Goal: Task Accomplishment & Management: Manage account settings

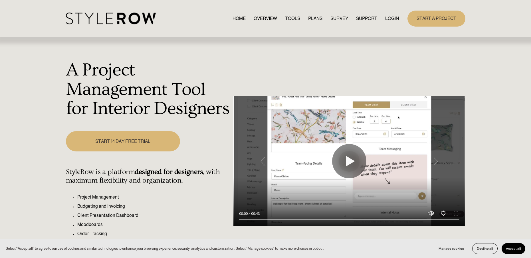
click at [388, 17] on link "LOGIN" at bounding box center [392, 19] width 14 height 8
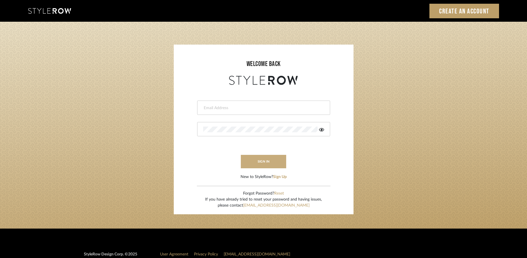
type input "rayeinteriordesign@gmail.com"
click at [272, 161] on button "sign in" at bounding box center [264, 161] width 46 height 13
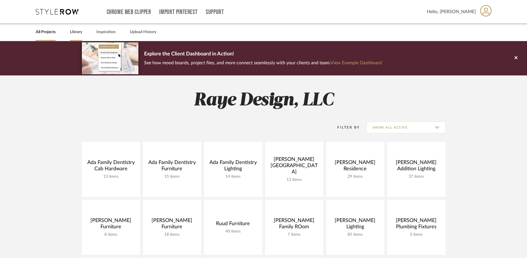
click at [80, 32] on link "Library" at bounding box center [76, 32] width 12 height 8
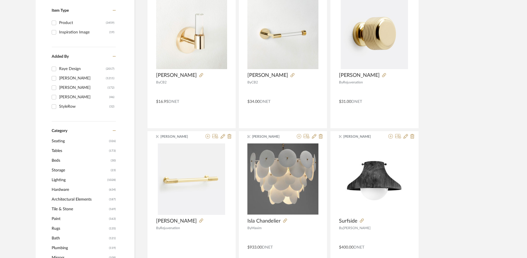
scroll to position [126, 0]
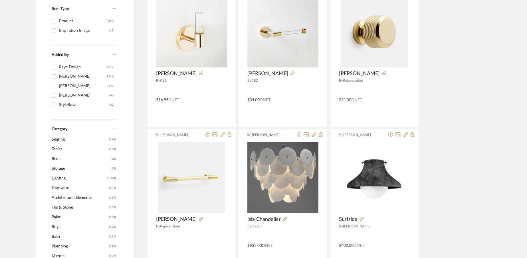
click at [66, 189] on span "Hardware" at bounding box center [80, 188] width 56 height 10
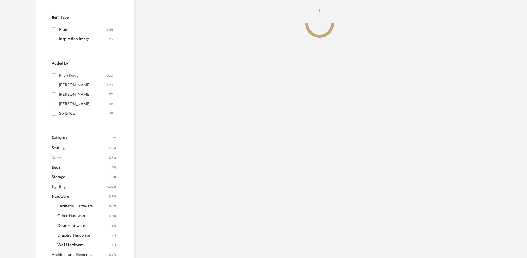
scroll to position [134, 0]
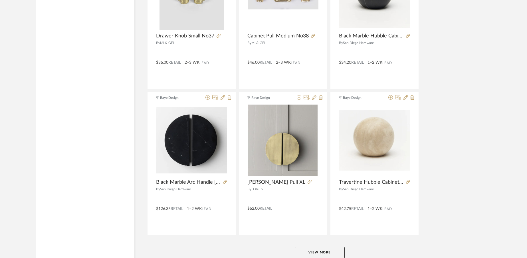
scroll to position [1686, 0]
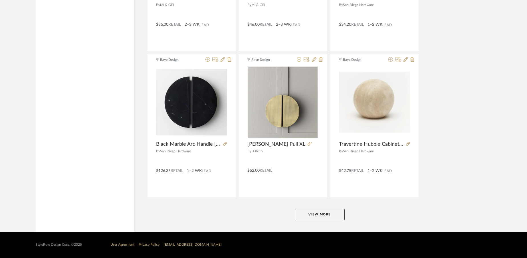
click at [311, 213] on button "View More" at bounding box center [320, 214] width 50 height 11
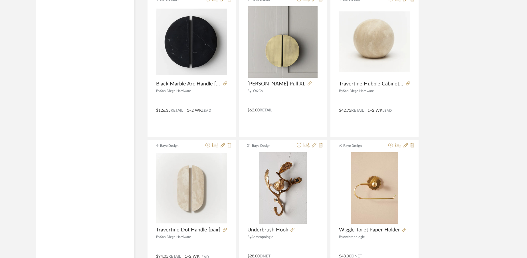
scroll to position [1742, 0]
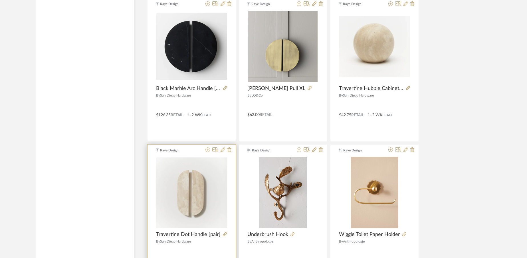
click at [207, 151] on icon at bounding box center [207, 149] width 5 height 5
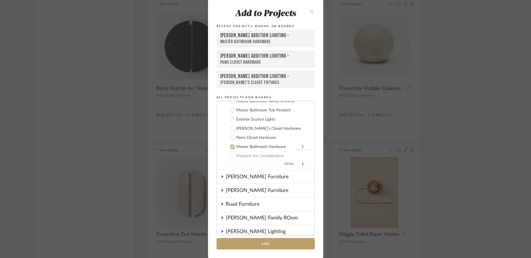
scroll to position [130, 0]
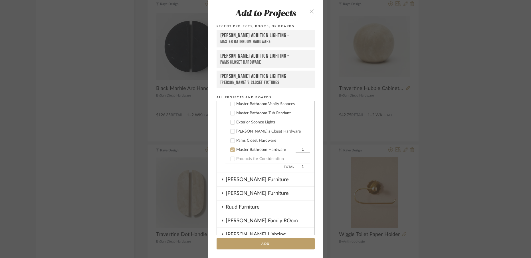
click at [231, 141] on icon at bounding box center [233, 140] width 4 height 4
click at [231, 151] on icon at bounding box center [233, 150] width 4 height 4
click at [244, 245] on button "Add" at bounding box center [266, 244] width 98 height 12
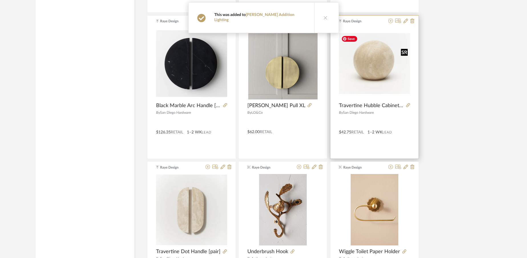
scroll to position [1718, 0]
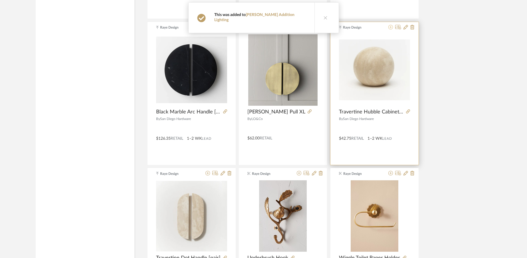
click at [390, 28] on icon at bounding box center [390, 27] width 5 height 5
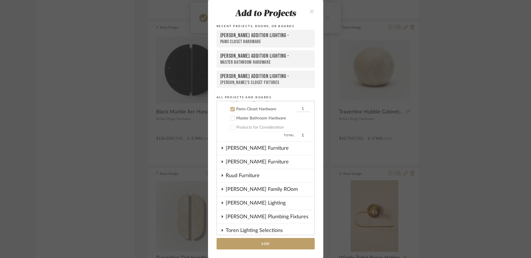
scroll to position [165, 0]
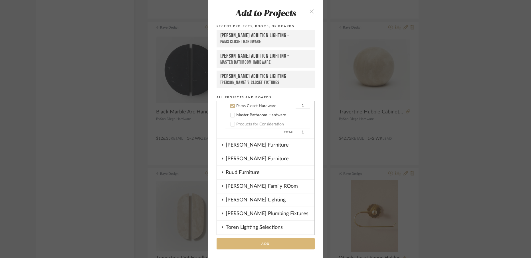
click at [269, 243] on button "Add" at bounding box center [266, 244] width 98 height 12
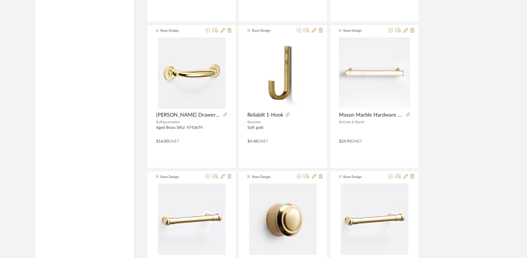
scroll to position [3173, 0]
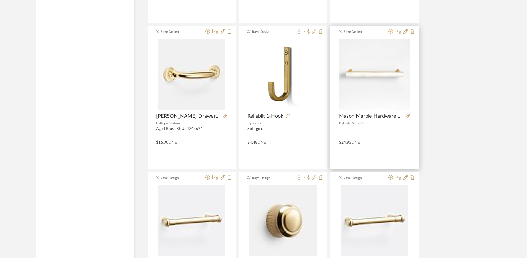
click at [391, 33] on icon at bounding box center [390, 31] width 5 height 5
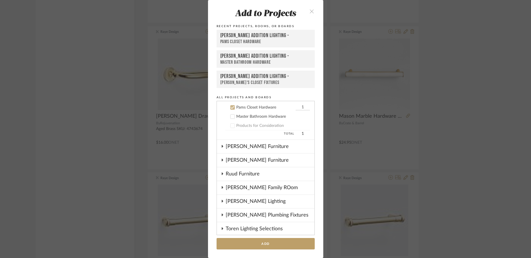
scroll to position [165, 0]
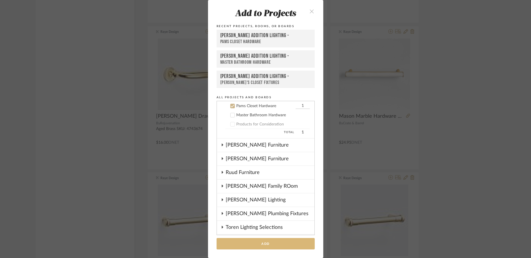
click at [272, 243] on button "Add" at bounding box center [266, 244] width 98 height 12
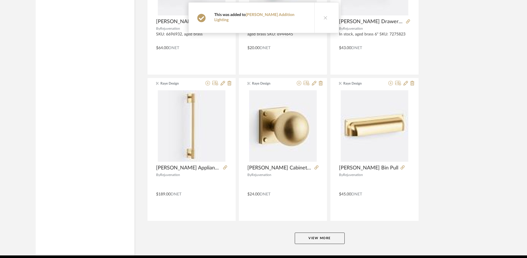
scroll to position [3437, 0]
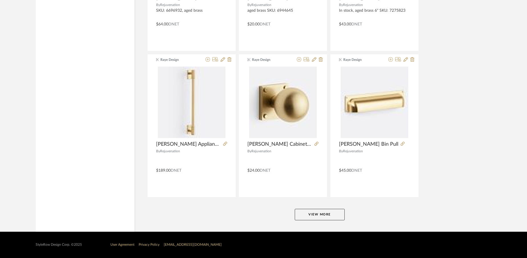
click at [319, 213] on button "View More" at bounding box center [320, 214] width 50 height 11
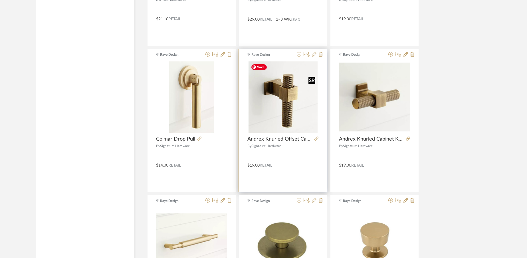
scroll to position [4612, 0]
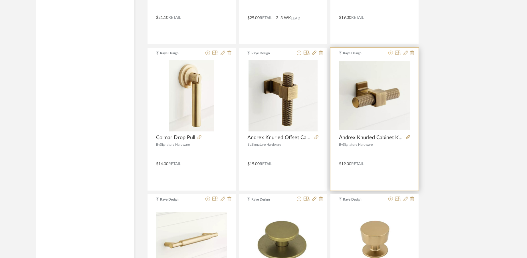
click at [392, 53] on icon at bounding box center [390, 53] width 5 height 5
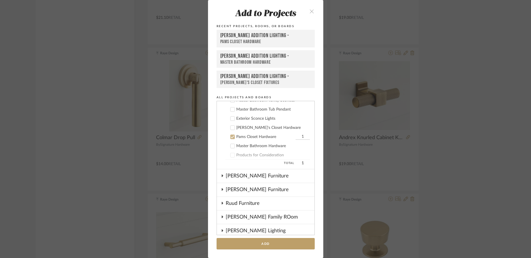
scroll to position [165, 0]
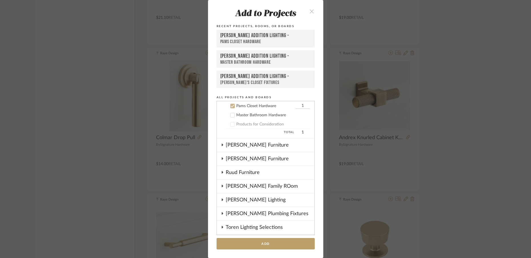
click at [231, 106] on icon at bounding box center [233, 106] width 4 height 3
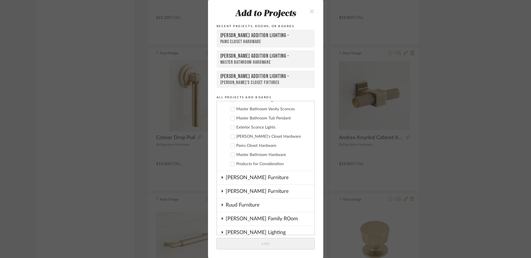
scroll to position [123, 0]
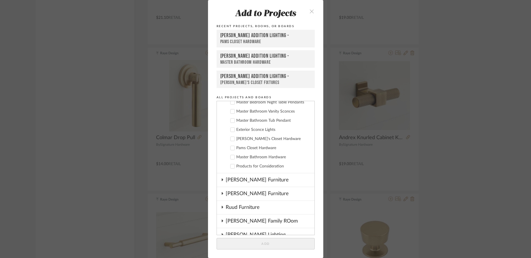
click at [232, 138] on icon at bounding box center [233, 139] width 4 height 4
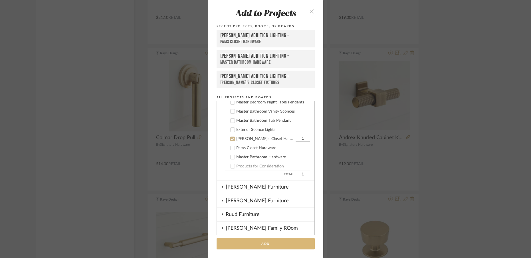
click at [274, 245] on button "Add" at bounding box center [266, 244] width 98 height 12
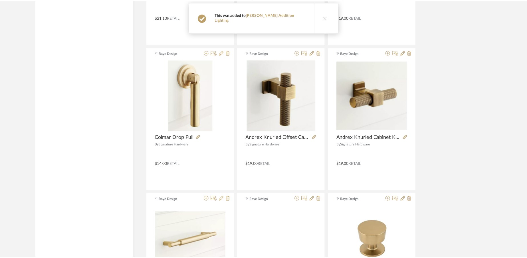
scroll to position [4612, 0]
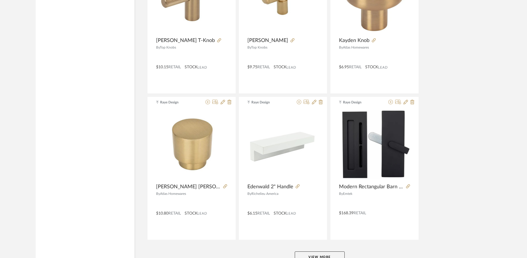
scroll to position [5154, 0]
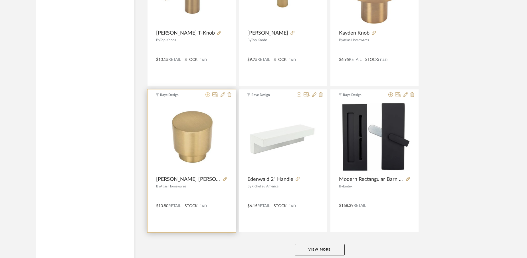
click at [208, 94] on icon at bounding box center [207, 94] width 5 height 5
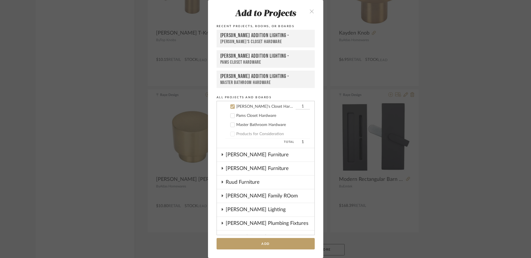
scroll to position [156, 0]
click at [269, 243] on button "Add" at bounding box center [266, 244] width 98 height 12
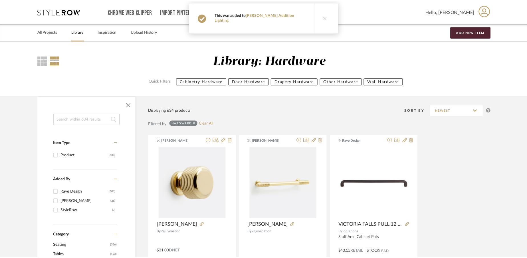
scroll to position [5154, 0]
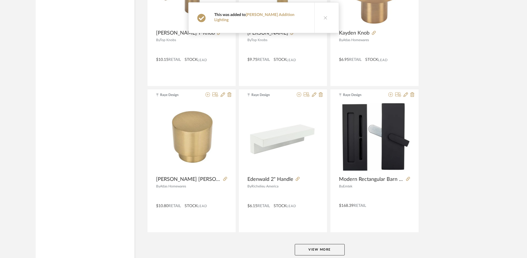
click at [318, 247] on button "View More" at bounding box center [320, 249] width 50 height 11
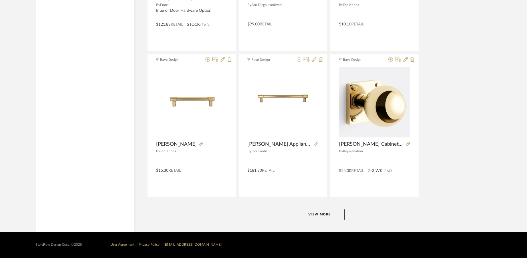
scroll to position [6940, 0]
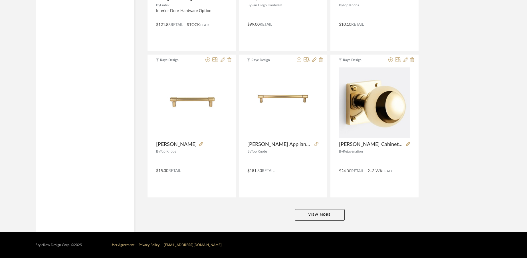
click at [313, 216] on button "View More" at bounding box center [320, 214] width 50 height 11
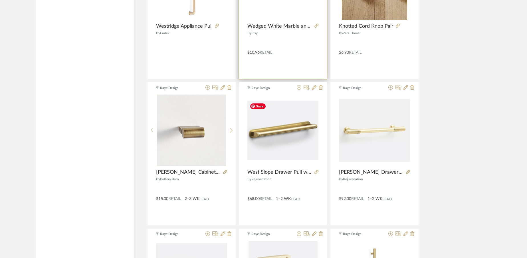
scroll to position [7642, 0]
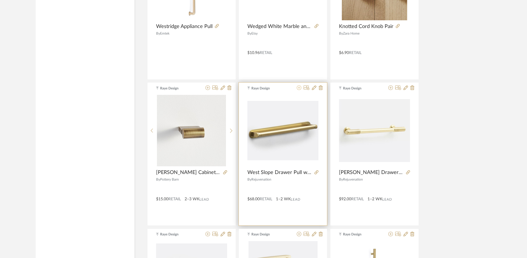
click at [299, 88] on icon at bounding box center [299, 87] width 5 height 5
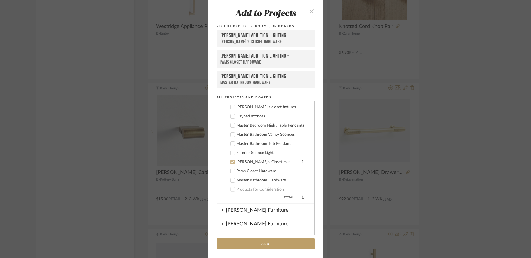
scroll to position [156, 0]
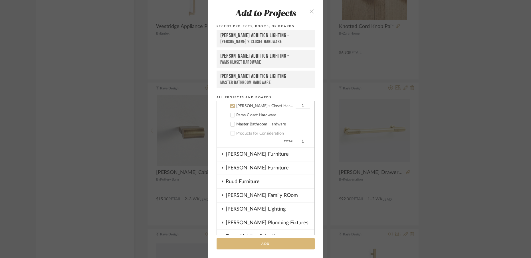
click at [257, 246] on button "Add" at bounding box center [266, 244] width 98 height 12
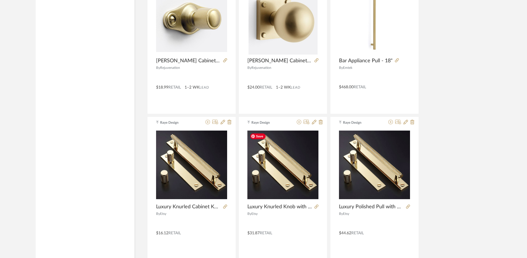
scroll to position [7900, 0]
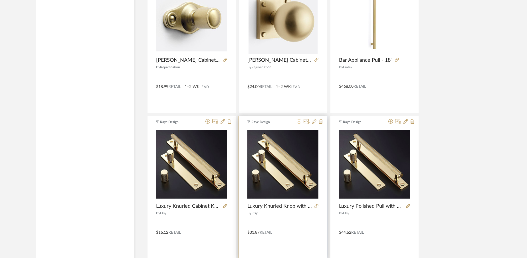
click at [298, 122] on icon at bounding box center [299, 121] width 5 height 5
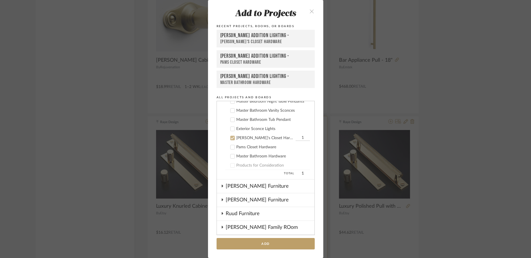
scroll to position [156, 0]
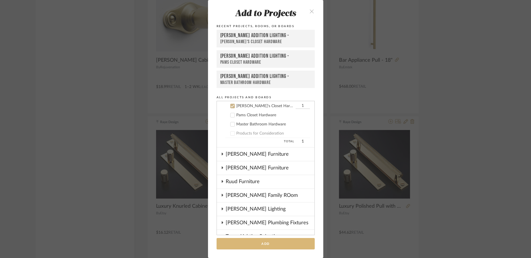
click at [276, 247] on button "Add" at bounding box center [266, 244] width 98 height 12
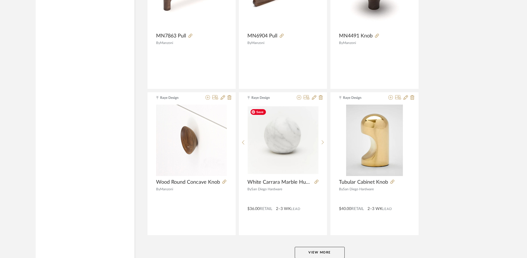
scroll to position [8692, 0]
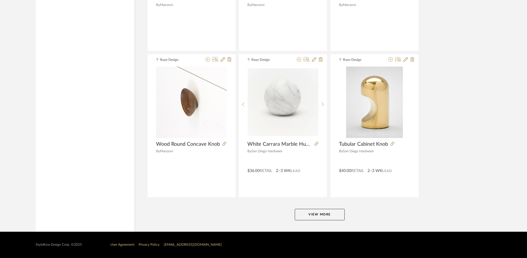
click at [312, 211] on button "View More" at bounding box center [320, 214] width 50 height 11
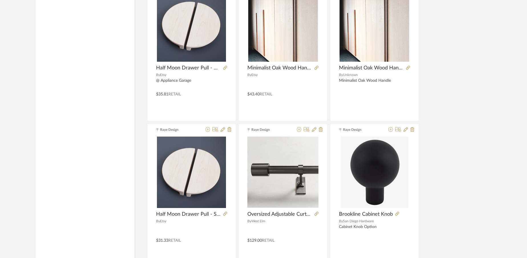
scroll to position [10443, 0]
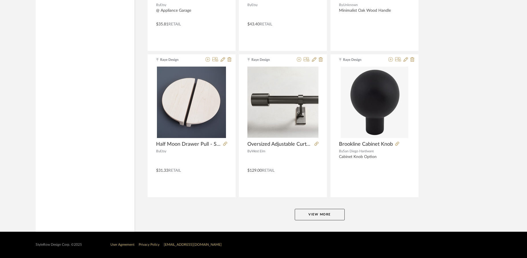
click at [320, 216] on button "View More" at bounding box center [320, 214] width 50 height 11
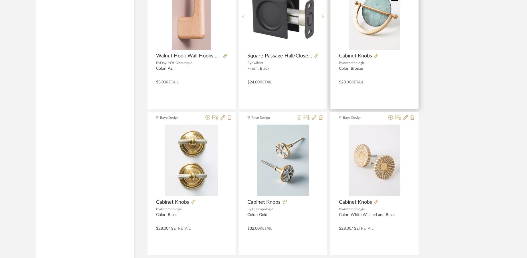
scroll to position [12195, 0]
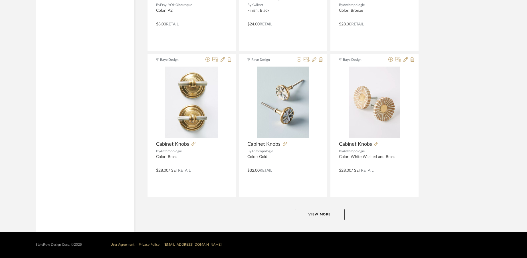
click at [330, 215] on button "View More" at bounding box center [320, 214] width 50 height 11
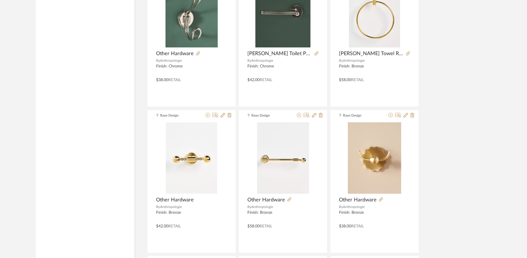
scroll to position [12723, 0]
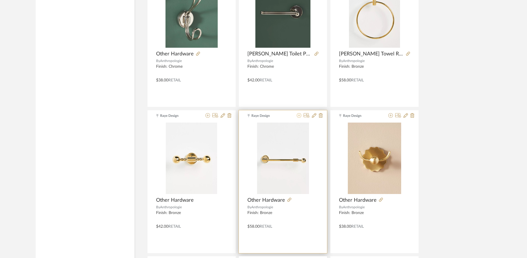
click at [299, 116] on icon at bounding box center [299, 115] width 5 height 5
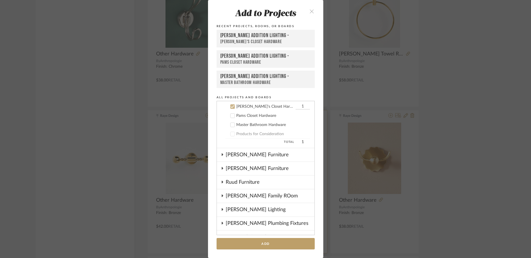
scroll to position [156, 0]
click at [231, 105] on icon at bounding box center [233, 106] width 4 height 4
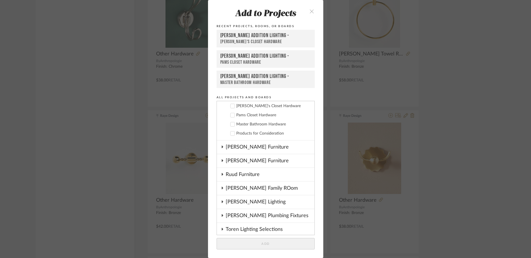
click at [310, 11] on icon "close" at bounding box center [312, 11] width 5 height 5
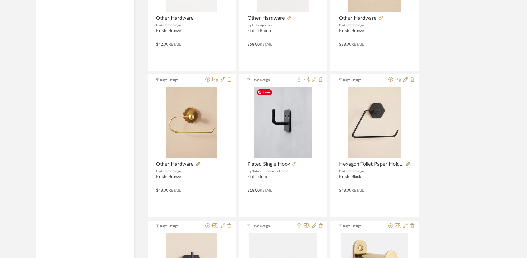
scroll to position [12904, 0]
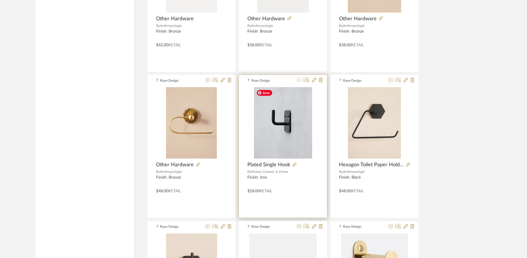
click at [297, 80] on icon at bounding box center [299, 80] width 5 height 5
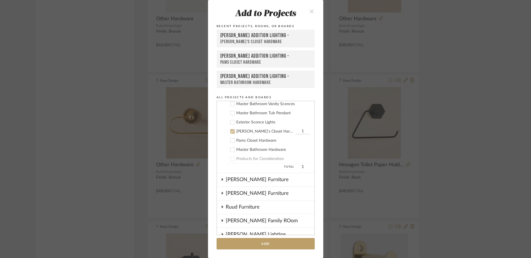
scroll to position [156, 0]
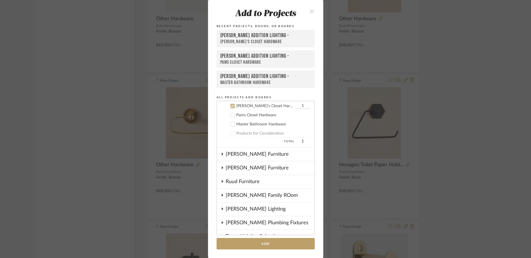
click at [233, 124] on label "Master Bathroom Hardware" at bounding box center [267, 124] width 84 height 6
click at [232, 106] on icon at bounding box center [233, 106] width 4 height 4
click at [250, 245] on button "Add" at bounding box center [266, 244] width 98 height 12
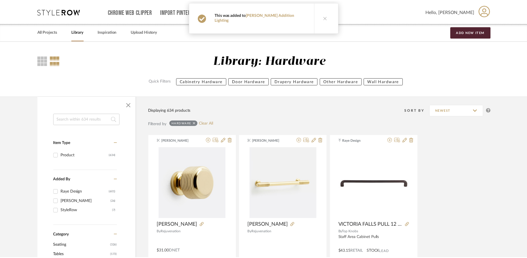
scroll to position [12904, 0]
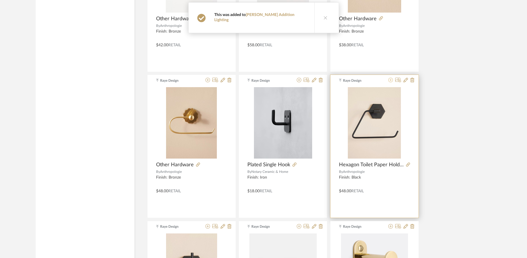
click at [390, 82] on icon at bounding box center [390, 80] width 5 height 5
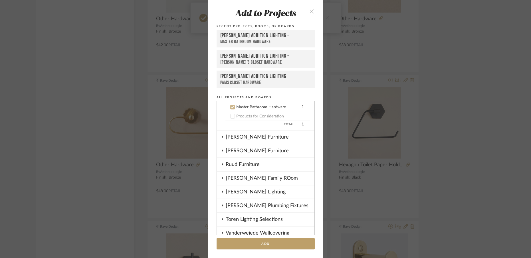
scroll to position [174, 0]
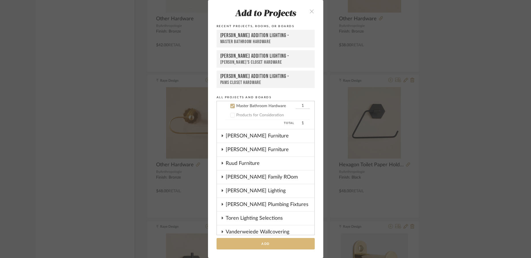
click at [265, 244] on button "Add" at bounding box center [266, 244] width 98 height 12
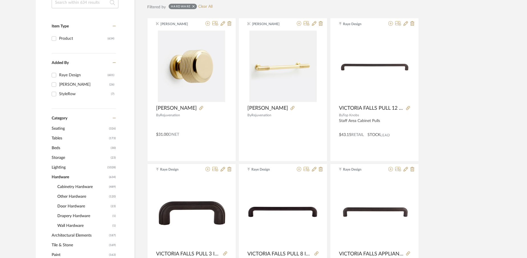
scroll to position [0, 0]
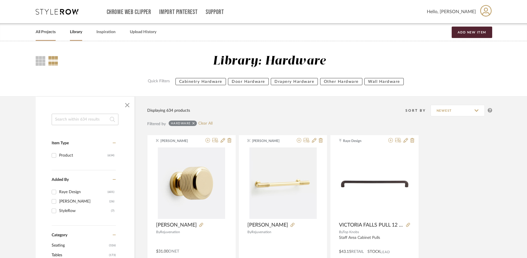
click at [50, 31] on link "All Projects" at bounding box center [46, 32] width 20 height 8
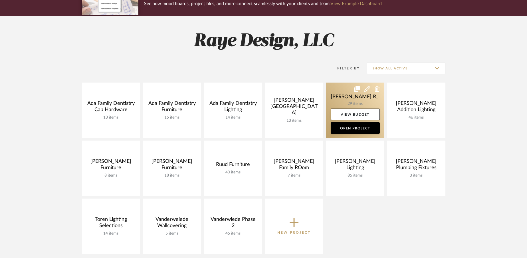
scroll to position [59, 0]
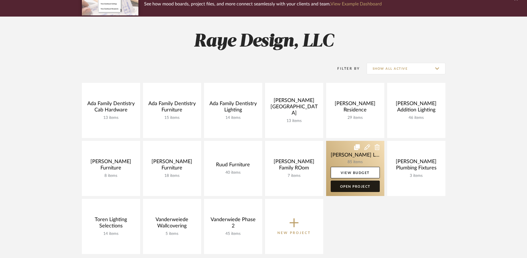
click at [354, 185] on link "Open Project" at bounding box center [355, 185] width 49 height 11
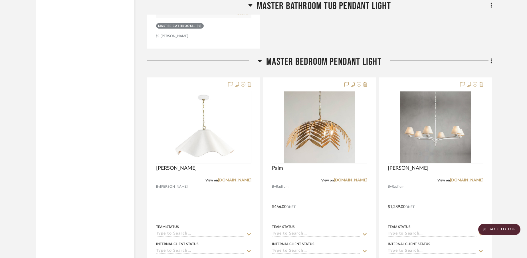
scroll to position [8996, 0]
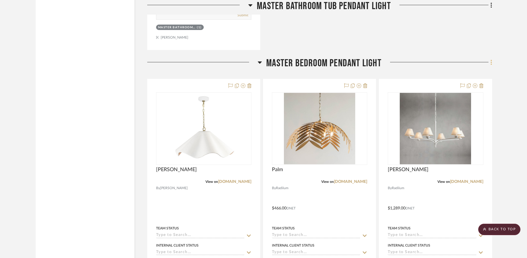
click at [492, 61] on icon at bounding box center [491, 62] width 1 height 5
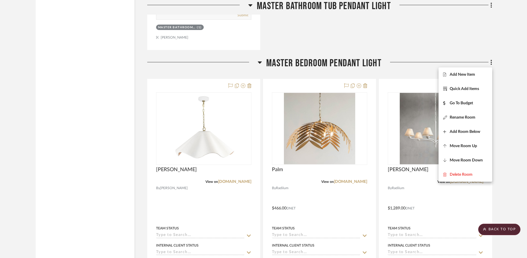
click at [453, 49] on div at bounding box center [263, 129] width 527 height 258
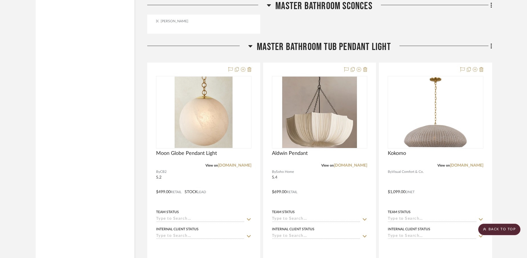
scroll to position [8479, 0]
click at [492, 46] on icon at bounding box center [492, 46] width 2 height 6
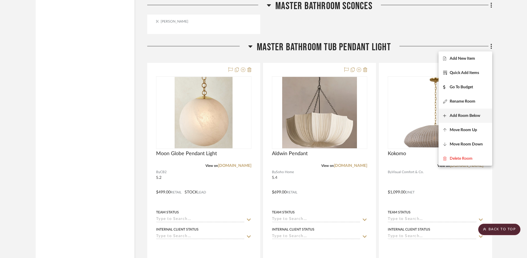
click at [462, 115] on span "Add Room Below" at bounding box center [465, 115] width 31 height 5
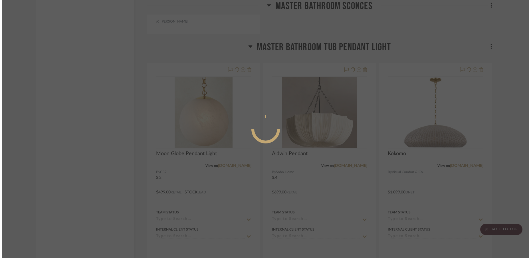
scroll to position [0, 0]
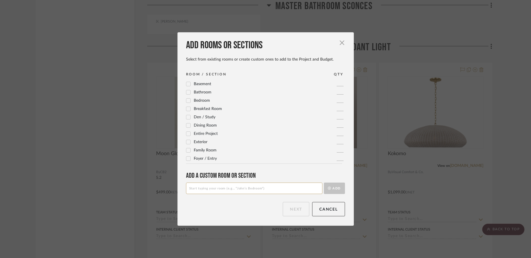
click at [288, 189] on input at bounding box center [254, 187] width 136 height 11
type input "Masster Closet Flush Mounts"
click at [331, 187] on button "Add" at bounding box center [334, 187] width 21 height 11
click at [305, 207] on button "Next" at bounding box center [296, 209] width 27 height 14
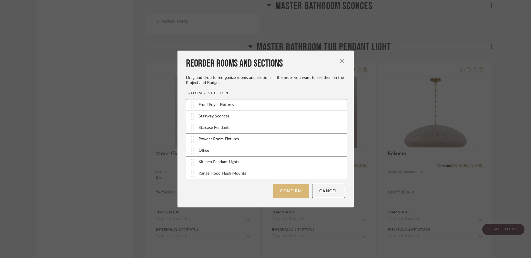
click at [286, 195] on button "Confirm" at bounding box center [291, 190] width 36 height 14
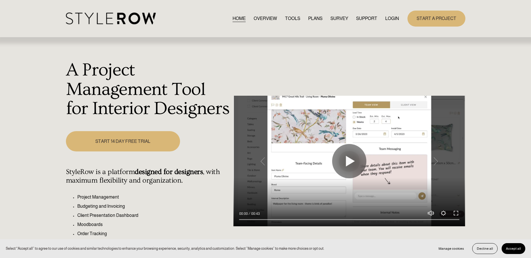
click at [393, 19] on link "LOGIN" at bounding box center [392, 19] width 14 height 8
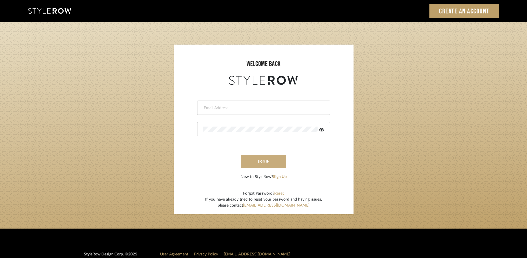
type input "[EMAIL_ADDRESS][DOMAIN_NAME]"
click at [268, 162] on button "sign in" at bounding box center [264, 161] width 46 height 13
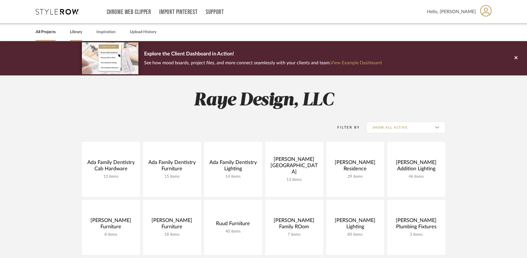
click at [74, 32] on link "Library" at bounding box center [76, 32] width 12 height 8
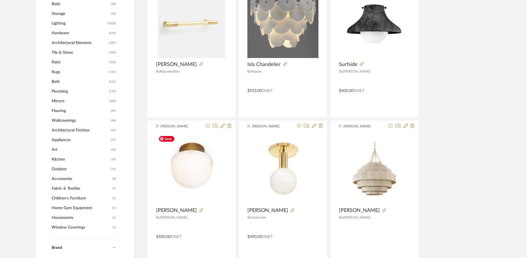
scroll to position [278, 0]
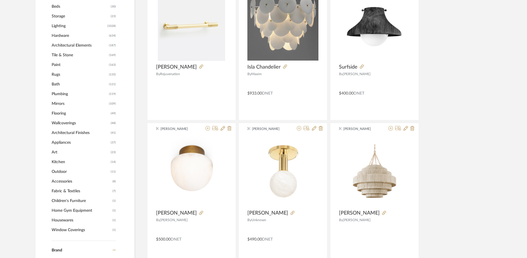
click at [55, 84] on span "Bath" at bounding box center [80, 84] width 56 height 10
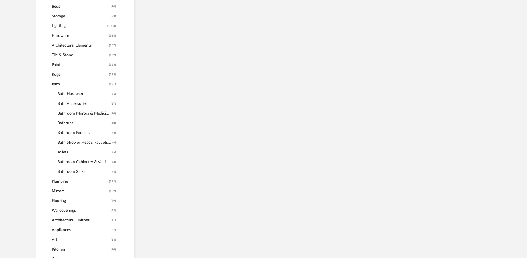
scroll to position [267, 0]
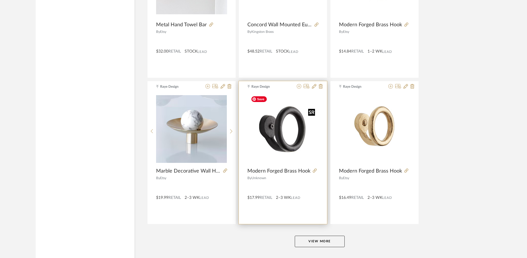
scroll to position [1694, 0]
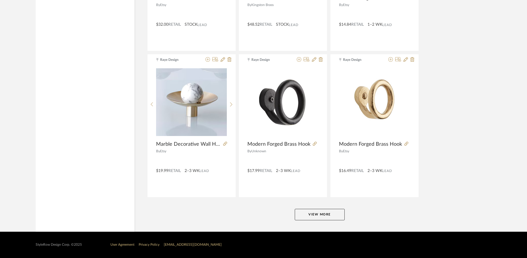
click at [321, 217] on button "View More" at bounding box center [320, 214] width 50 height 11
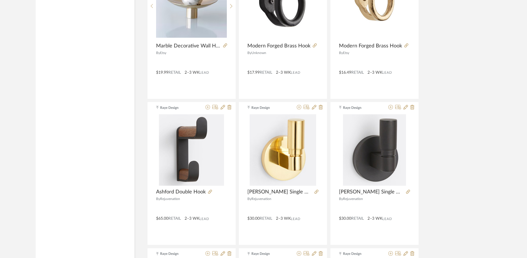
scroll to position [1793, 0]
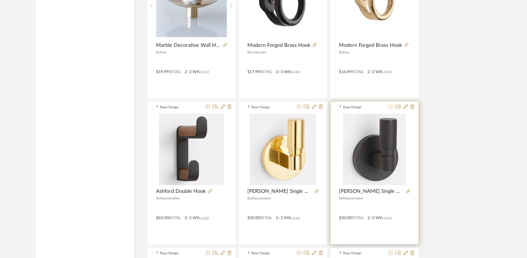
click at [390, 108] on icon at bounding box center [390, 106] width 5 height 5
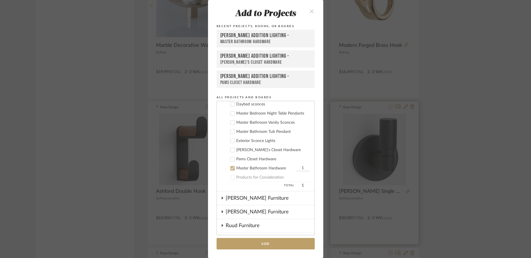
scroll to position [174, 0]
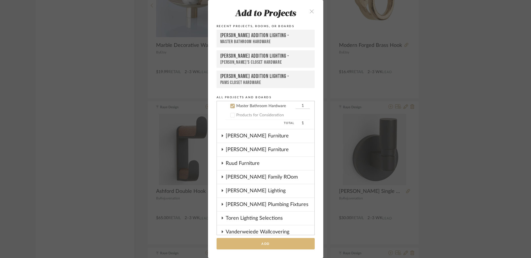
click at [269, 245] on button "Add" at bounding box center [266, 244] width 98 height 12
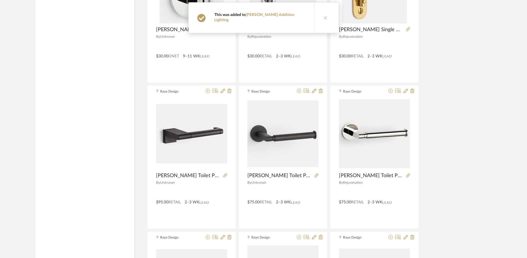
scroll to position [2099, 0]
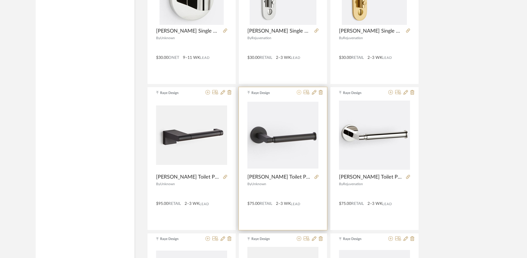
click at [298, 94] on icon at bounding box center [299, 92] width 5 height 5
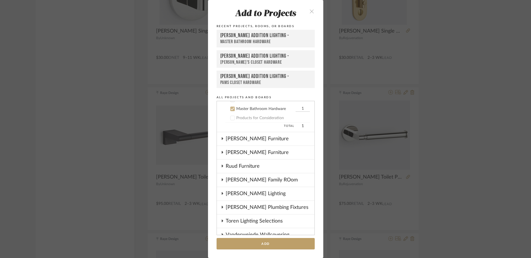
scroll to position [174, 0]
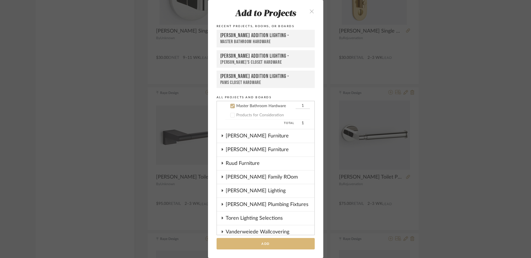
click at [252, 243] on button "Add" at bounding box center [266, 244] width 98 height 12
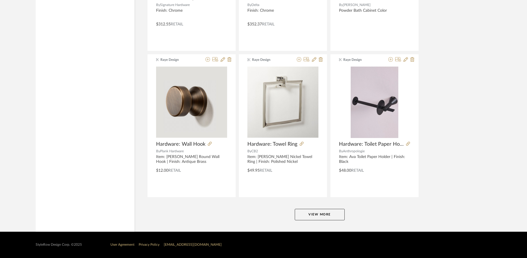
scroll to position [3446, 0]
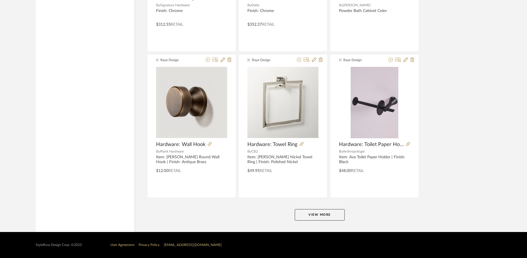
click at [309, 215] on button "View More" at bounding box center [320, 214] width 50 height 11
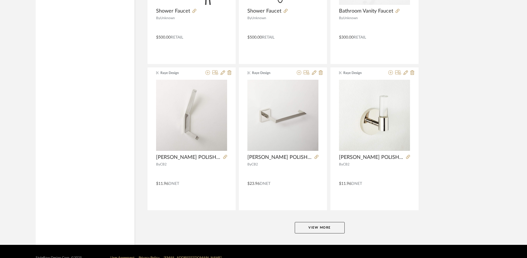
scroll to position [5193, 0]
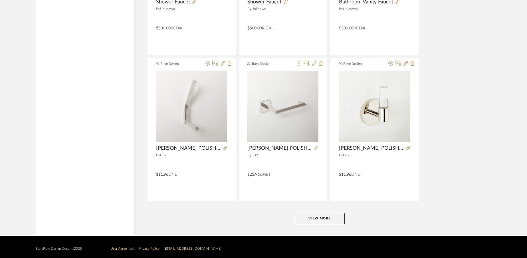
click at [311, 220] on button "View More" at bounding box center [320, 218] width 50 height 11
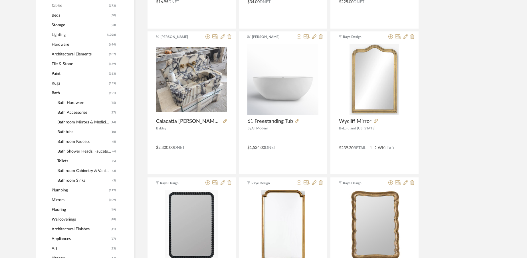
click at [55, 199] on span "Mirrors" at bounding box center [80, 200] width 56 height 10
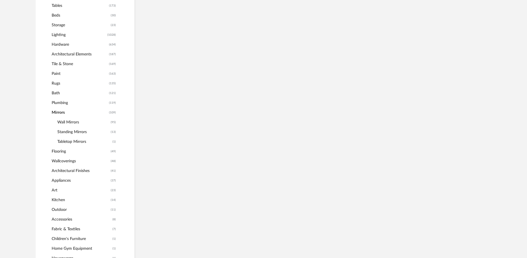
scroll to position [268, 0]
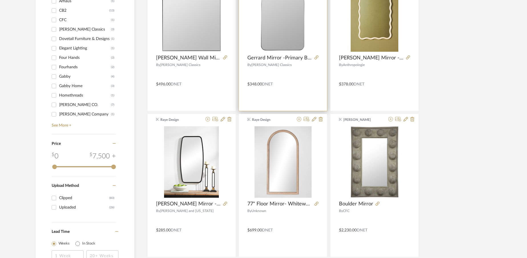
scroll to position [604, 0]
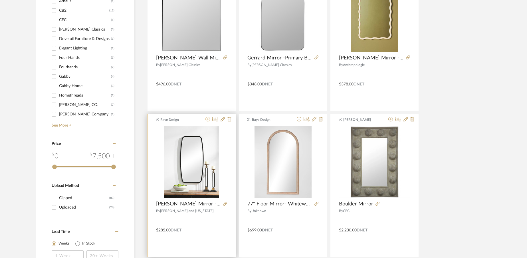
click at [207, 120] on icon at bounding box center [207, 119] width 5 height 5
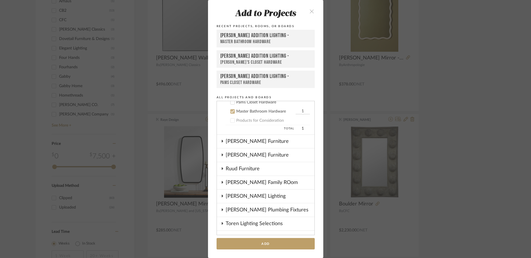
scroll to position [174, 0]
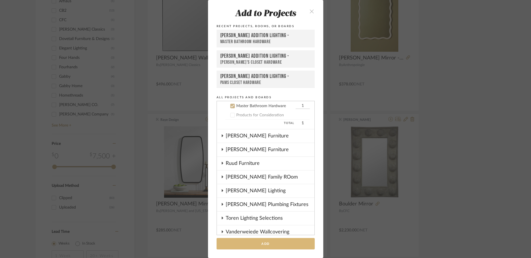
click at [266, 245] on button "Add" at bounding box center [266, 244] width 98 height 12
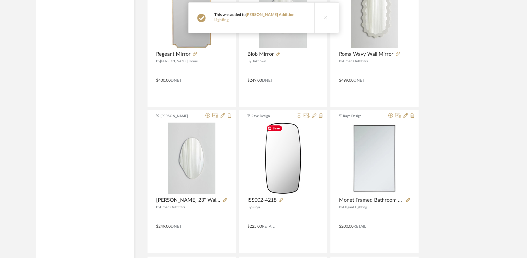
scroll to position [900, 0]
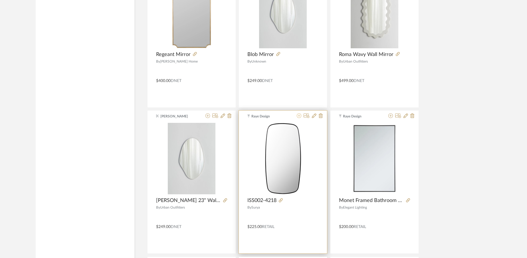
click at [299, 116] on icon at bounding box center [299, 115] width 5 height 5
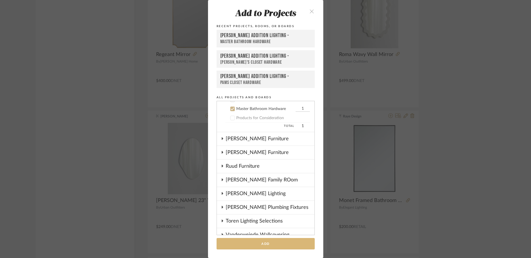
scroll to position [174, 0]
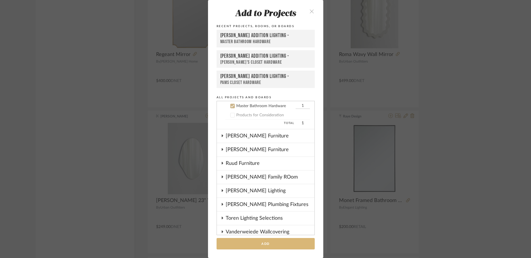
click at [255, 245] on button "Add" at bounding box center [266, 244] width 98 height 12
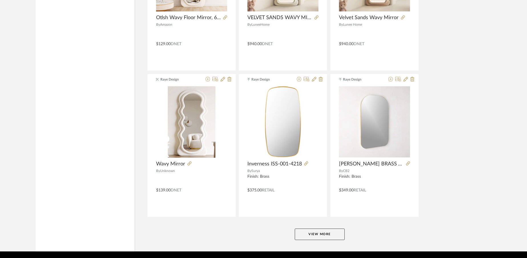
scroll to position [1686, 0]
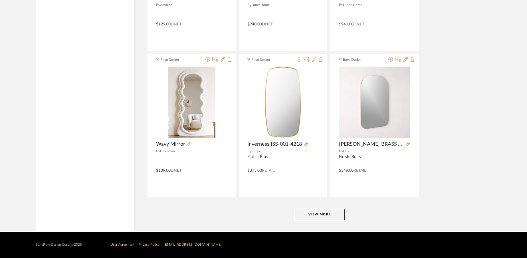
click at [302, 215] on button "View More" at bounding box center [320, 214] width 50 height 11
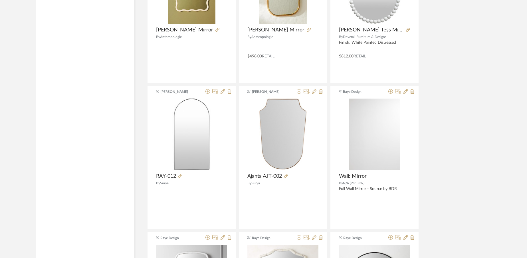
scroll to position [3113, 0]
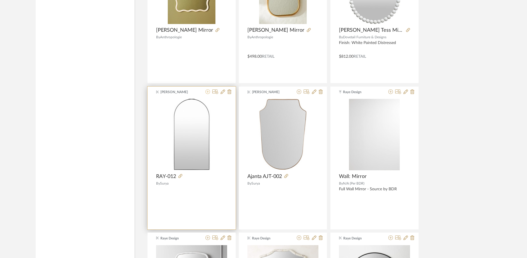
click at [208, 92] on icon at bounding box center [207, 91] width 5 height 5
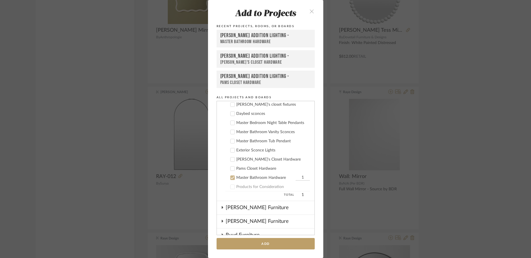
scroll to position [174, 0]
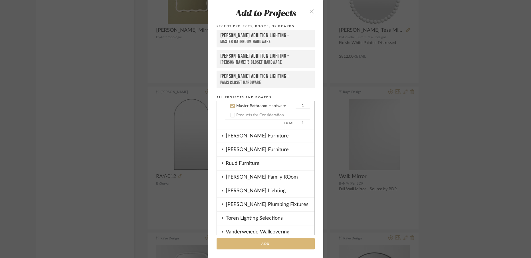
click at [266, 244] on button "Add" at bounding box center [266, 244] width 98 height 12
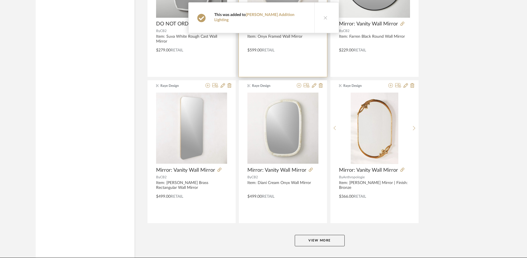
scroll to position [3437, 0]
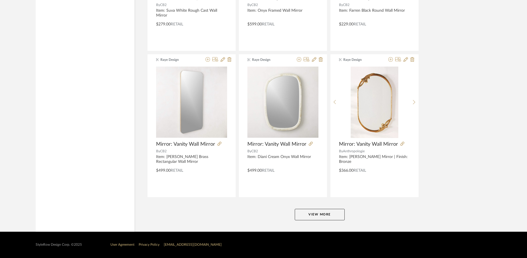
click at [306, 217] on button "View More" at bounding box center [320, 214] width 50 height 11
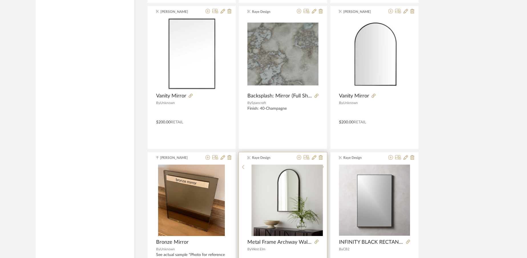
scroll to position [5189, 0]
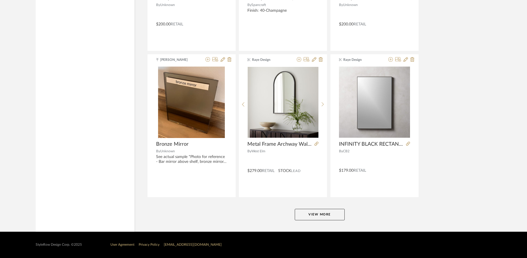
click at [315, 215] on button "View More" at bounding box center [320, 214] width 50 height 11
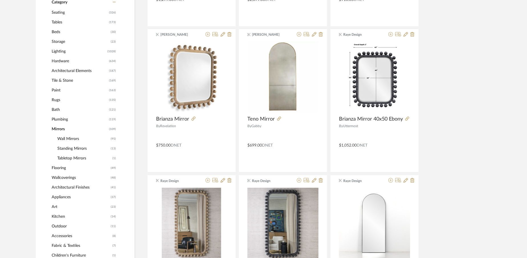
scroll to position [251, 0]
click at [62, 61] on span "Hardware" at bounding box center [80, 62] width 56 height 10
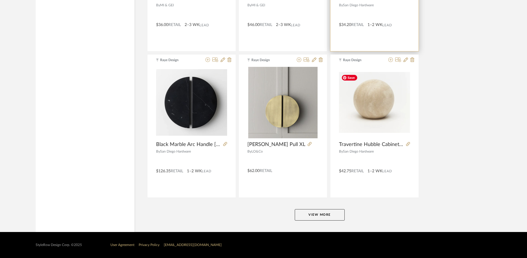
scroll to position [1686, 0]
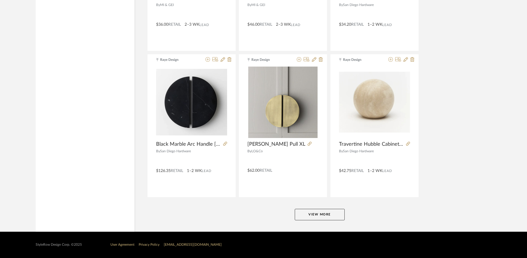
click at [321, 215] on button "View More" at bounding box center [320, 214] width 50 height 11
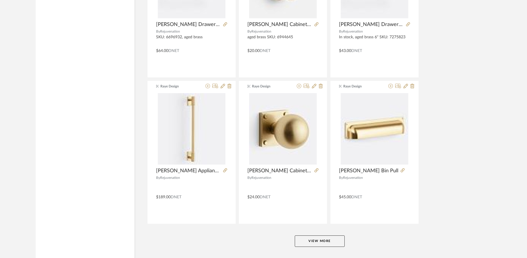
scroll to position [3437, 0]
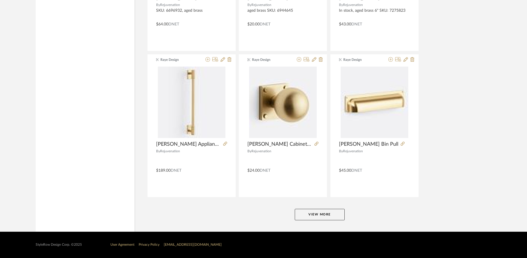
click at [320, 210] on button "View More" at bounding box center [320, 214] width 50 height 11
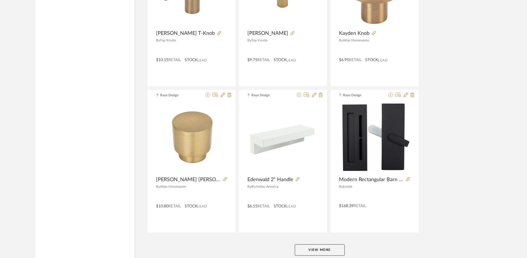
scroll to position [5189, 0]
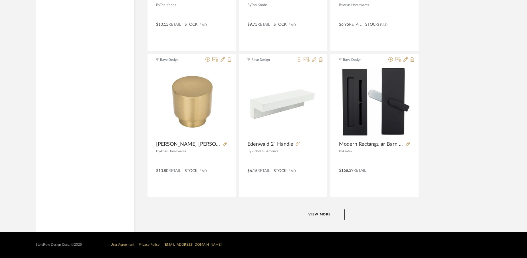
click at [321, 215] on button "View More" at bounding box center [320, 214] width 50 height 11
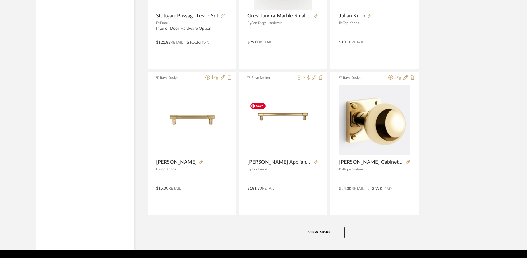
scroll to position [6940, 0]
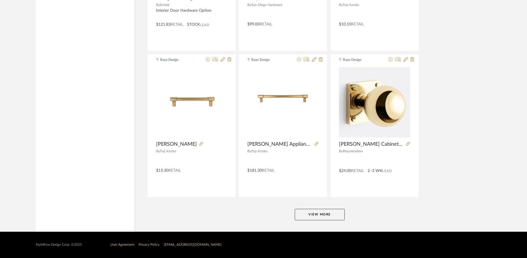
click at [312, 219] on button "View More" at bounding box center [320, 214] width 50 height 11
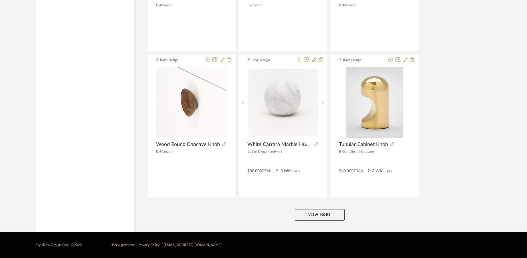
scroll to position [8692, 0]
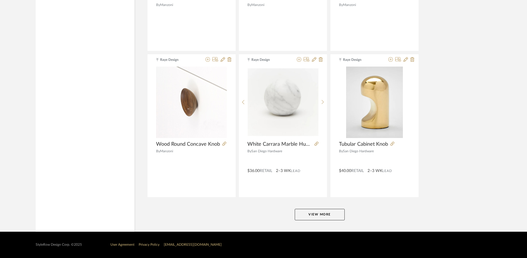
click at [312, 211] on button "View More" at bounding box center [320, 214] width 50 height 11
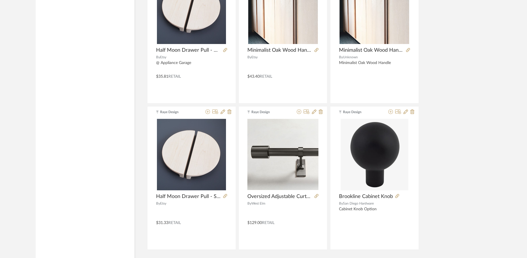
scroll to position [10443, 0]
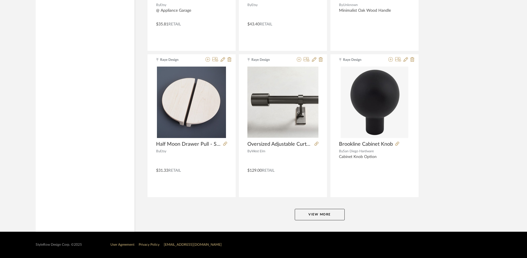
click at [335, 213] on button "View More" at bounding box center [320, 214] width 50 height 11
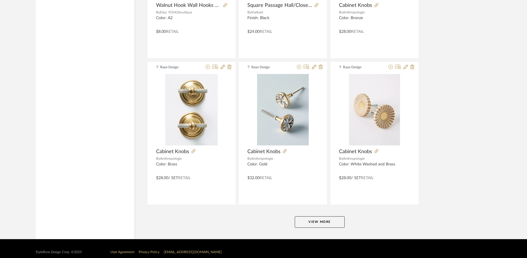
scroll to position [12186, 0]
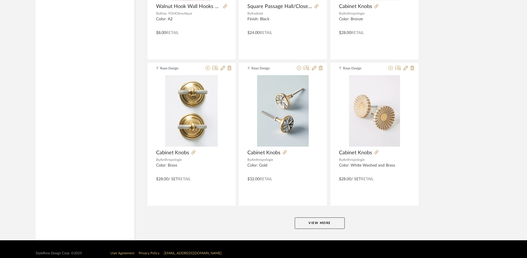
click at [314, 225] on button "View More" at bounding box center [320, 222] width 50 height 11
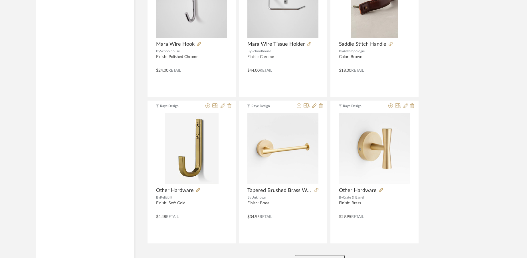
scroll to position [13946, 0]
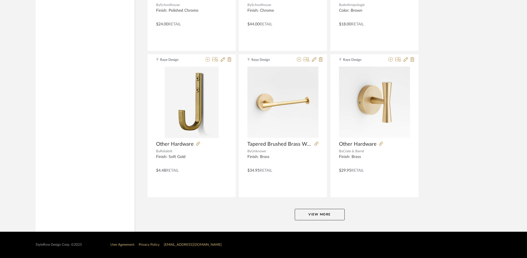
click at [314, 209] on button "View More" at bounding box center [320, 214] width 50 height 11
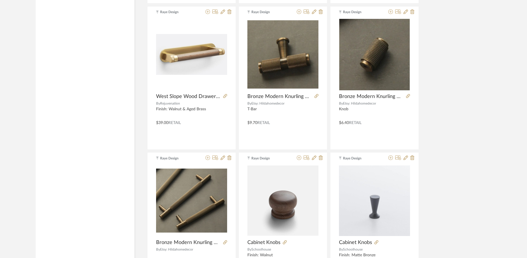
scroll to position [15161, 0]
click at [208, 159] on icon at bounding box center [207, 158] width 5 height 5
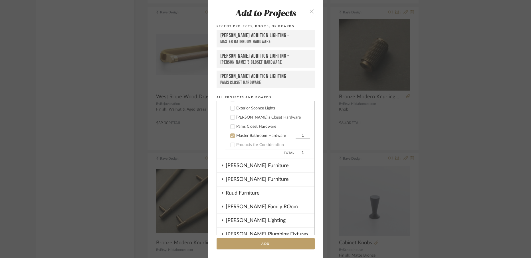
scroll to position [174, 0]
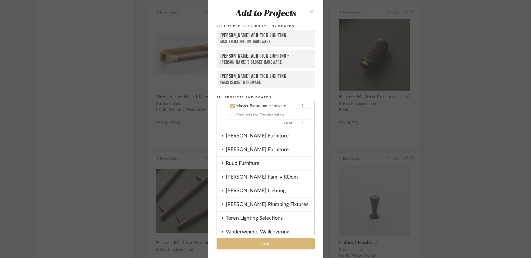
click at [261, 244] on button "Add" at bounding box center [266, 244] width 98 height 12
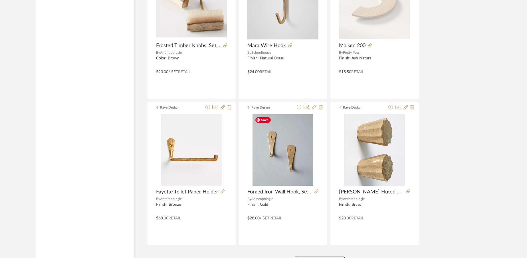
scroll to position [15698, 0]
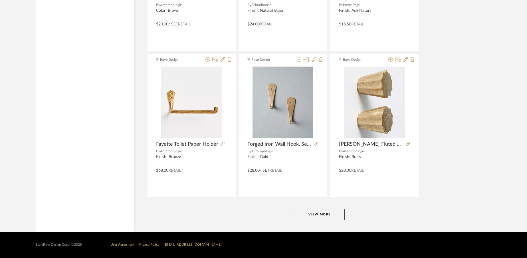
click at [308, 215] on button "View More" at bounding box center [320, 214] width 50 height 11
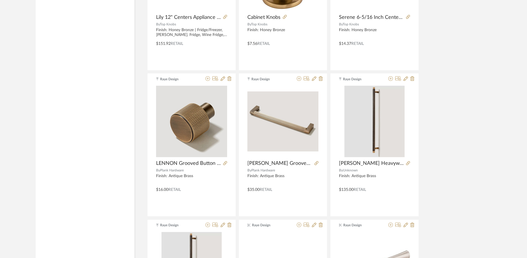
scroll to position [16409, 0]
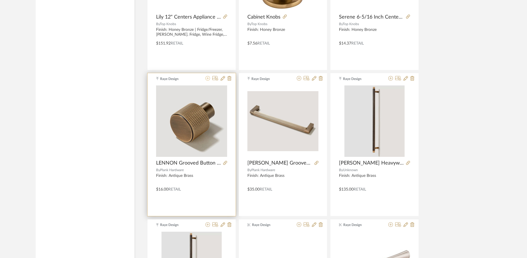
click at [207, 80] on icon at bounding box center [207, 78] width 5 height 5
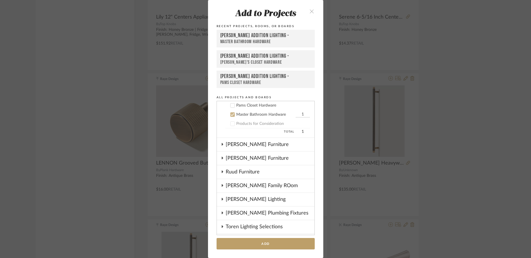
scroll to position [174, 0]
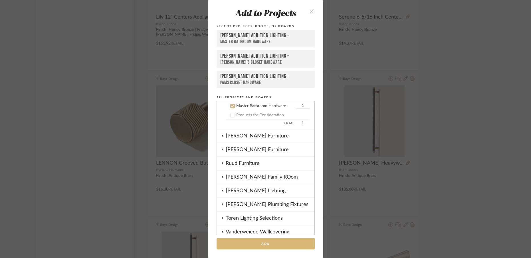
click at [273, 244] on button "Add" at bounding box center [266, 244] width 98 height 12
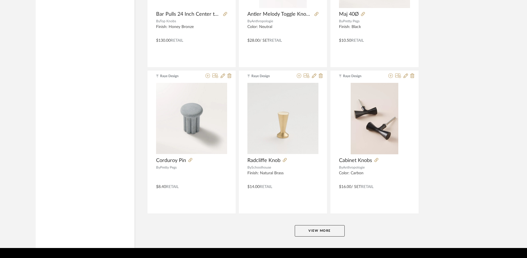
scroll to position [17431, 0]
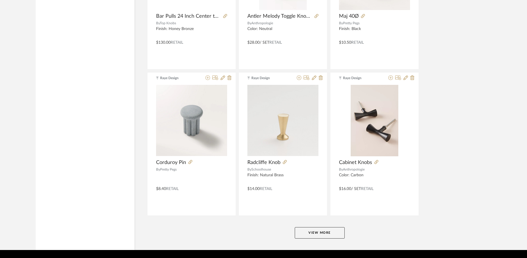
click at [317, 230] on button "View More" at bounding box center [320, 232] width 50 height 11
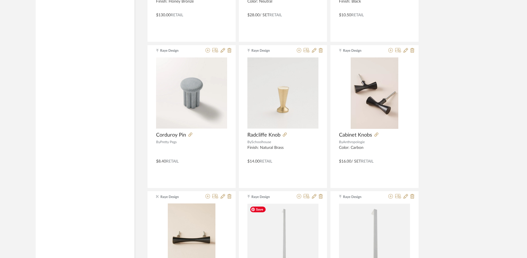
scroll to position [17458, 0]
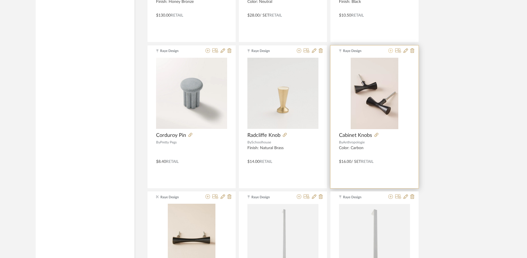
click at [391, 52] on icon at bounding box center [390, 50] width 5 height 5
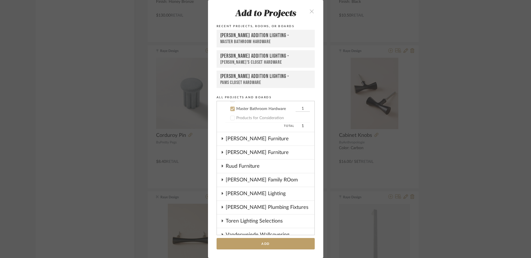
scroll to position [174, 0]
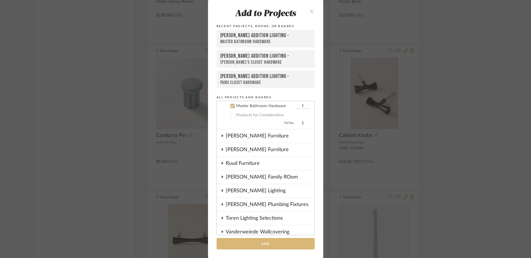
click at [301, 241] on button "Add" at bounding box center [266, 244] width 98 height 12
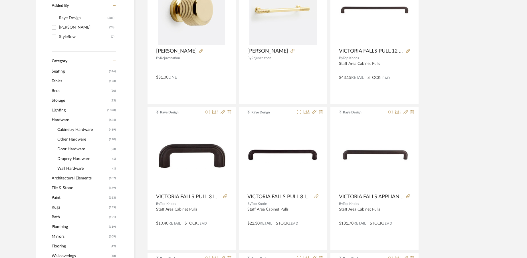
scroll to position [0, 0]
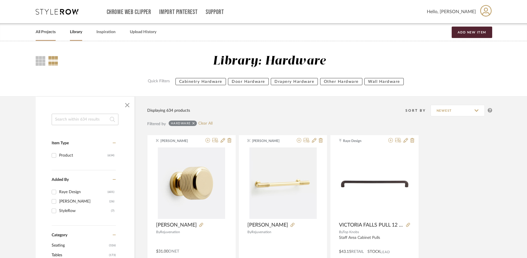
click at [42, 31] on link "All Projects" at bounding box center [46, 32] width 20 height 8
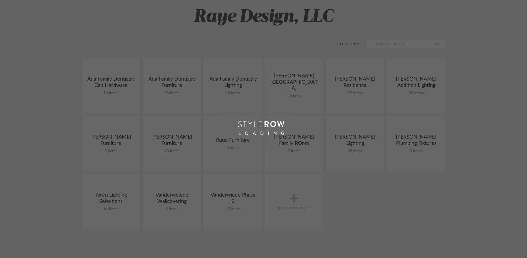
scroll to position [84, 0]
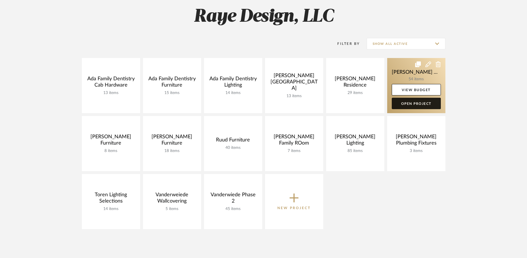
click at [418, 105] on link "Open Project" at bounding box center [416, 103] width 49 height 11
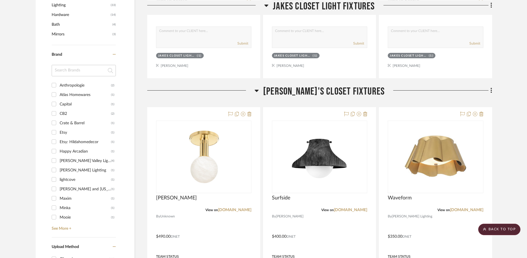
scroll to position [319, 0]
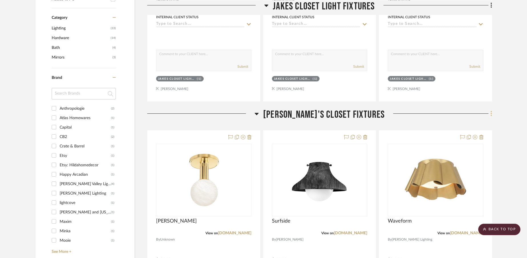
click at [491, 110] on icon at bounding box center [492, 113] width 2 height 6
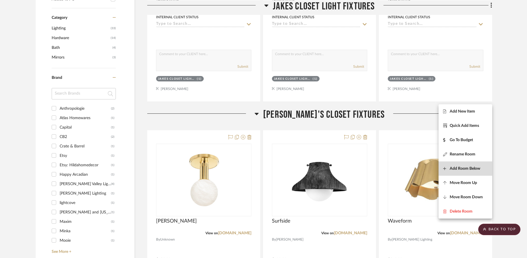
click at [463, 168] on span "Add Room Below" at bounding box center [465, 168] width 31 height 5
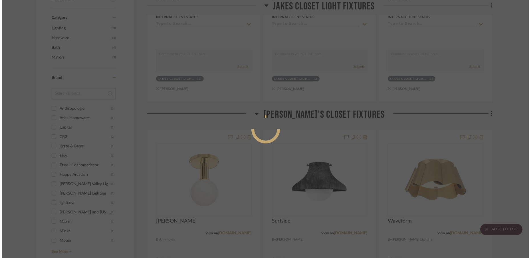
scroll to position [0, 0]
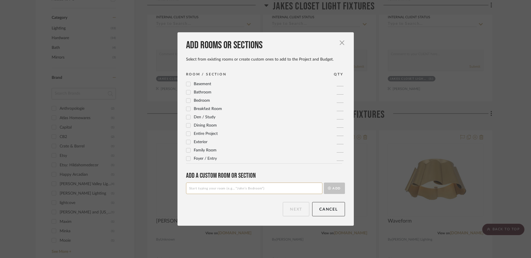
click at [289, 195] on div "Add rooms or sections Select from existing rooms or create custom ones to add t…" at bounding box center [265, 128] width 176 height 193
click at [287, 187] on input at bounding box center [254, 187] width 136 height 11
type input "Pam's Closet Sconce Options"
click at [333, 190] on button "Add" at bounding box center [334, 187] width 21 height 11
click at [294, 214] on button "Next" at bounding box center [296, 209] width 27 height 14
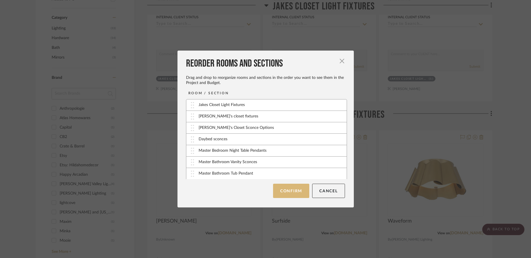
click at [294, 190] on button "Confirm" at bounding box center [291, 190] width 36 height 14
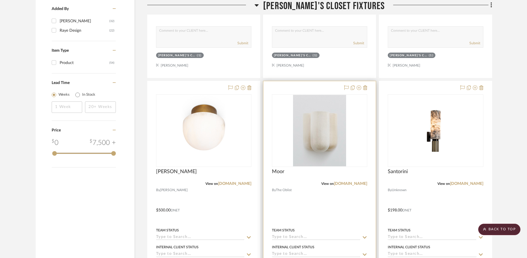
scroll to position [614, 0]
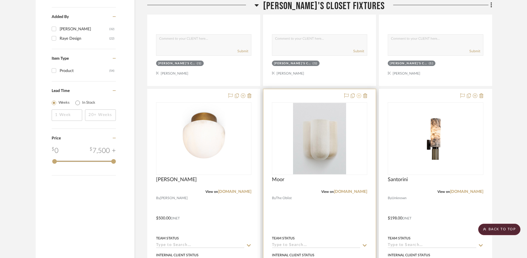
click at [358, 93] on icon at bounding box center [359, 95] width 5 height 5
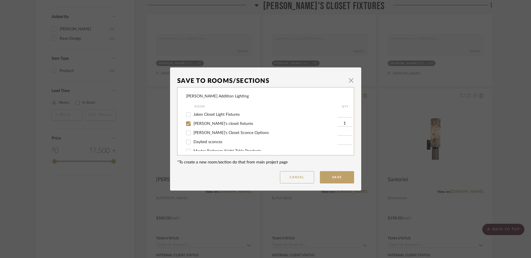
click at [187, 133] on input "Pam's Closet Sconce Options" at bounding box center [188, 132] width 9 height 9
checkbox input "true"
type input "1"
click at [187, 124] on input "Pam's closet fixtures" at bounding box center [188, 123] width 9 height 9
checkbox input "false"
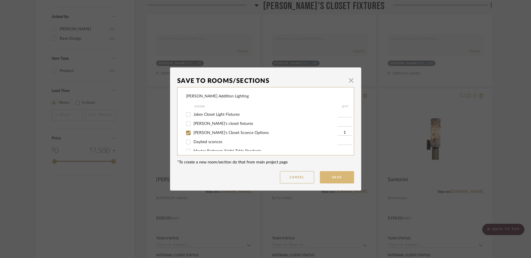
click at [340, 174] on button "Save" at bounding box center [337, 177] width 34 height 12
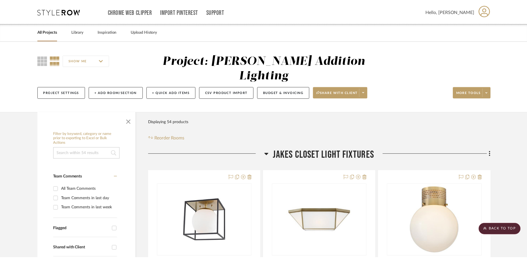
scroll to position [614, 0]
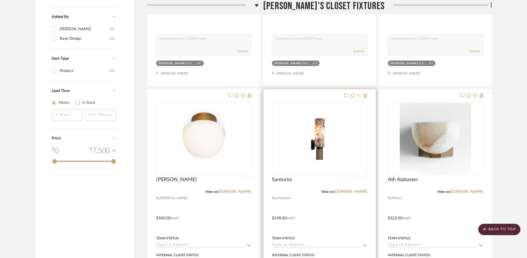
click at [360, 93] on icon at bounding box center [359, 95] width 5 height 5
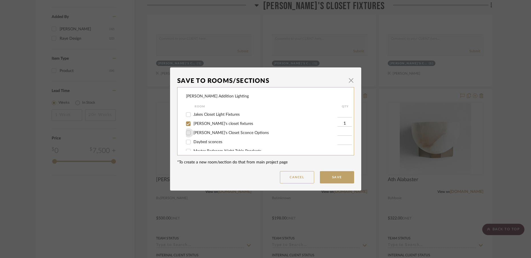
click at [187, 132] on input "Pam's Closet Sconce Options" at bounding box center [188, 132] width 9 height 9
checkbox input "true"
type input "1"
click at [186, 124] on input "Pam's closet fixtures" at bounding box center [188, 123] width 9 height 9
checkbox input "false"
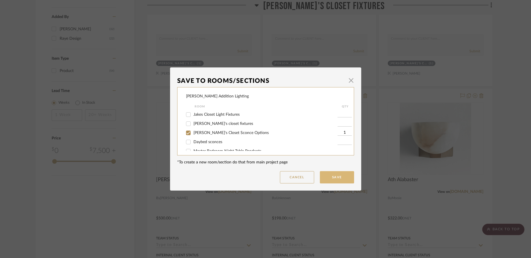
click at [336, 179] on button "Save" at bounding box center [337, 177] width 34 height 12
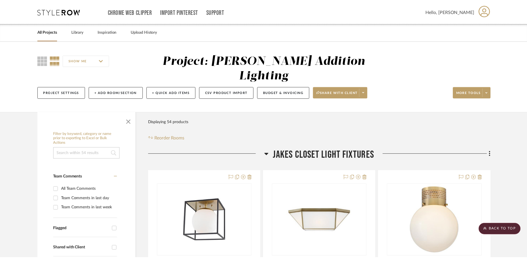
scroll to position [614, 0]
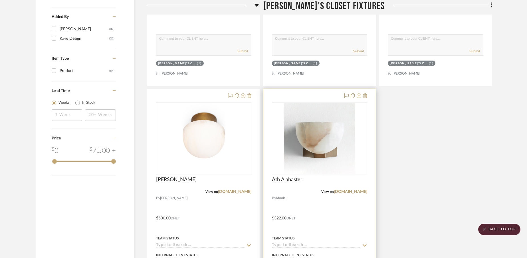
click at [358, 93] on icon at bounding box center [359, 95] width 5 height 5
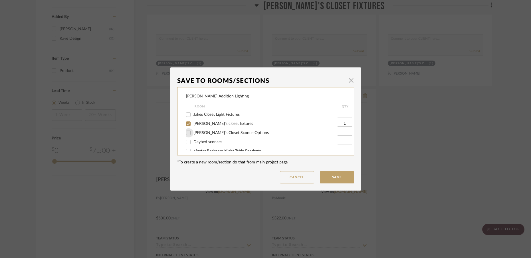
click at [185, 133] on input "Pam's Closet Sconce Options" at bounding box center [188, 132] width 9 height 9
checkbox input "true"
type input "1"
click at [185, 125] on input "Pam's closet fixtures" at bounding box center [188, 123] width 9 height 9
checkbox input "false"
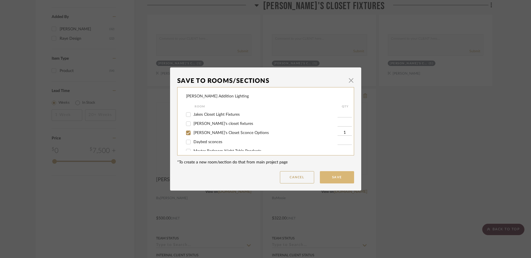
click at [331, 178] on button "Save" at bounding box center [337, 177] width 34 height 12
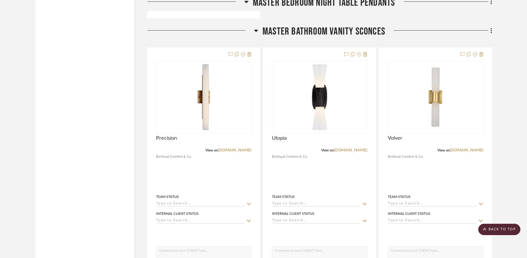
scroll to position [2278, 0]
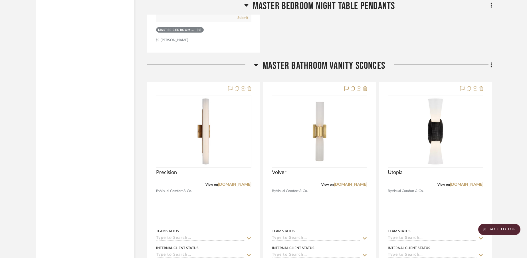
drag, startPoint x: 410, startPoint y: 40, endPoint x: 298, endPoint y: 71, distance: 116.2
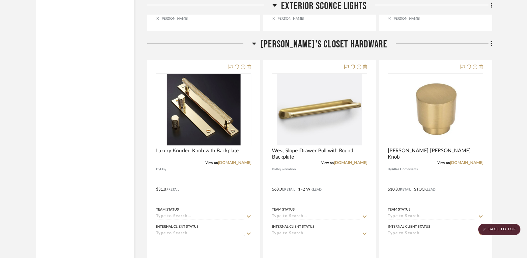
scroll to position [3755, 0]
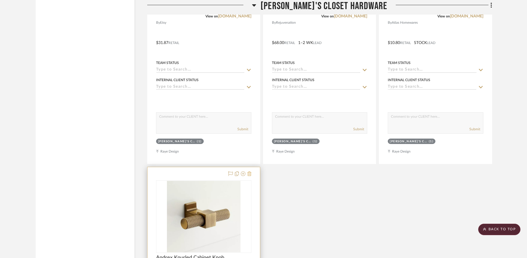
click at [251, 171] on icon at bounding box center [249, 173] width 4 height 5
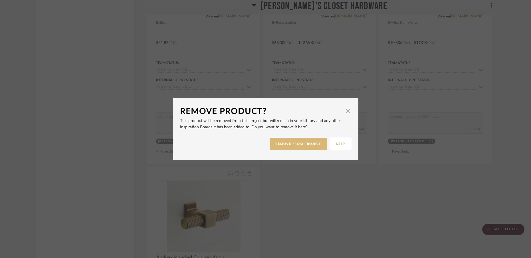
click at [292, 141] on button "REMOVE FROM PROJECT" at bounding box center [298, 144] width 57 height 12
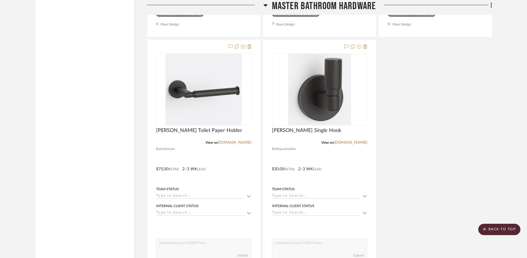
scroll to position [5025, 0]
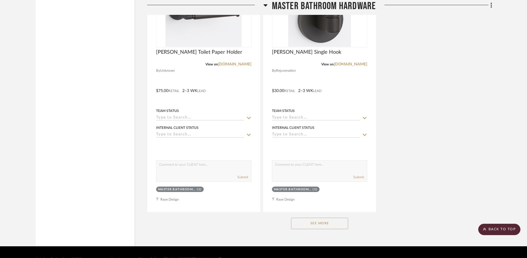
click at [327, 217] on button "See More" at bounding box center [319, 222] width 57 height 11
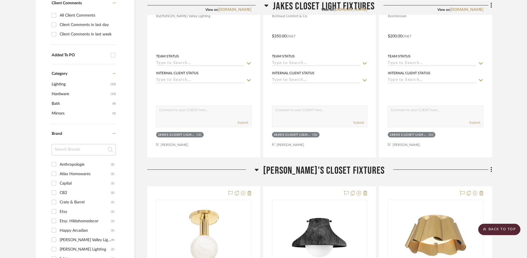
scroll to position [0, 0]
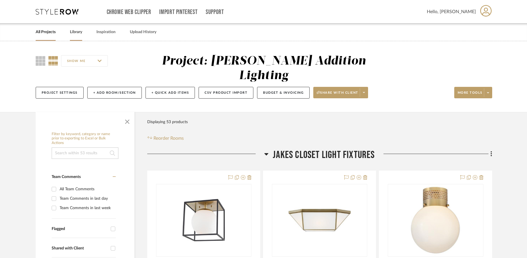
click at [77, 32] on link "Library" at bounding box center [76, 32] width 12 height 8
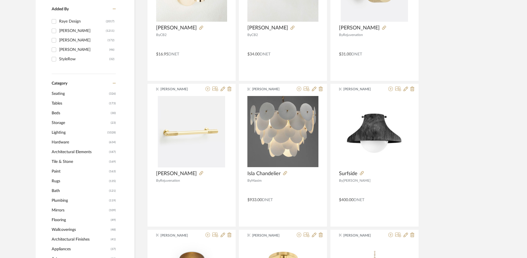
scroll to position [173, 0]
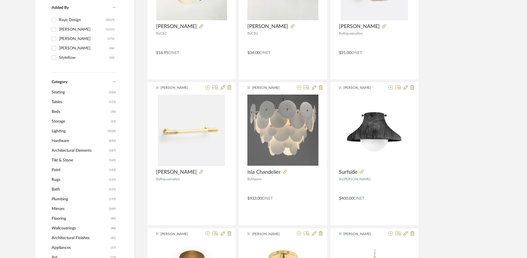
click at [62, 139] on span "Hardware" at bounding box center [80, 141] width 56 height 10
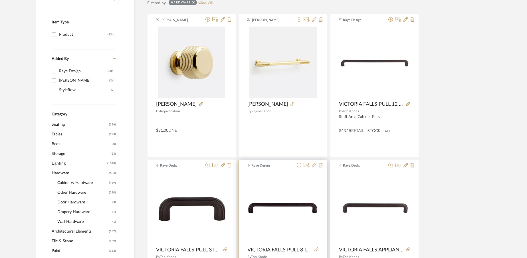
scroll to position [119, 0]
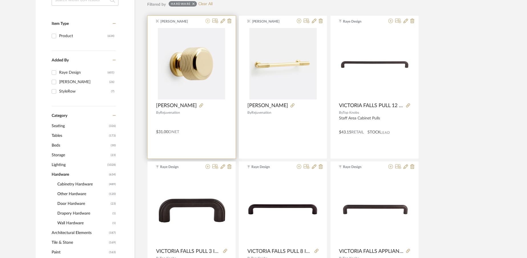
click at [209, 22] on icon at bounding box center [207, 21] width 5 height 5
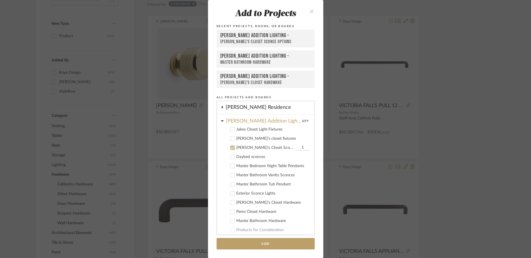
scroll to position [110, 0]
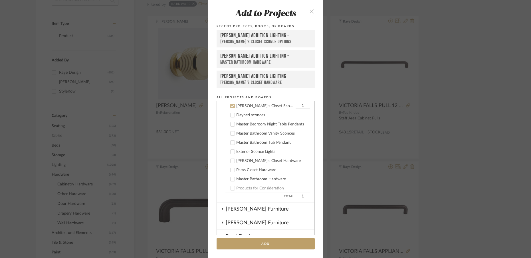
click at [231, 105] on icon at bounding box center [233, 106] width 4 height 3
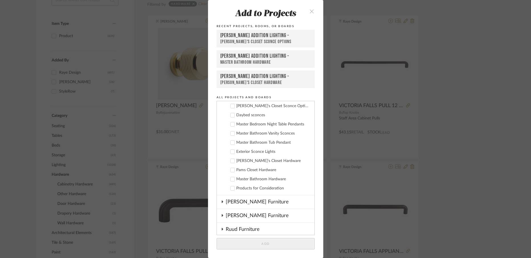
click at [231, 180] on icon at bounding box center [233, 179] width 4 height 4
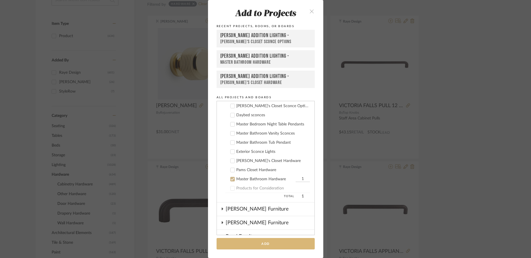
click at [259, 241] on button "Add" at bounding box center [266, 244] width 98 height 12
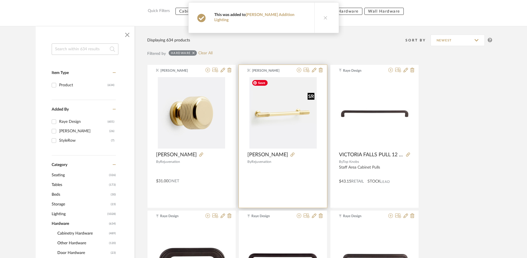
scroll to position [68, 0]
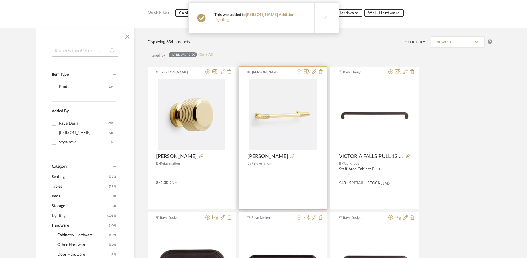
click at [298, 73] on icon at bounding box center [299, 71] width 5 height 5
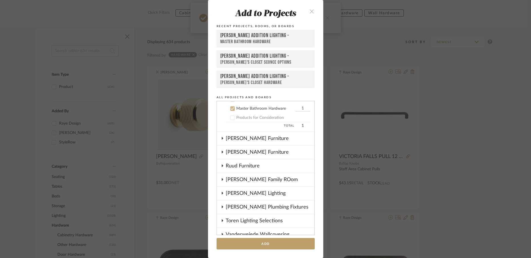
scroll to position [183, 0]
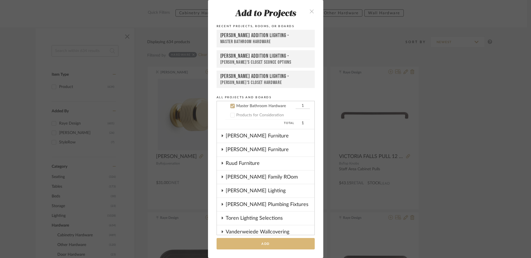
click at [252, 245] on button "Add" at bounding box center [266, 244] width 98 height 12
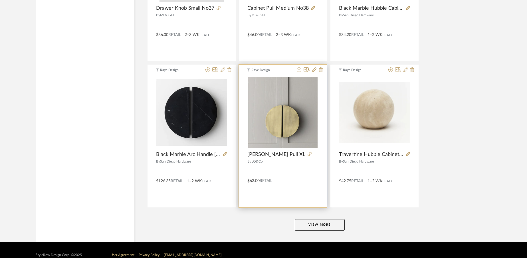
scroll to position [1686, 0]
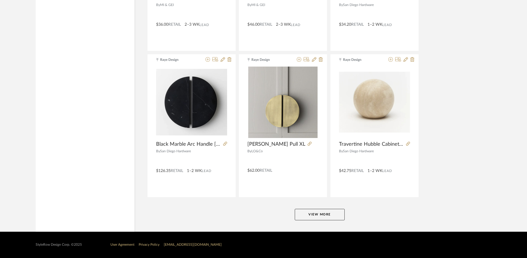
click at [316, 213] on button "View More" at bounding box center [320, 214] width 50 height 11
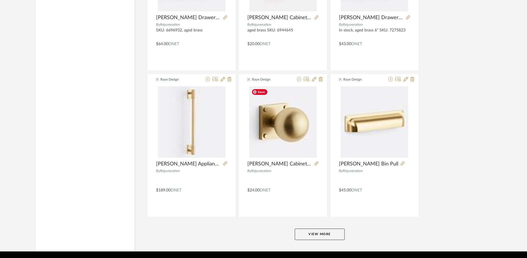
scroll to position [3437, 0]
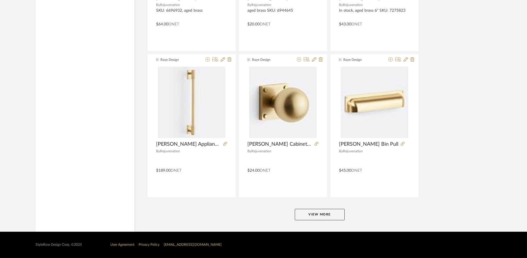
click at [316, 213] on button "View More" at bounding box center [320, 214] width 50 height 11
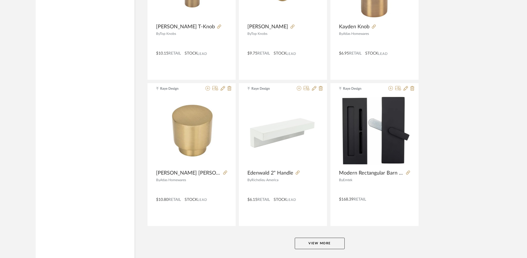
scroll to position [5189, 0]
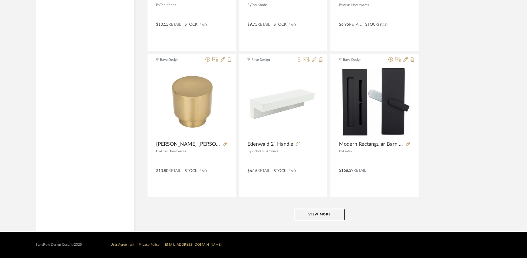
click at [336, 215] on button "View More" at bounding box center [320, 214] width 50 height 11
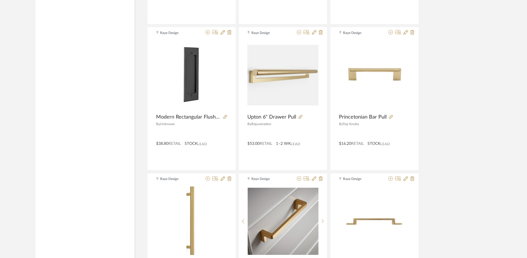
scroll to position [5360, 0]
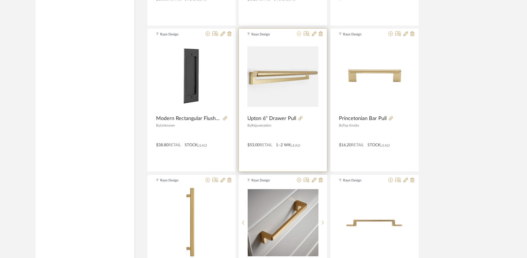
click at [299, 35] on icon at bounding box center [299, 33] width 5 height 5
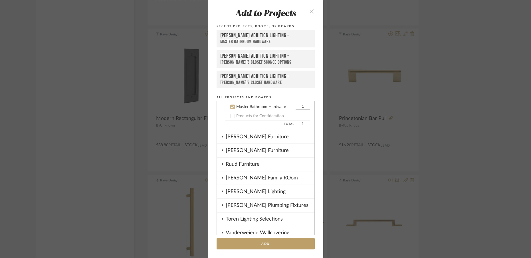
scroll to position [183, 0]
click at [275, 243] on button "Add" at bounding box center [266, 244] width 98 height 12
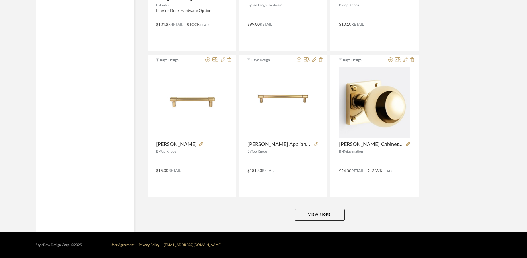
scroll to position [6940, 0]
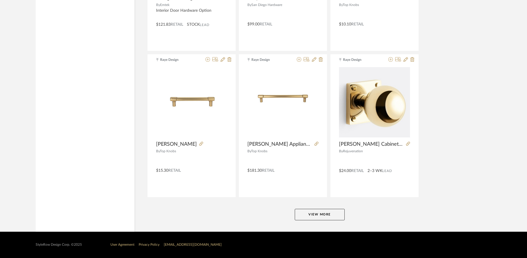
click at [316, 215] on button "View More" at bounding box center [320, 214] width 50 height 11
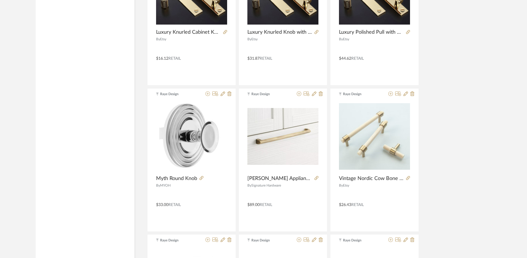
scroll to position [8074, 0]
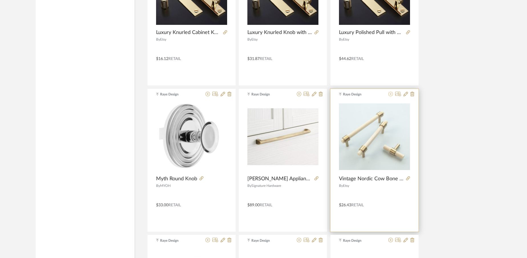
click at [390, 96] on icon at bounding box center [390, 94] width 5 height 5
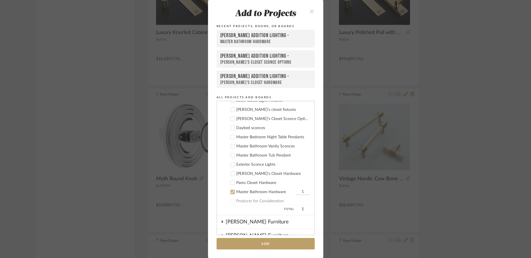
scroll to position [98, 0]
click at [231, 118] on icon at bounding box center [233, 118] width 4 height 4
click at [232, 192] on icon at bounding box center [233, 191] width 4 height 4
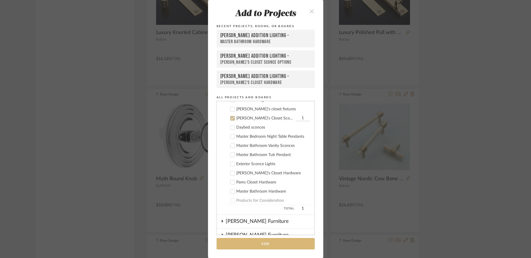
click at [257, 245] on button "Add" at bounding box center [266, 244] width 98 height 12
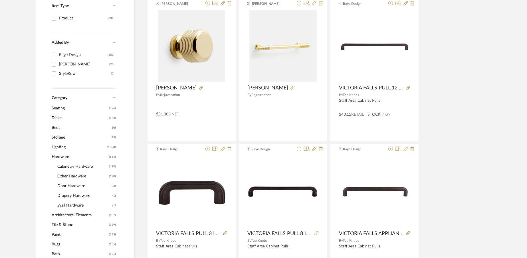
scroll to position [0, 0]
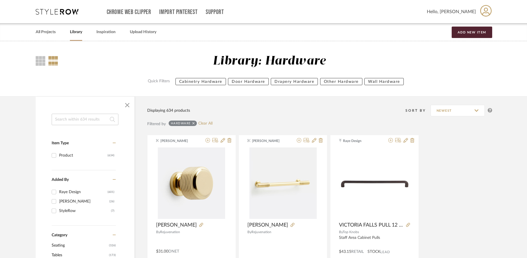
click at [80, 33] on link "Library" at bounding box center [76, 32] width 12 height 8
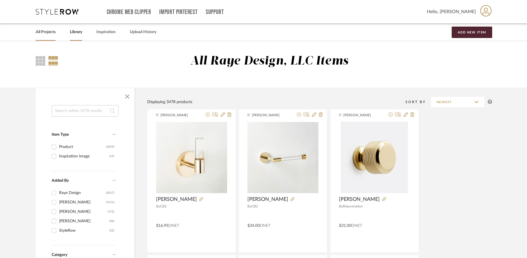
click at [52, 32] on link "All Projects" at bounding box center [46, 32] width 20 height 8
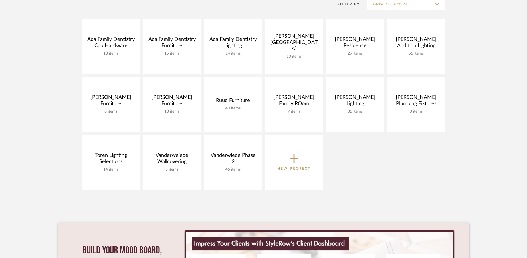
scroll to position [136, 0]
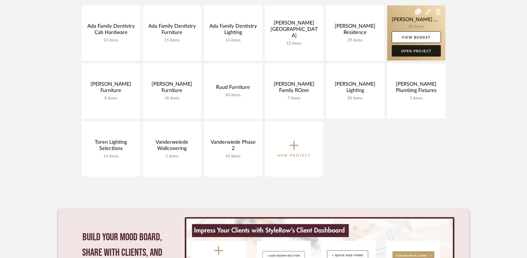
click at [428, 48] on link "Open Project" at bounding box center [416, 50] width 49 height 11
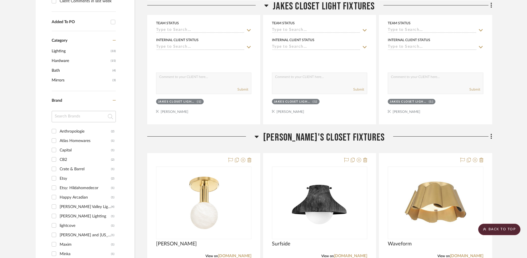
scroll to position [297, 0]
click at [491, 133] on icon at bounding box center [492, 136] width 2 height 6
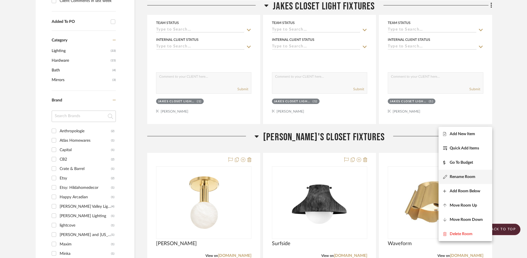
click at [463, 177] on span "Rename Room" at bounding box center [463, 176] width 26 height 5
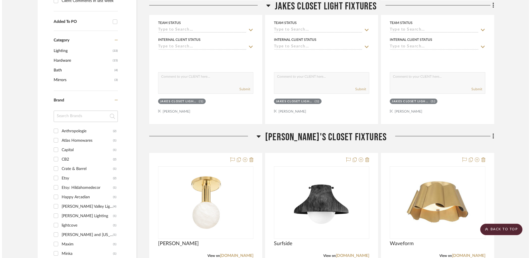
scroll to position [0, 0]
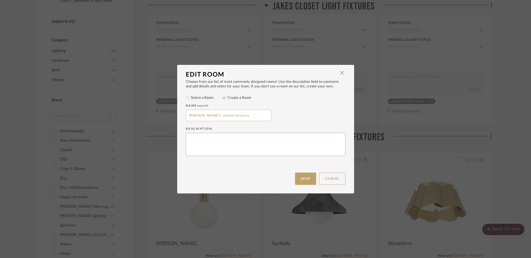
click at [209, 117] on input "Pam's closet fixtures" at bounding box center [229, 115] width 86 height 11
click at [245, 116] on input "Pam's closet Flush Mount Light fixtures" at bounding box center [229, 115] width 86 height 11
click at [200, 117] on input "Pam's closet Flush Mount Light Fixtures" at bounding box center [229, 115] width 86 height 11
type input "Pam's Closet Flush Mount Light Fixtures"
click at [302, 175] on button "Save" at bounding box center [305, 178] width 21 height 12
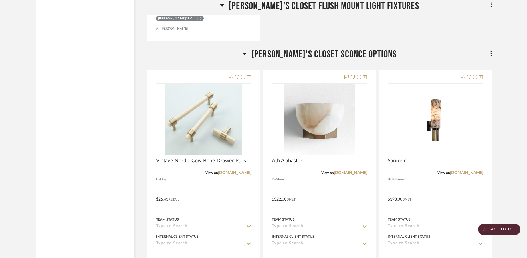
scroll to position [911, 0]
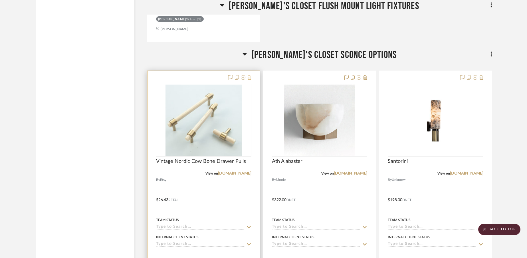
click at [250, 75] on icon at bounding box center [249, 77] width 4 height 5
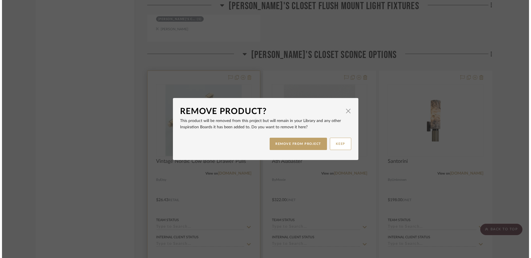
scroll to position [0, 0]
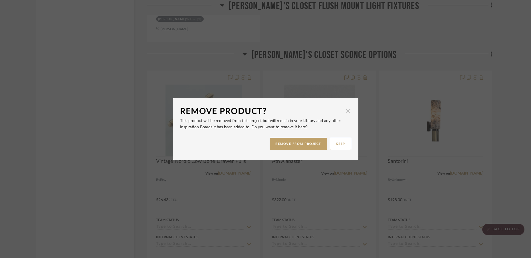
click at [344, 111] on span "button" at bounding box center [348, 110] width 11 height 11
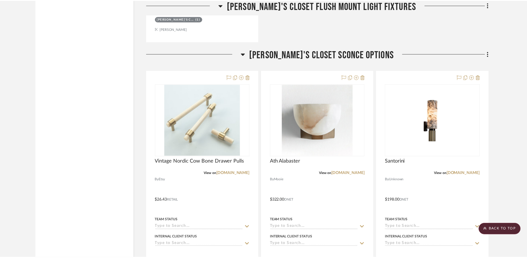
scroll to position [911, 0]
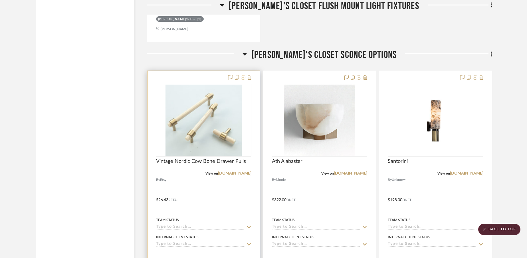
click at [244, 75] on icon at bounding box center [243, 77] width 5 height 5
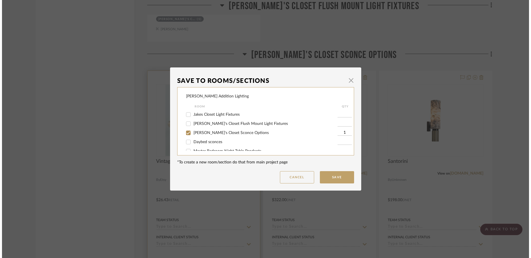
scroll to position [0, 0]
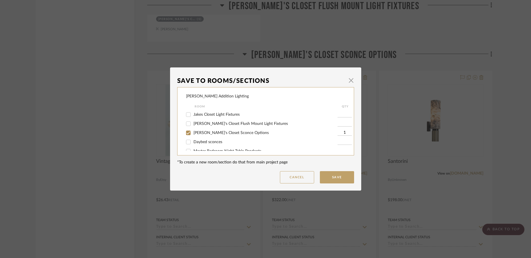
click at [187, 133] on input "Pam's Closet Sconce Options" at bounding box center [188, 132] width 9 height 9
checkbox input "false"
click at [187, 135] on input "Pams Closet Hardware" at bounding box center [188, 135] width 9 height 9
checkbox input "true"
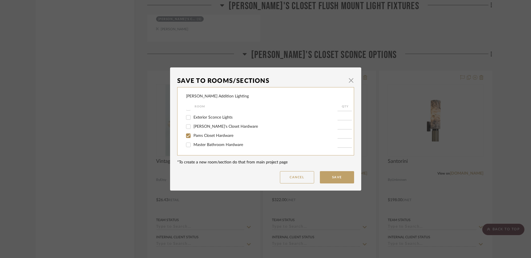
type input "1"
click at [340, 176] on button "Save" at bounding box center [337, 177] width 34 height 12
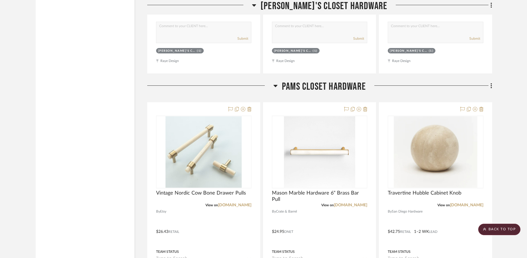
scroll to position [3847, 0]
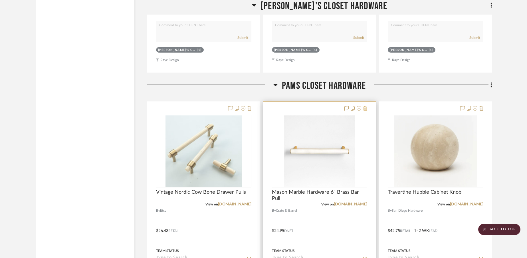
click at [365, 106] on icon at bounding box center [365, 108] width 4 height 5
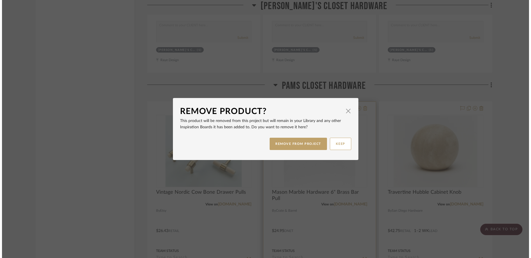
scroll to position [0, 0]
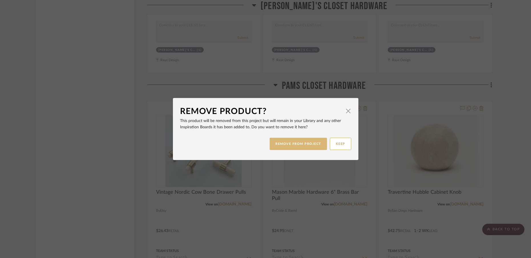
click at [305, 145] on button "REMOVE FROM PROJECT" at bounding box center [298, 144] width 57 height 12
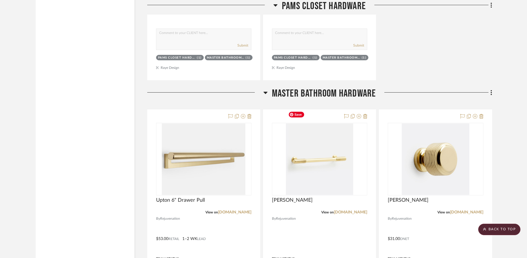
scroll to position [4372, 0]
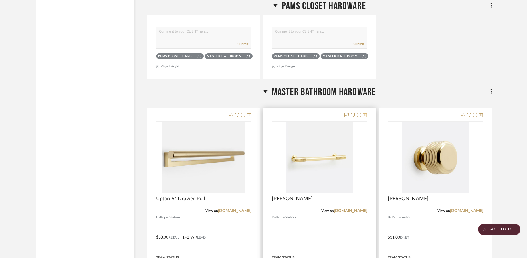
click at [364, 112] on icon at bounding box center [365, 114] width 4 height 5
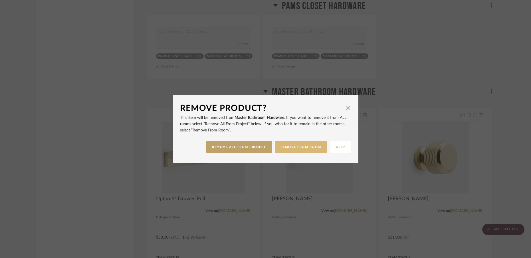
click at [296, 149] on button "REMOVE FROM ROOM" at bounding box center [301, 147] width 52 height 12
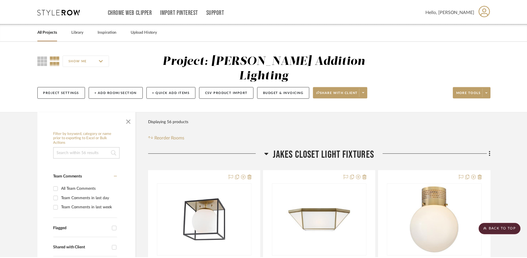
scroll to position [4372, 0]
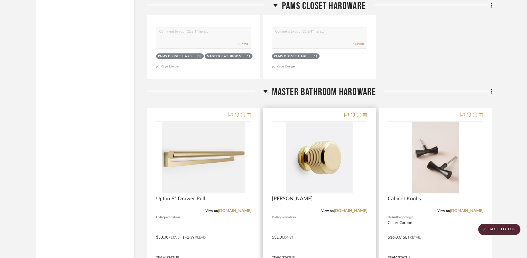
click at [359, 112] on icon at bounding box center [359, 114] width 5 height 5
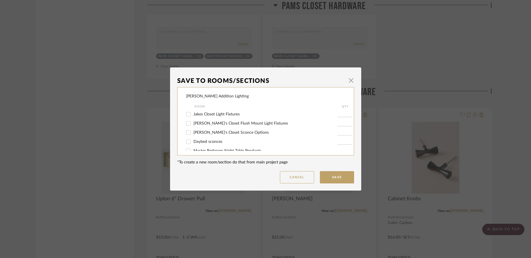
scroll to position [0, 0]
click at [350, 81] on span "button" at bounding box center [351, 79] width 11 height 11
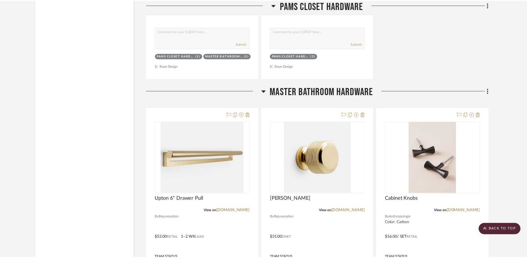
scroll to position [4372, 0]
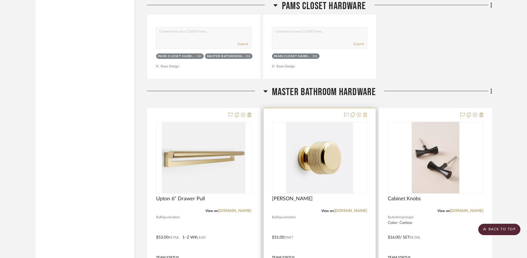
click at [366, 112] on icon at bounding box center [365, 114] width 4 height 5
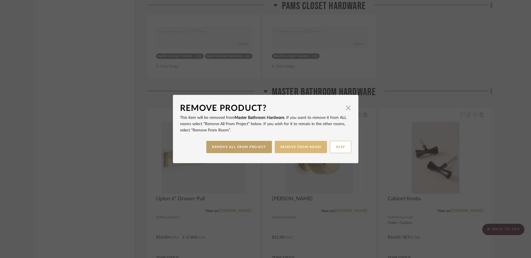
click at [284, 149] on button "REMOVE FROM ROOM" at bounding box center [301, 147] width 52 height 12
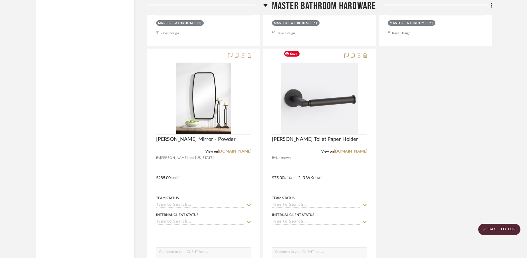
scroll to position [5012, 0]
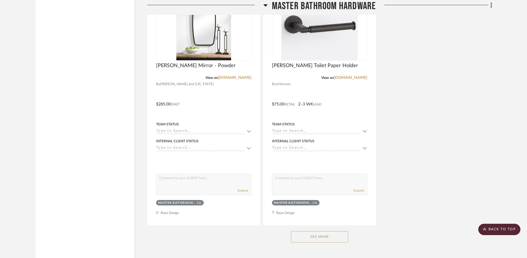
click at [315, 231] on button "See More" at bounding box center [319, 236] width 57 height 11
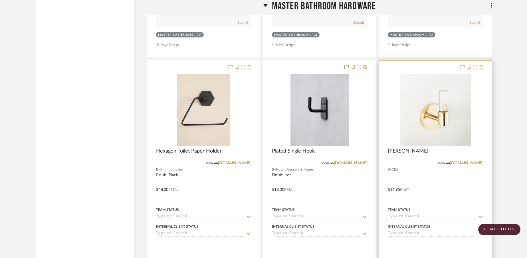
scroll to position [5167, 0]
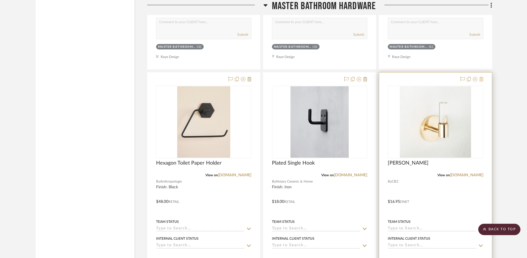
click at [483, 77] on icon at bounding box center [481, 79] width 4 height 5
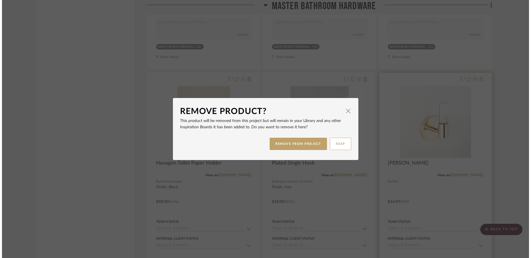
scroll to position [0, 0]
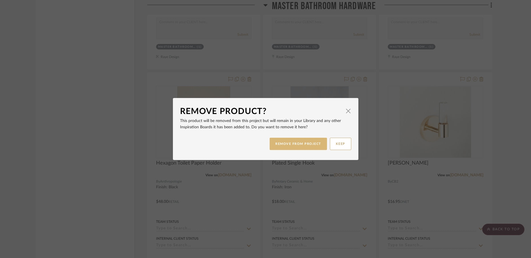
click at [296, 144] on button "REMOVE FROM PROJECT" at bounding box center [298, 144] width 57 height 12
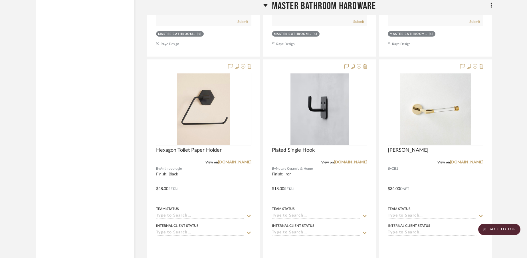
scroll to position [5179, 0]
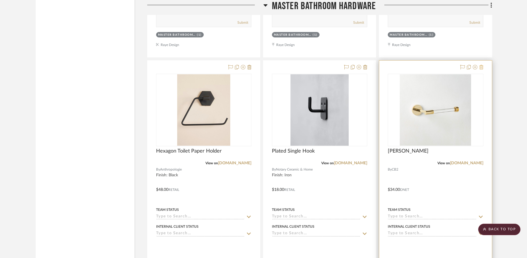
click at [482, 65] on icon at bounding box center [481, 67] width 4 height 5
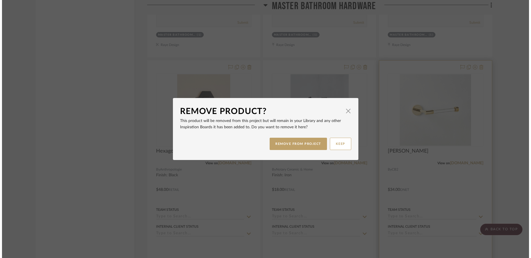
scroll to position [0, 0]
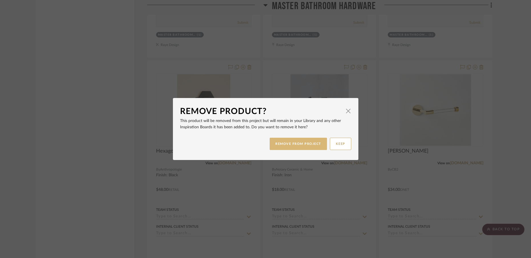
click at [297, 144] on button "REMOVE FROM PROJECT" at bounding box center [298, 144] width 57 height 12
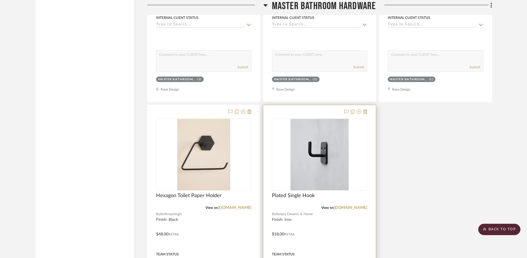
scroll to position [5278, 0]
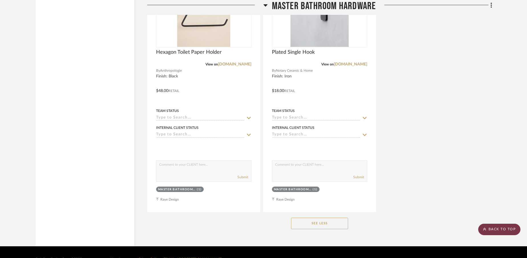
click at [509, 227] on scroll-to-top-button "BACK TO TOP" at bounding box center [499, 228] width 42 height 11
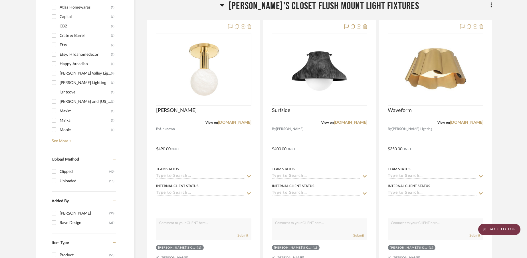
scroll to position [0, 0]
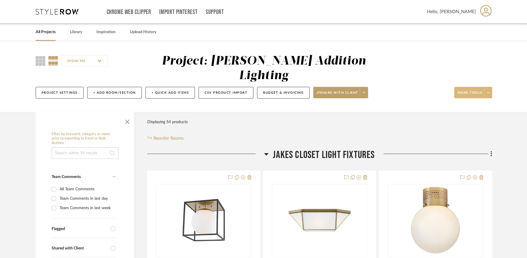
click at [490, 88] on span at bounding box center [488, 92] width 8 height 9
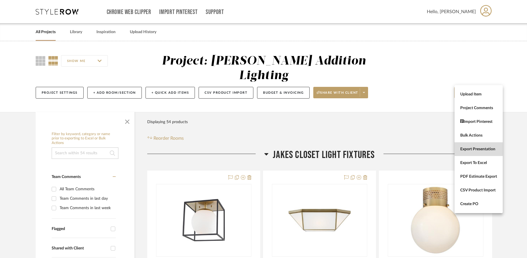
click at [470, 150] on span "Export Presentation" at bounding box center [478, 149] width 37 height 5
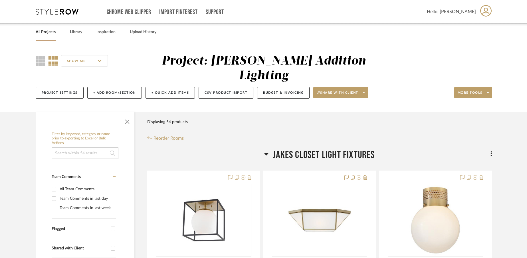
click at [497, 31] on div "All Projects Library Inspiration Upload History" at bounding box center [263, 31] width 473 height 17
click at [489, 88] on span at bounding box center [488, 92] width 8 height 9
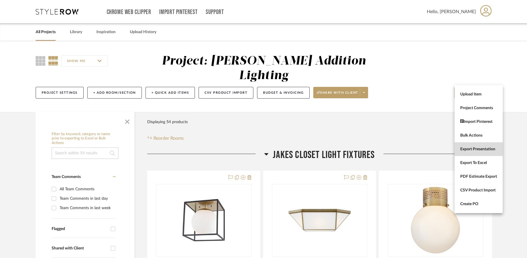
click at [471, 150] on span "Export Presentation" at bounding box center [478, 149] width 37 height 5
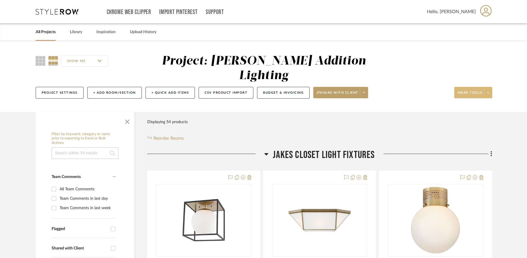
click at [487, 88] on span at bounding box center [488, 92] width 8 height 9
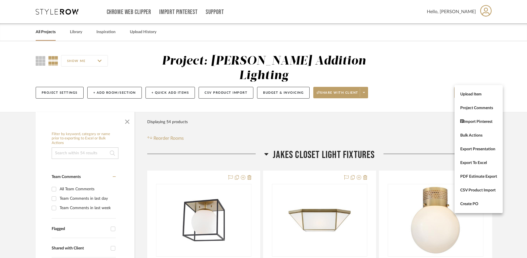
click at [417, 130] on div at bounding box center [263, 129] width 527 height 258
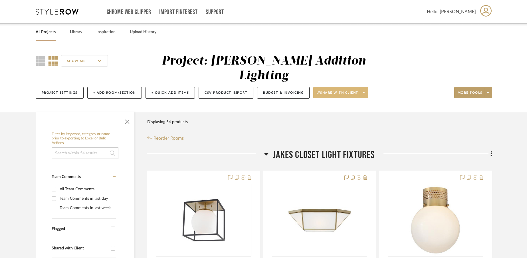
click at [364, 91] on icon at bounding box center [364, 92] width 2 height 3
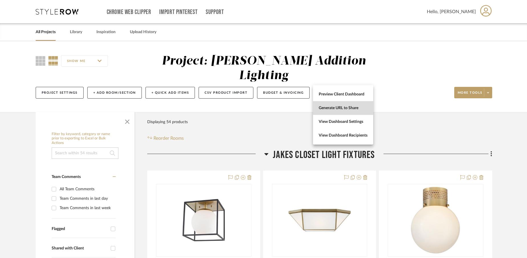
click at [344, 109] on span "Generate URL to Share" at bounding box center [343, 108] width 49 height 5
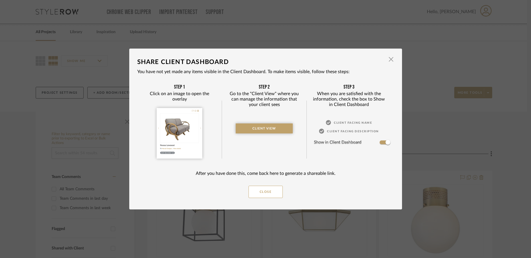
click at [258, 128] on img at bounding box center [264, 128] width 57 height 10
click at [261, 191] on button "Close" at bounding box center [266, 191] width 34 height 12
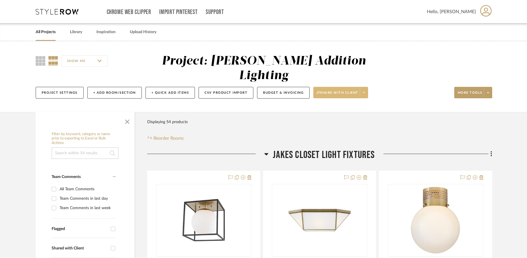
click at [366, 88] on span at bounding box center [364, 92] width 8 height 9
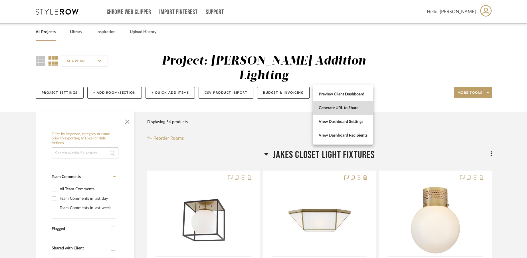
click at [330, 110] on span "Generate URL to Share" at bounding box center [343, 108] width 49 height 5
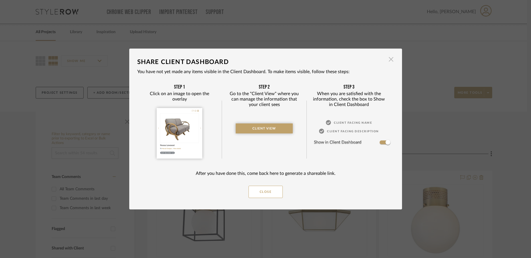
click at [390, 60] on span "button" at bounding box center [391, 58] width 11 height 11
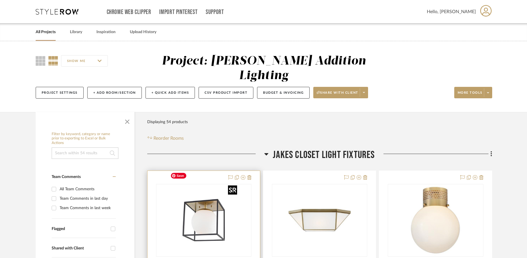
click at [197, 219] on img "0" at bounding box center [192, 219] width 71 height 71
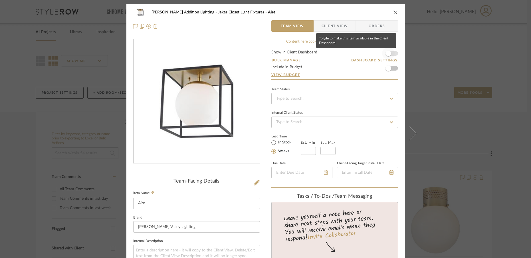
click at [388, 55] on span "button" at bounding box center [389, 54] width 6 height 6
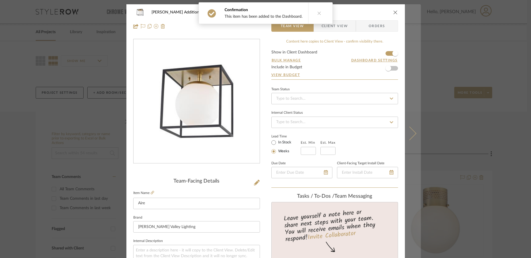
click at [411, 130] on button at bounding box center [413, 133] width 16 height 258
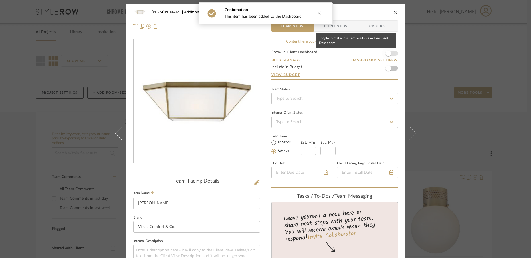
click at [388, 55] on span "button" at bounding box center [388, 53] width 13 height 13
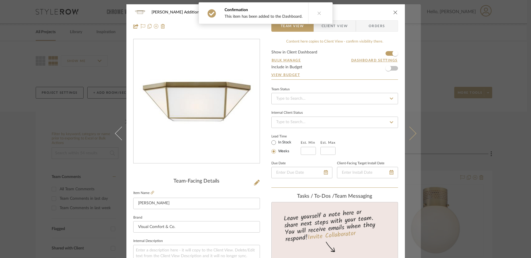
click at [411, 136] on icon at bounding box center [409, 133] width 14 height 14
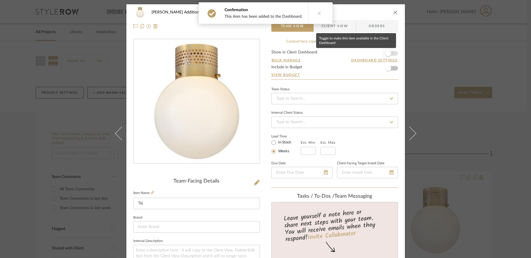
click at [388, 55] on span "button" at bounding box center [388, 53] width 13 height 13
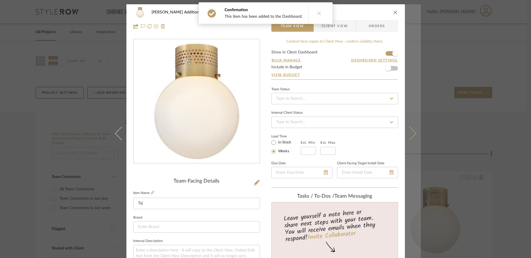
click at [412, 133] on icon at bounding box center [409, 133] width 14 height 14
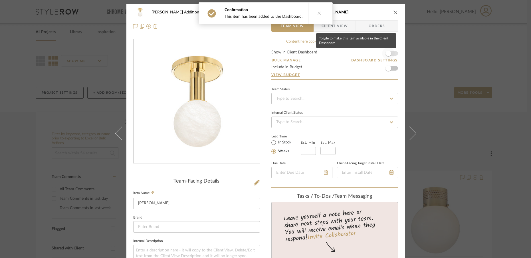
click at [388, 52] on span "button" at bounding box center [389, 54] width 6 height 6
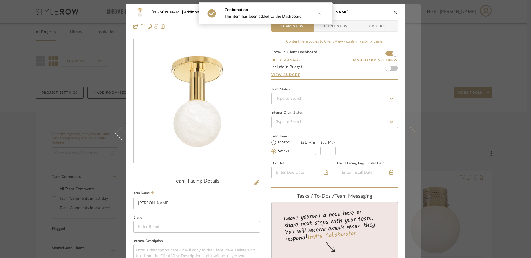
click at [411, 136] on icon at bounding box center [409, 133] width 14 height 14
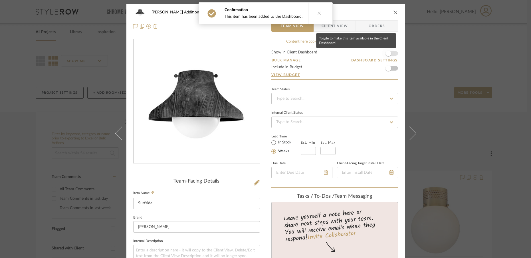
click at [390, 53] on span "button" at bounding box center [388, 53] width 13 height 13
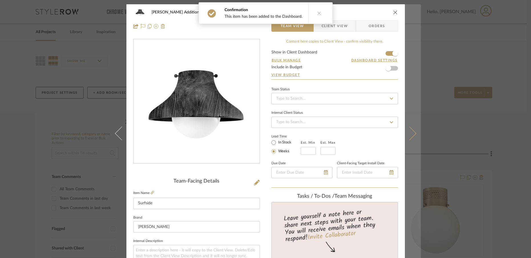
click at [409, 138] on button at bounding box center [413, 133] width 16 height 258
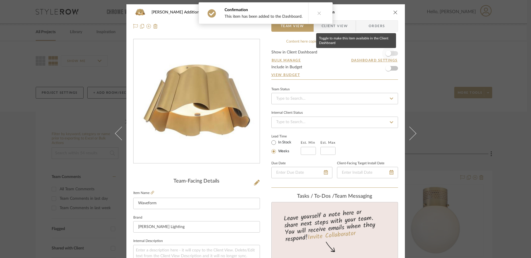
click at [388, 55] on span "button" at bounding box center [389, 54] width 6 height 6
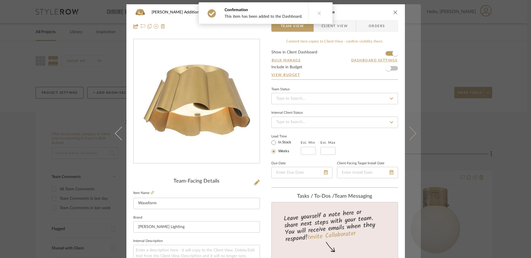
click at [410, 137] on icon at bounding box center [409, 133] width 14 height 14
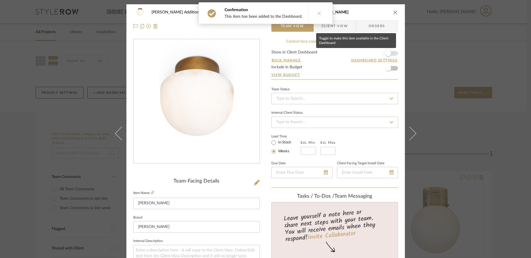
click at [388, 53] on span "button" at bounding box center [389, 54] width 6 height 6
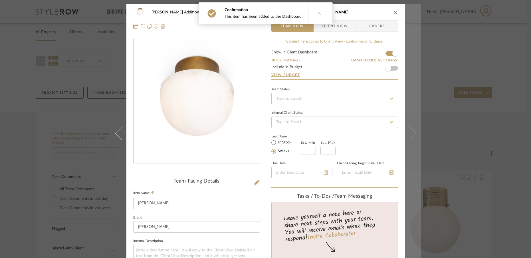
click at [409, 138] on icon at bounding box center [409, 133] width 14 height 14
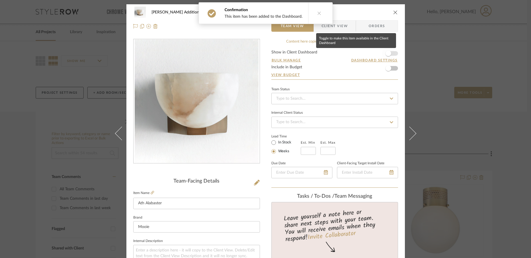
click at [388, 55] on span "button" at bounding box center [389, 54] width 6 height 6
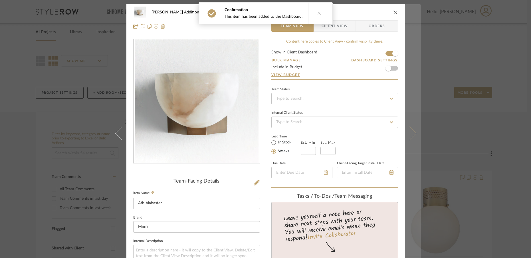
click at [408, 136] on icon at bounding box center [409, 133] width 14 height 14
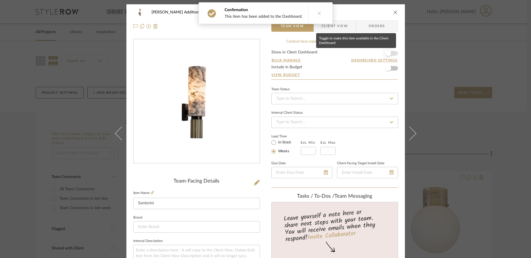
click at [387, 54] on span "button" at bounding box center [389, 54] width 6 height 6
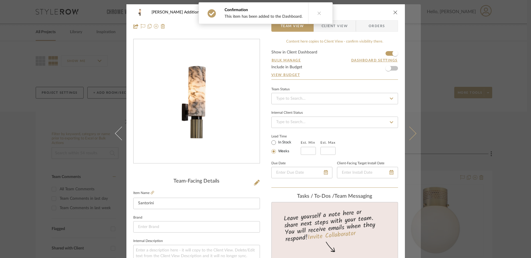
click at [410, 136] on icon at bounding box center [409, 133] width 14 height 14
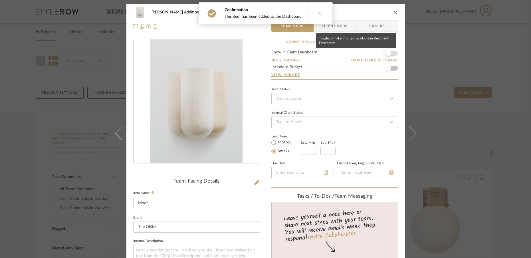
click at [388, 53] on span "button" at bounding box center [389, 54] width 6 height 6
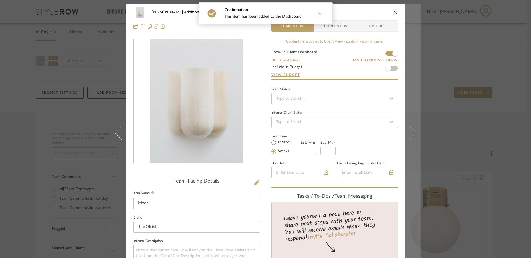
click at [412, 135] on icon at bounding box center [409, 133] width 14 height 14
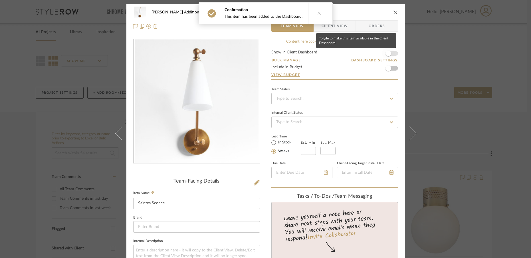
click at [388, 57] on span "button" at bounding box center [388, 53] width 13 height 13
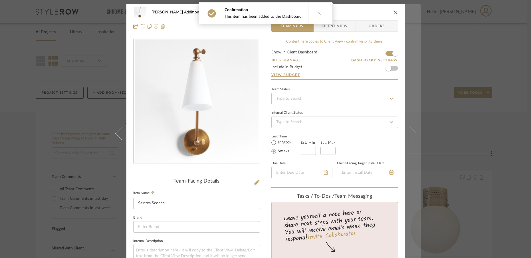
click at [410, 133] on icon at bounding box center [409, 133] width 14 height 14
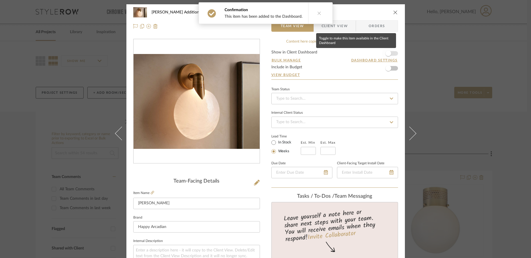
click at [388, 53] on span "button" at bounding box center [389, 54] width 6 height 6
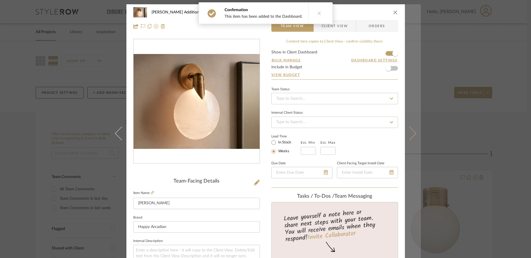
click at [408, 138] on icon at bounding box center [409, 133] width 14 height 14
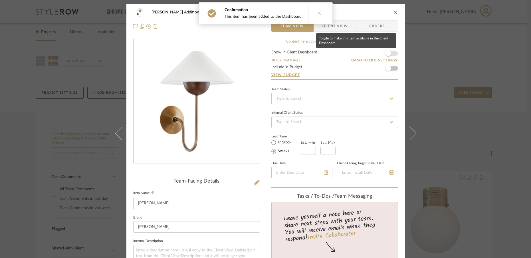
click at [388, 55] on span "button" at bounding box center [389, 54] width 6 height 6
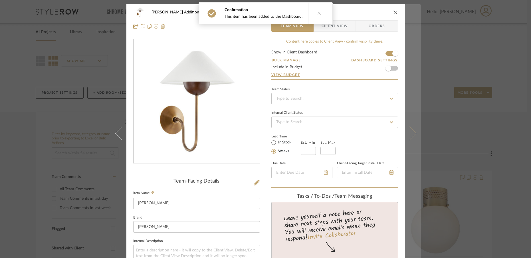
click at [410, 138] on button at bounding box center [413, 133] width 16 height 258
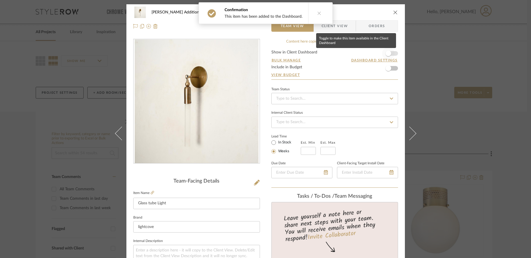
click at [386, 52] on span "button" at bounding box center [389, 54] width 6 height 6
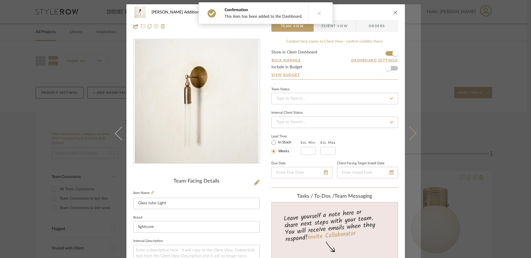
click at [411, 137] on button at bounding box center [413, 133] width 16 height 258
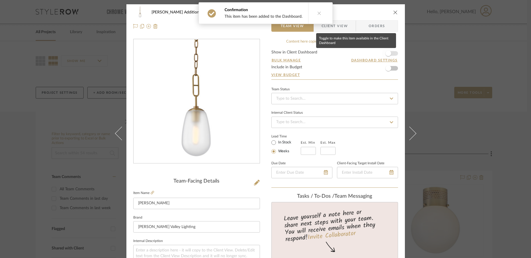
click at [386, 52] on span "button" at bounding box center [389, 54] width 6 height 6
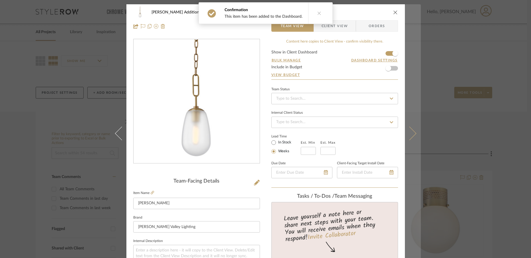
click at [411, 133] on icon at bounding box center [409, 133] width 14 height 14
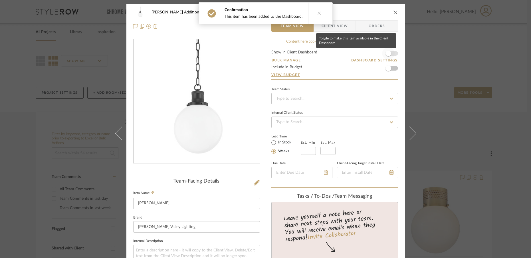
click at [388, 54] on span "button" at bounding box center [389, 54] width 6 height 6
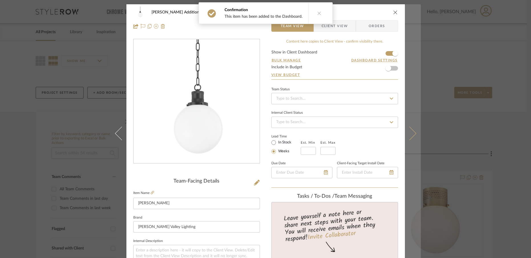
click at [411, 135] on icon at bounding box center [409, 133] width 14 height 14
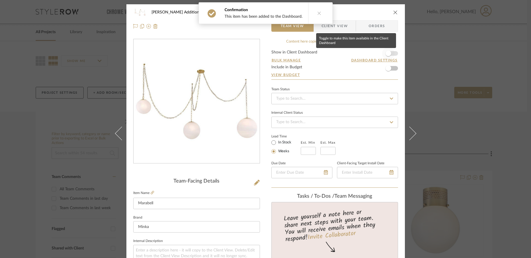
click at [386, 55] on span "button" at bounding box center [389, 54] width 6 height 6
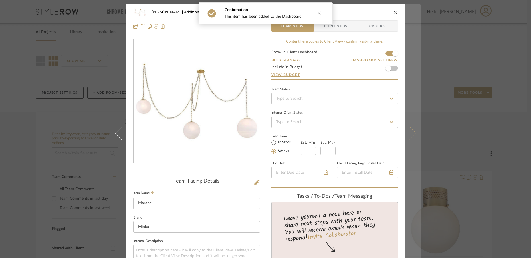
click at [409, 138] on icon at bounding box center [409, 133] width 14 height 14
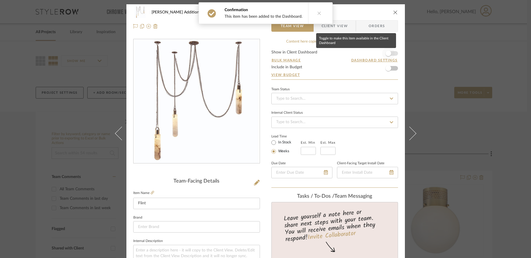
click at [387, 53] on span "button" at bounding box center [389, 54] width 6 height 6
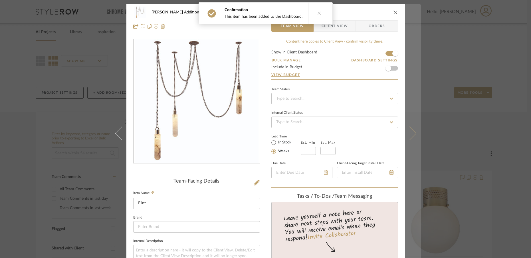
click at [409, 135] on icon at bounding box center [409, 133] width 14 height 14
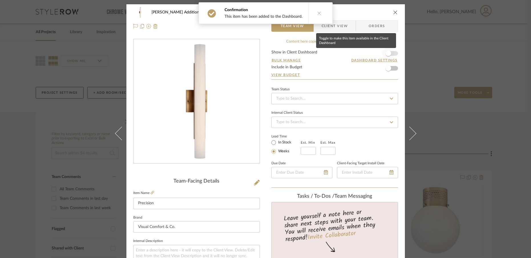
click at [389, 53] on span "button" at bounding box center [389, 54] width 6 height 6
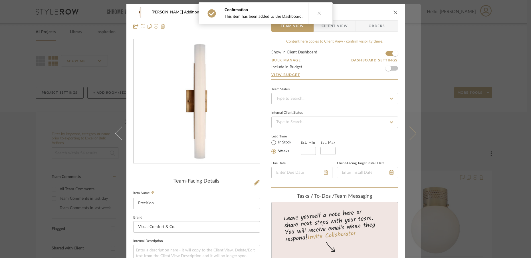
click at [411, 136] on button at bounding box center [413, 133] width 16 height 258
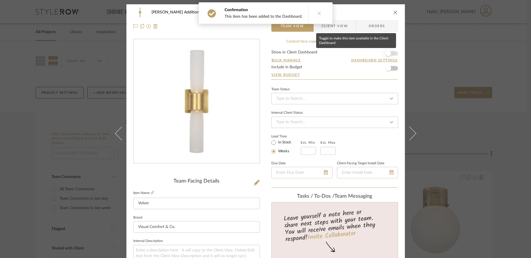
click at [387, 53] on span "button" at bounding box center [389, 54] width 6 height 6
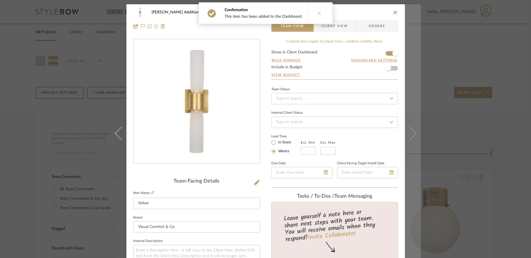
click at [411, 134] on icon at bounding box center [409, 133] width 14 height 14
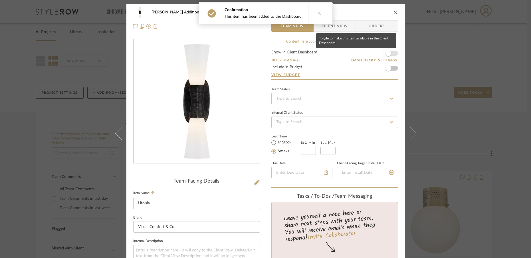
click at [388, 52] on span "button" at bounding box center [389, 54] width 6 height 6
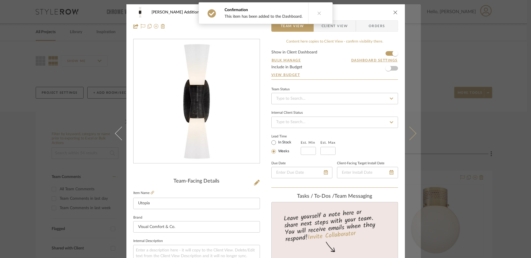
click at [411, 134] on icon at bounding box center [409, 133] width 14 height 14
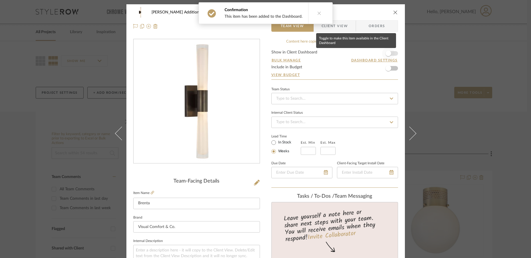
click at [386, 53] on span "button" at bounding box center [389, 54] width 6 height 6
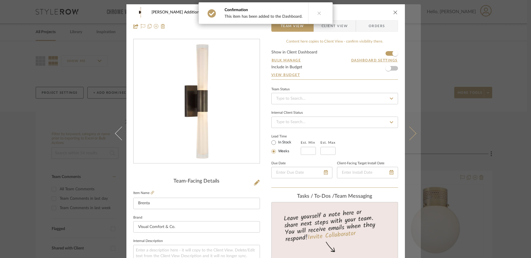
click at [412, 135] on icon at bounding box center [409, 133] width 14 height 14
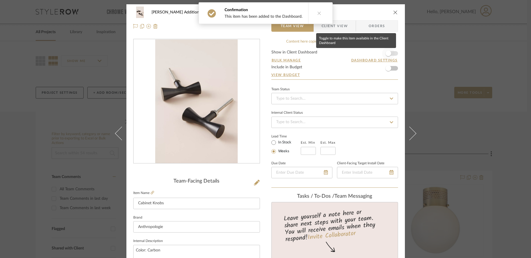
click at [386, 54] on span "button" at bounding box center [389, 54] width 6 height 6
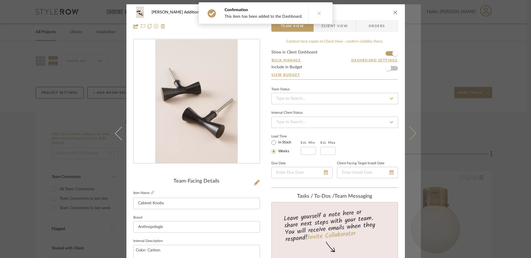
click at [411, 138] on button at bounding box center [413, 133] width 16 height 258
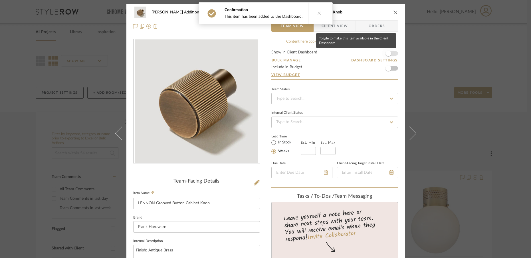
click at [387, 54] on span "button" at bounding box center [389, 54] width 6 height 6
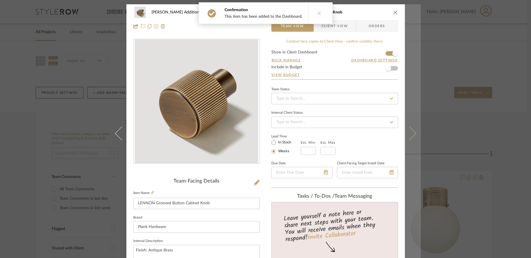
click at [410, 136] on icon at bounding box center [409, 133] width 14 height 14
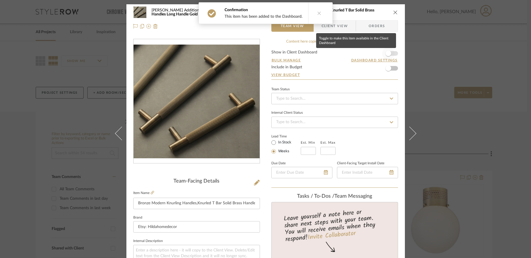
click at [386, 51] on span "button" at bounding box center [389, 54] width 6 height 6
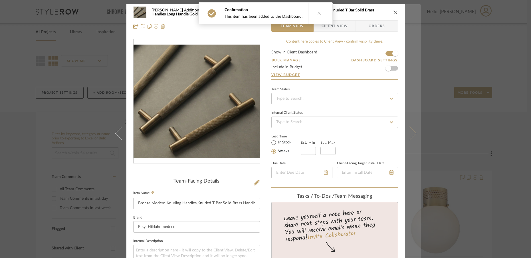
click at [410, 134] on icon at bounding box center [409, 133] width 14 height 14
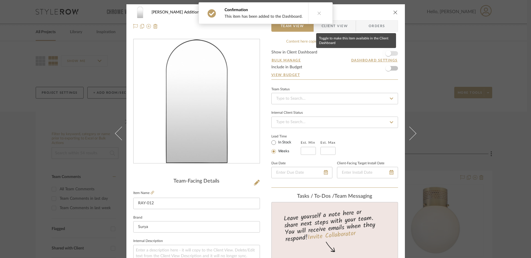
click at [388, 55] on span "button" at bounding box center [389, 54] width 6 height 6
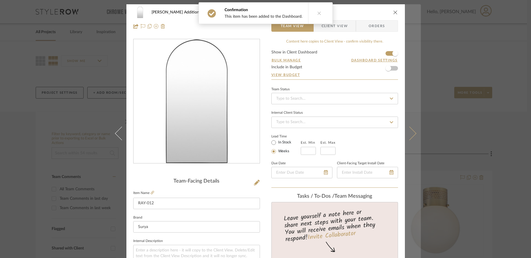
click at [409, 141] on button at bounding box center [413, 133] width 16 height 258
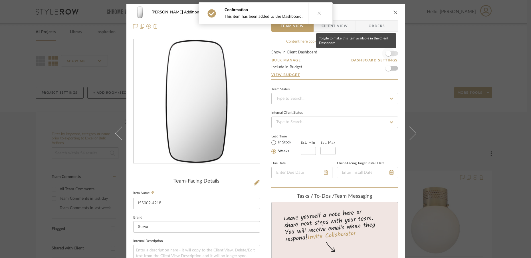
click at [388, 54] on span "button" at bounding box center [389, 54] width 6 height 6
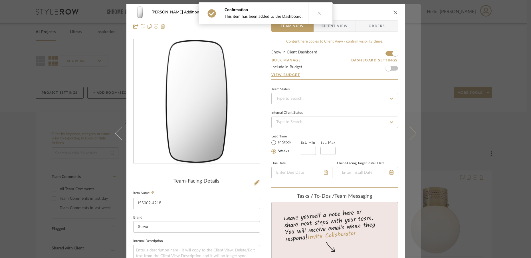
click at [411, 136] on icon at bounding box center [409, 133] width 14 height 14
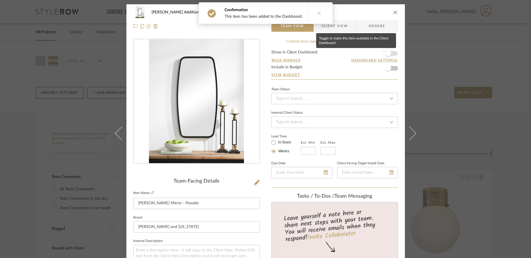
click at [388, 53] on span "button" at bounding box center [389, 54] width 6 height 6
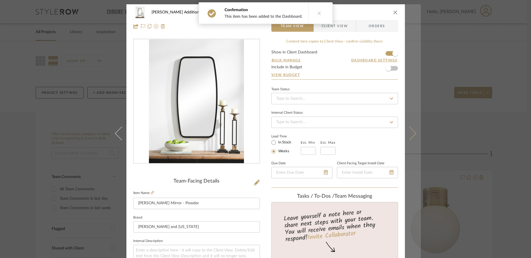
click at [410, 134] on icon at bounding box center [409, 133] width 14 height 14
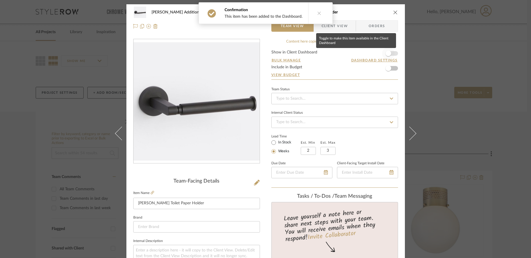
click at [387, 55] on span "button" at bounding box center [389, 54] width 6 height 6
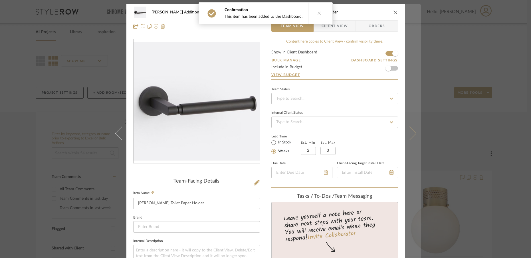
click at [409, 136] on icon at bounding box center [409, 133] width 14 height 14
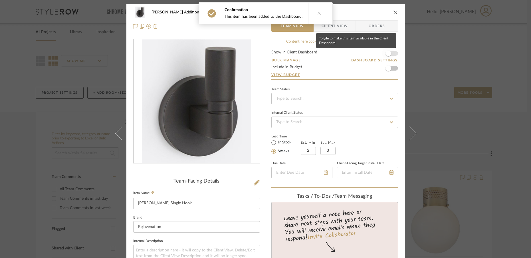
click at [387, 54] on span "button" at bounding box center [389, 54] width 6 height 6
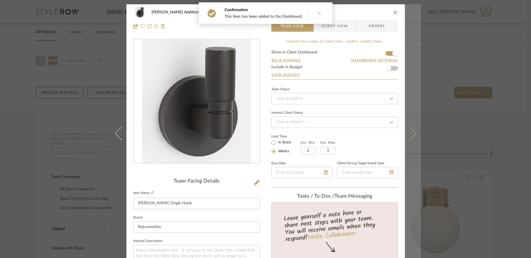
click at [409, 137] on icon at bounding box center [409, 133] width 14 height 14
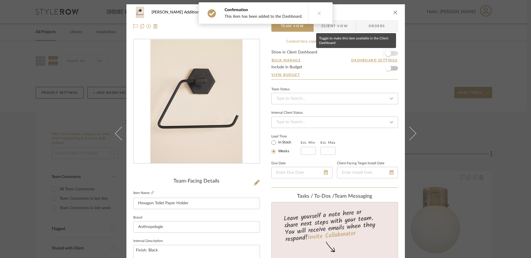
click at [389, 53] on span "button" at bounding box center [388, 53] width 13 height 13
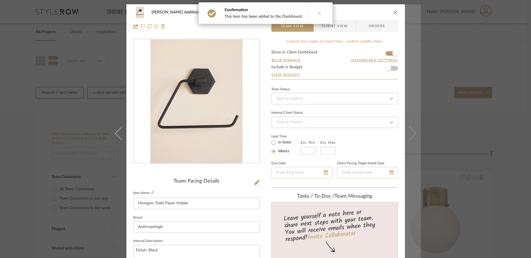
click at [409, 134] on icon at bounding box center [409, 133] width 14 height 14
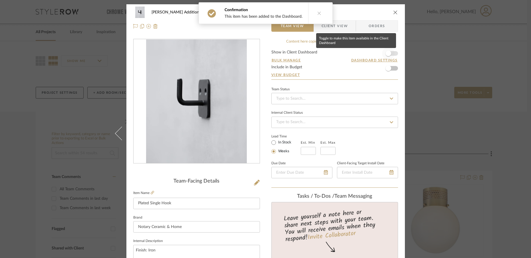
click at [386, 53] on span "button" at bounding box center [389, 54] width 6 height 6
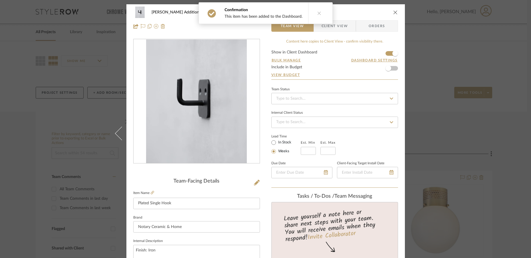
click at [393, 11] on icon "close" at bounding box center [395, 12] width 5 height 5
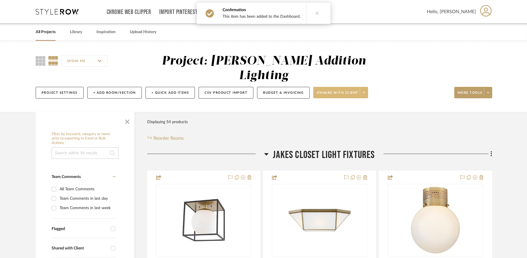
click at [364, 91] on icon at bounding box center [364, 92] width 2 height 3
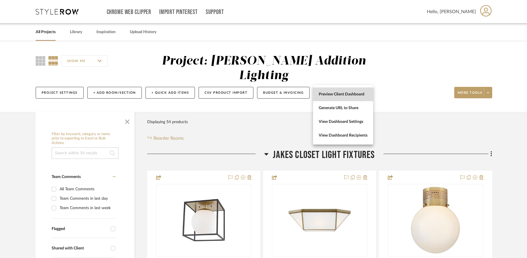
click at [335, 96] on span "Preview Client Dashboard" at bounding box center [343, 94] width 49 height 5
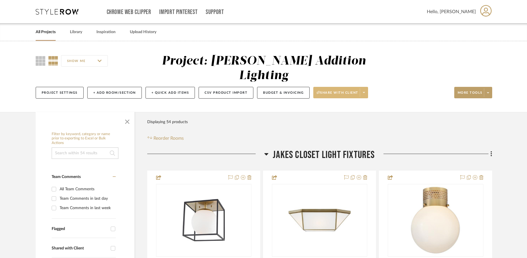
click at [362, 88] on span at bounding box center [364, 92] width 8 height 9
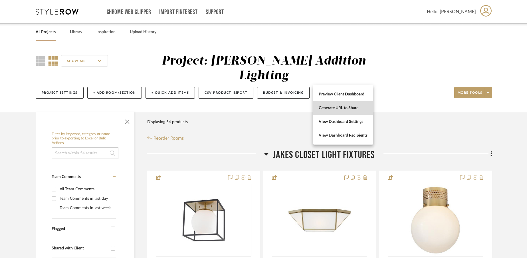
click at [340, 108] on span "Generate URL to Share" at bounding box center [343, 108] width 49 height 5
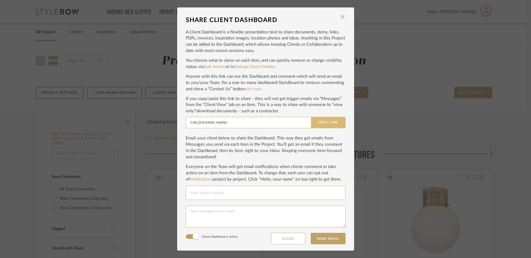
click at [315, 123] on button "Copy Link" at bounding box center [328, 122] width 35 height 11
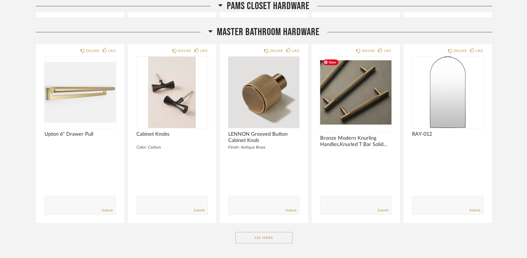
scroll to position [2154, 0]
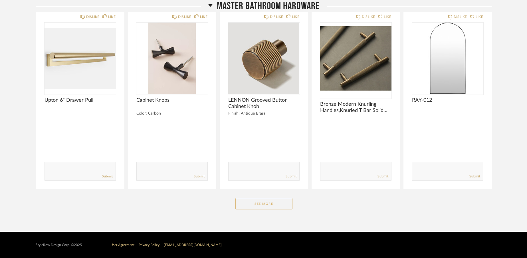
click at [278, 204] on button "See More" at bounding box center [263, 203] width 57 height 11
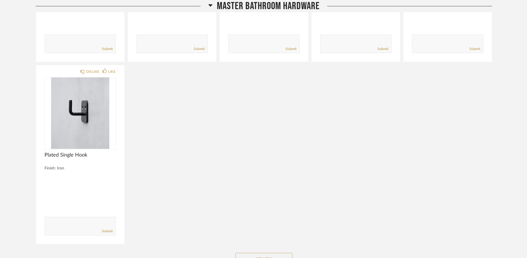
scroll to position [2526, 0]
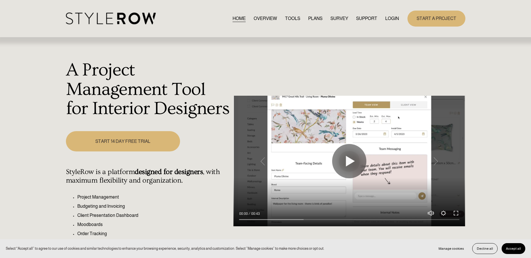
click at [389, 19] on link "LOGIN" at bounding box center [392, 19] width 14 height 8
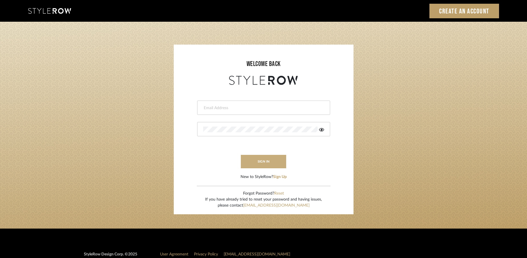
type input "[EMAIL_ADDRESS][DOMAIN_NAME]"
click at [275, 162] on button "sign in" at bounding box center [264, 161] width 46 height 13
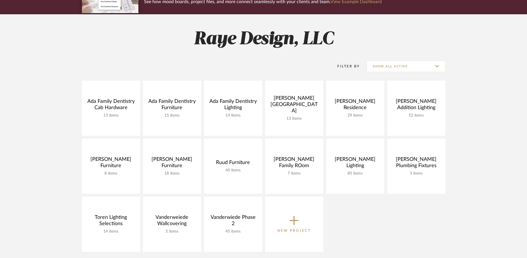
scroll to position [90, 0]
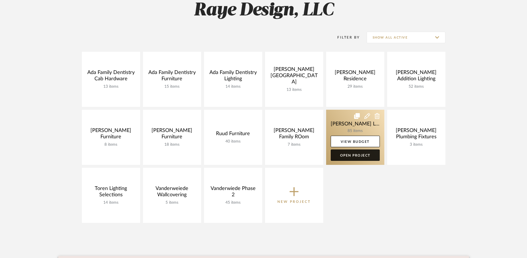
click at [338, 156] on link "Open Project" at bounding box center [355, 154] width 49 height 11
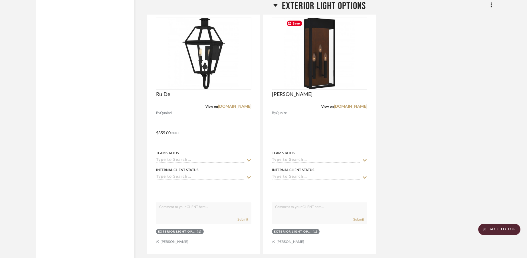
scroll to position [10223, 0]
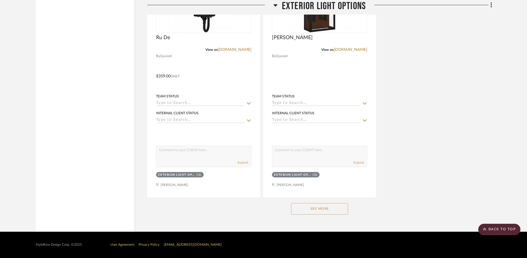
click at [318, 211] on button "See More" at bounding box center [319, 208] width 57 height 11
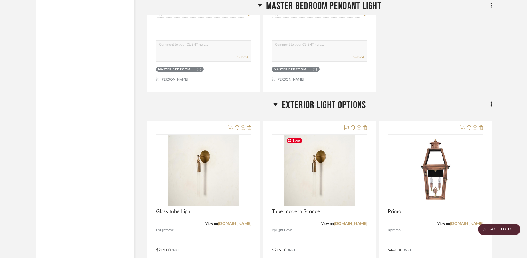
scroll to position [9543, 0]
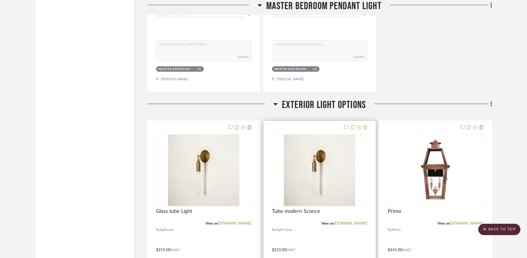
click at [366, 128] on icon at bounding box center [365, 127] width 4 height 5
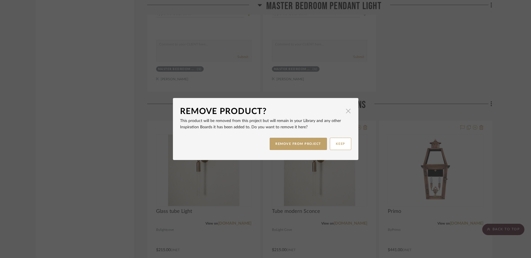
click at [348, 110] on span "button" at bounding box center [348, 110] width 11 height 11
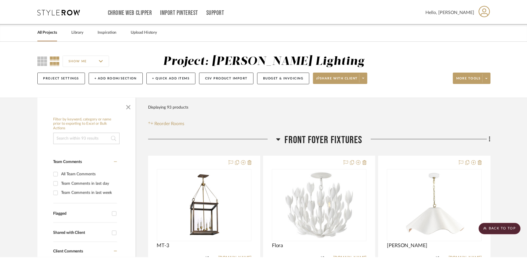
scroll to position [9543, 0]
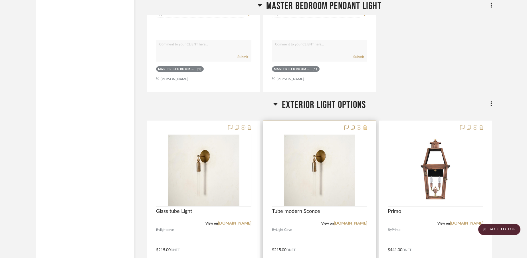
click at [366, 128] on icon at bounding box center [365, 127] width 4 height 5
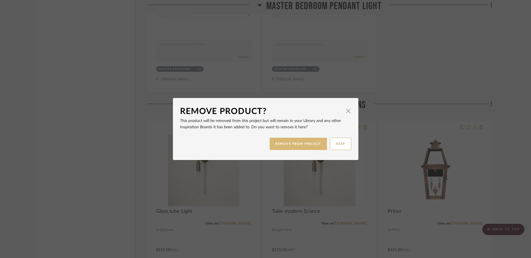
click at [313, 144] on button "REMOVE FROM PROJECT" at bounding box center [298, 144] width 57 height 12
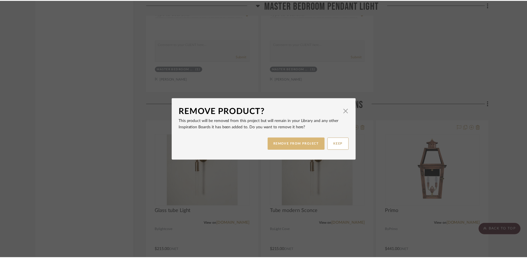
scroll to position [9543, 0]
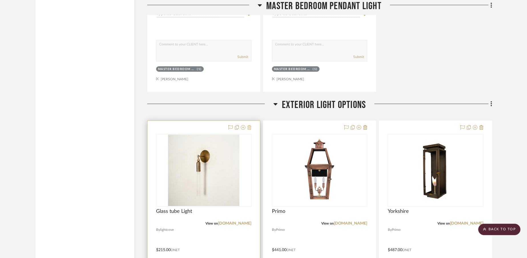
click at [249, 128] on icon at bounding box center [249, 127] width 4 height 5
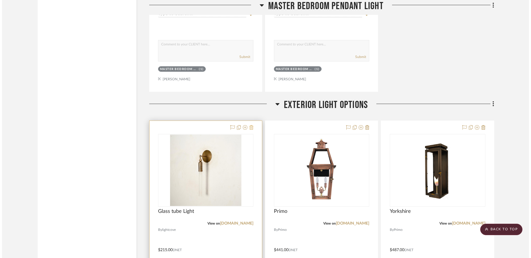
scroll to position [0, 0]
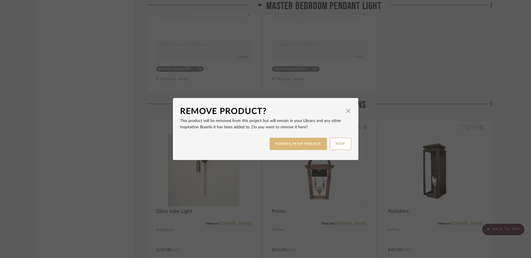
click at [281, 144] on button "REMOVE FROM PROJECT" at bounding box center [298, 144] width 57 height 12
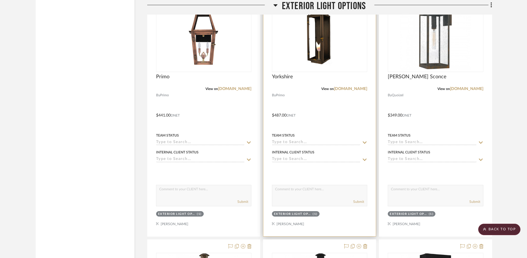
scroll to position [9581, 0]
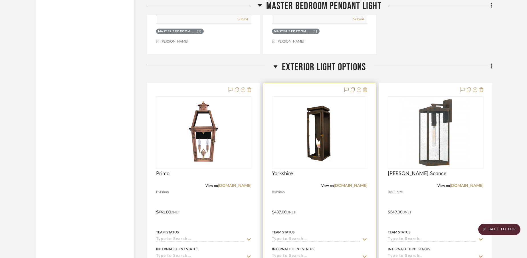
click at [367, 90] on icon at bounding box center [365, 89] width 4 height 5
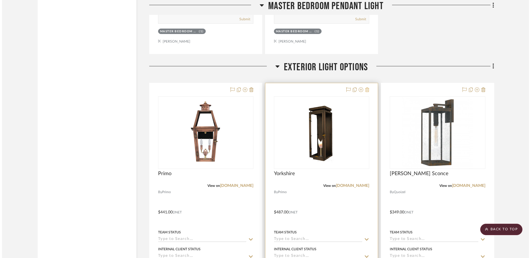
scroll to position [0, 0]
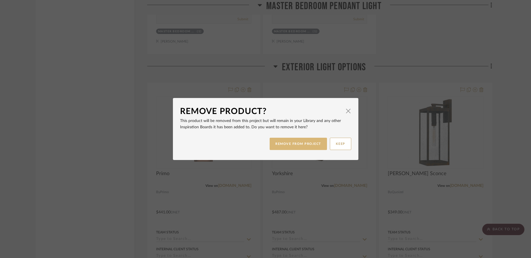
click at [310, 144] on button "REMOVE FROM PROJECT" at bounding box center [298, 144] width 57 height 12
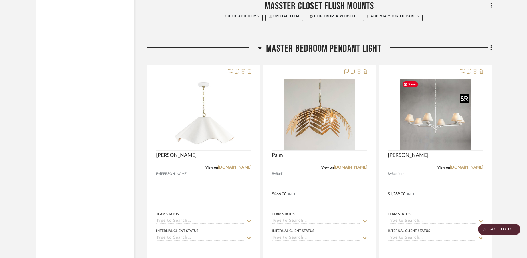
scroll to position [9063, 0]
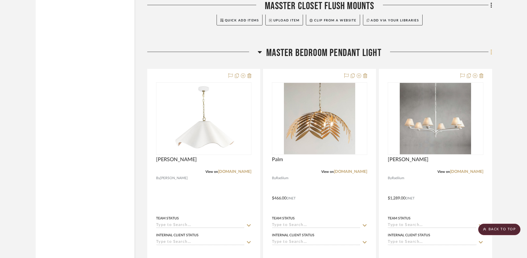
click at [492, 51] on icon at bounding box center [492, 52] width 2 height 6
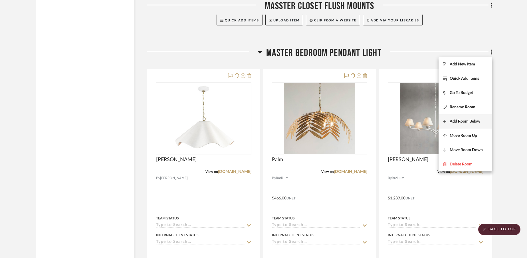
click at [454, 121] on span "Add Room Below" at bounding box center [465, 121] width 31 height 5
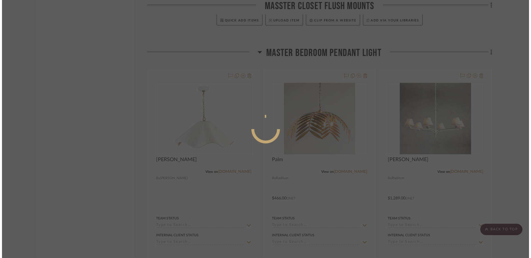
scroll to position [0, 0]
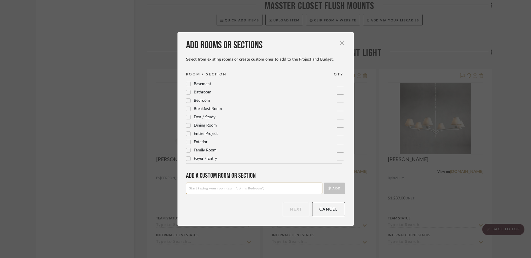
click at [278, 188] on input at bounding box center [254, 187] width 136 height 11
type input "Lower Level Bathroom"
click at [337, 189] on button "Add" at bounding box center [334, 187] width 21 height 11
click at [292, 205] on button "Next" at bounding box center [296, 209] width 27 height 14
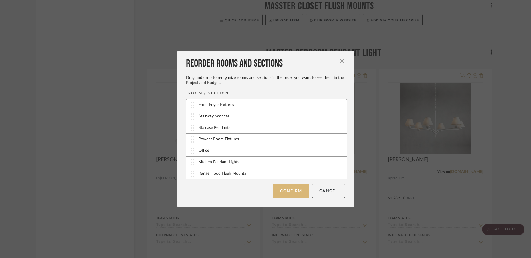
click at [289, 193] on button "Confirm" at bounding box center [291, 190] width 36 height 14
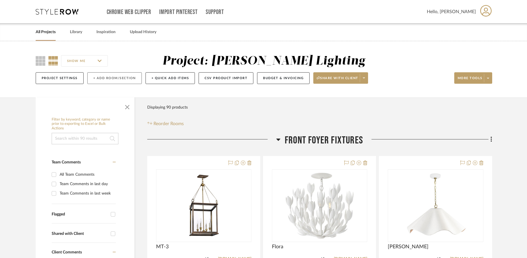
click at [106, 78] on button "+ Add Room/Section" at bounding box center [114, 78] width 55 height 12
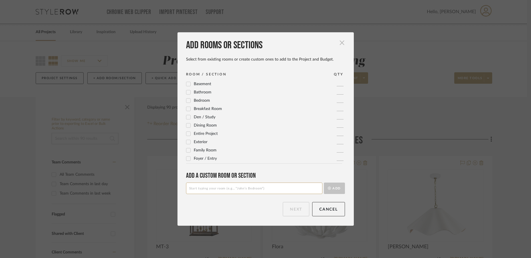
click at [337, 44] on span "button" at bounding box center [341, 42] width 11 height 11
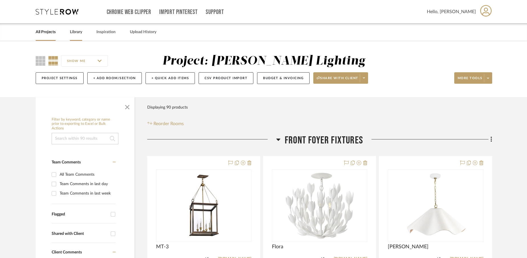
click at [75, 31] on link "Library" at bounding box center [76, 32] width 12 height 8
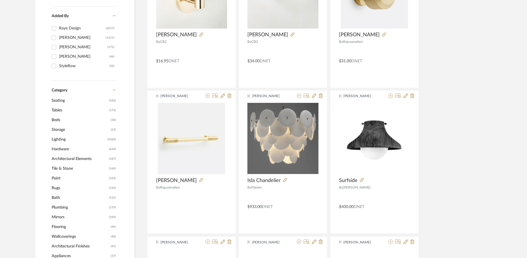
scroll to position [166, 0]
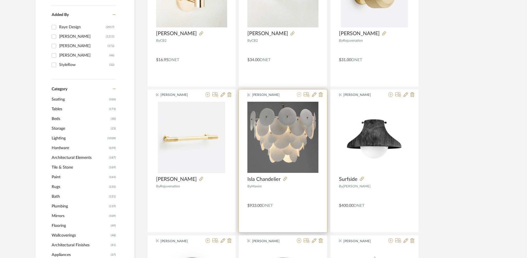
click at [300, 96] on icon at bounding box center [299, 94] width 5 height 5
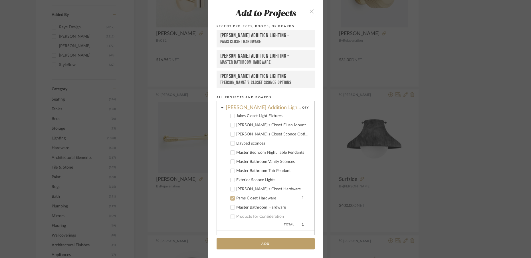
scroll to position [88, 0]
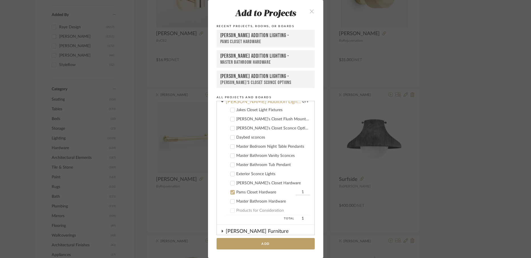
click at [231, 193] on icon at bounding box center [233, 192] width 4 height 4
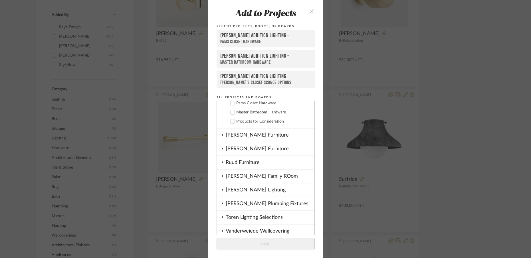
scroll to position [181, 0]
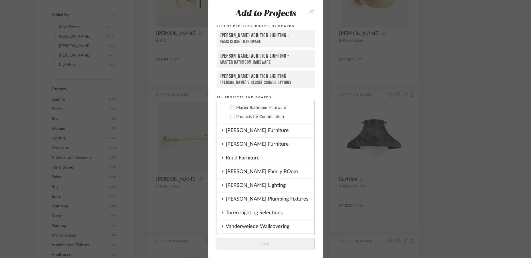
click at [231, 185] on div "[PERSON_NAME] Lighting" at bounding box center [270, 185] width 89 height 13
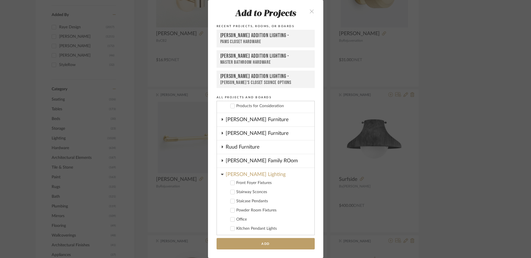
scroll to position [194, 0]
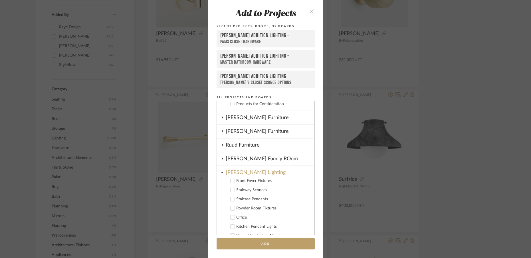
click at [231, 181] on icon at bounding box center [233, 180] width 4 height 3
click at [251, 245] on button "Add" at bounding box center [266, 244] width 98 height 12
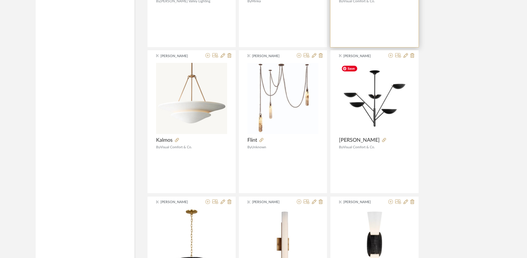
scroll to position [934, 0]
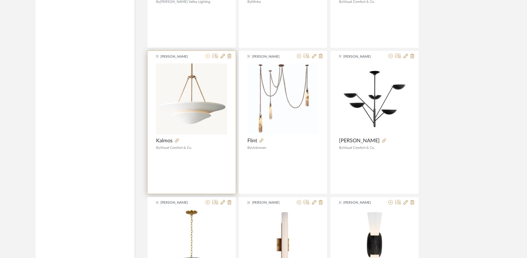
click at [206, 57] on icon at bounding box center [207, 56] width 5 height 5
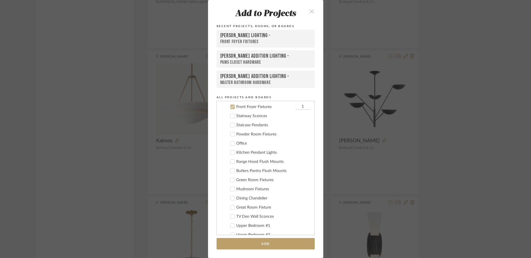
scroll to position [160, 0]
click at [231, 106] on icon at bounding box center [233, 106] width 4 height 4
click at [231, 205] on icon at bounding box center [233, 206] width 4 height 4
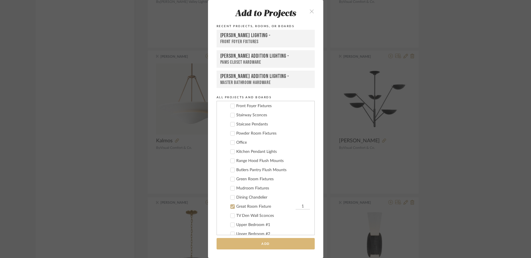
click at [260, 241] on button "Add" at bounding box center [266, 244] width 98 height 12
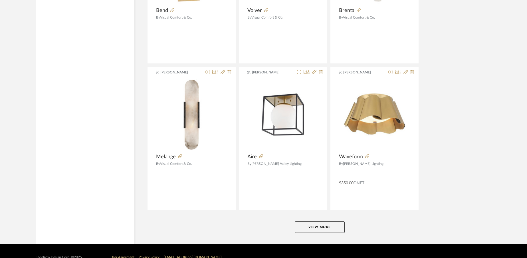
scroll to position [1356, 0]
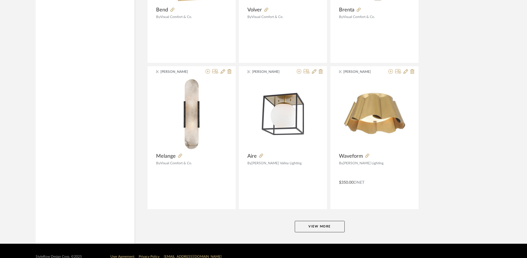
click at [314, 226] on button "View More" at bounding box center [320, 226] width 50 height 11
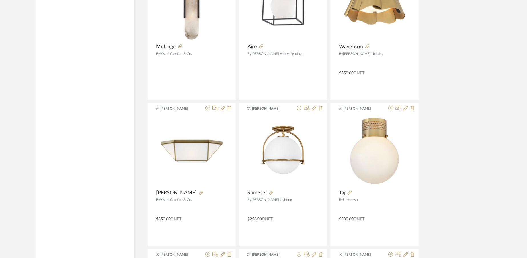
scroll to position [1469, 0]
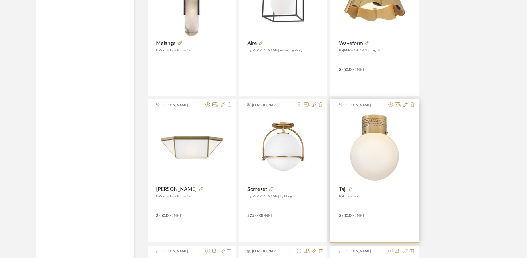
click at [390, 105] on icon at bounding box center [390, 104] width 5 height 5
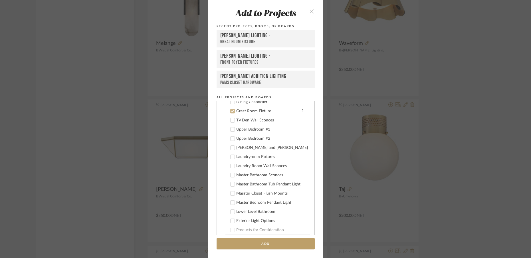
scroll to position [261, 0]
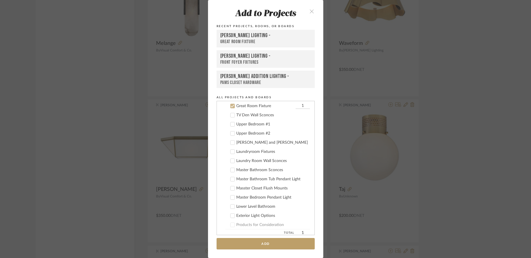
click at [233, 105] on label "Great Room Fixture 1" at bounding box center [267, 106] width 84 height 6
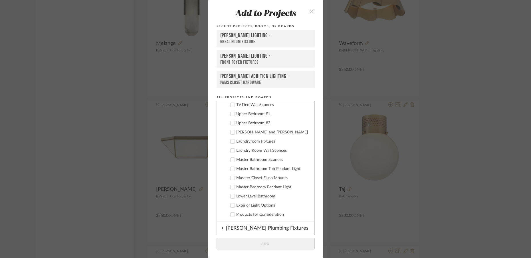
scroll to position [270, 0]
click at [232, 179] on icon at bounding box center [233, 178] width 4 height 4
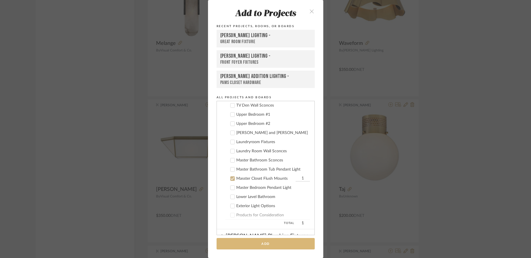
click at [270, 247] on button "Add" at bounding box center [266, 244] width 98 height 12
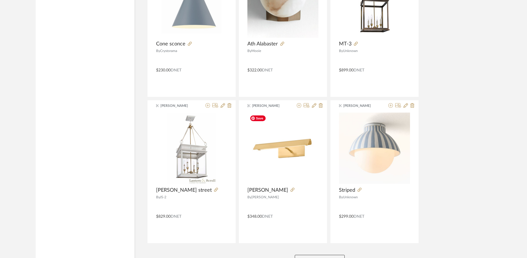
scroll to position [2828, 0]
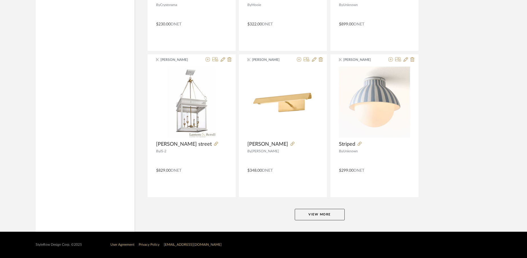
click at [316, 214] on button "View More" at bounding box center [320, 214] width 50 height 11
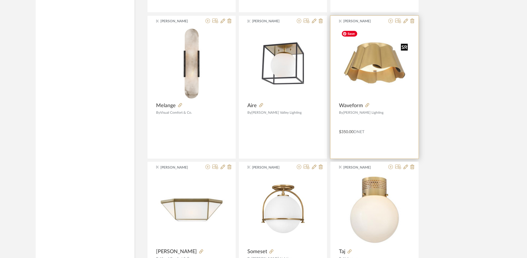
scroll to position [1382, 0]
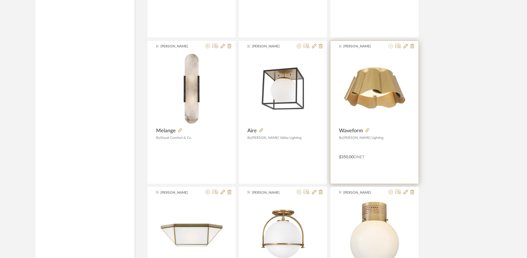
click at [391, 47] on icon at bounding box center [390, 46] width 5 height 5
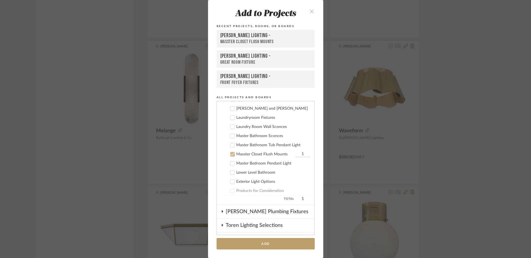
scroll to position [343, 0]
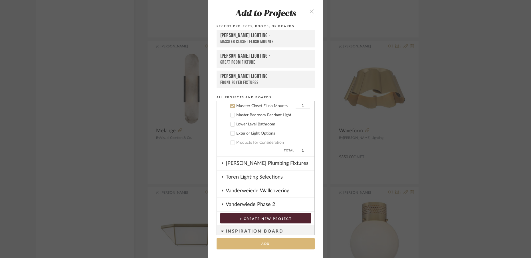
click at [272, 245] on button "Add" at bounding box center [266, 244] width 98 height 12
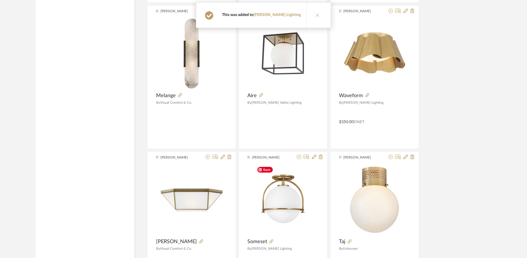
scroll to position [1420, 0]
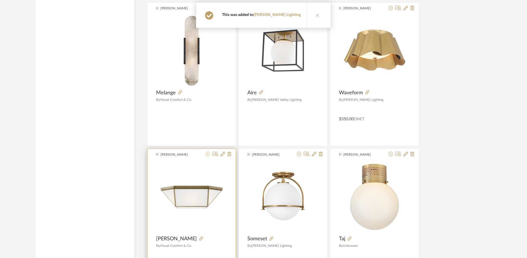
click at [207, 155] on icon at bounding box center [207, 154] width 5 height 5
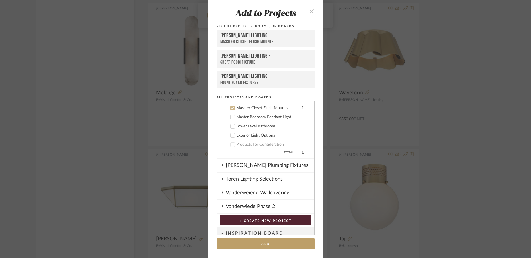
scroll to position [343, 0]
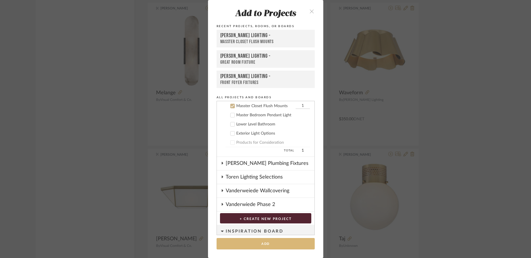
click at [254, 243] on button "Add" at bounding box center [266, 244] width 98 height 12
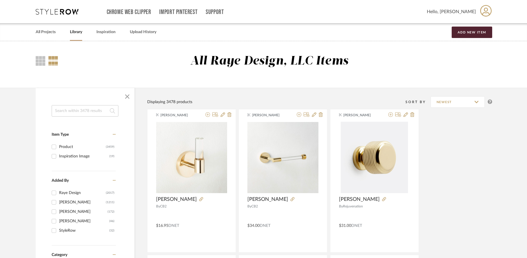
scroll to position [2, 0]
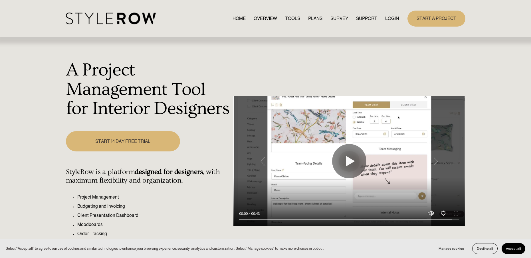
click at [391, 16] on link "LOGIN" at bounding box center [392, 19] width 14 height 8
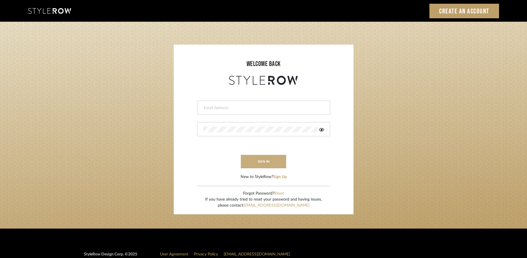
type input "[EMAIL_ADDRESS][DOMAIN_NAME]"
click at [253, 160] on button "sign in" at bounding box center [264, 161] width 46 height 13
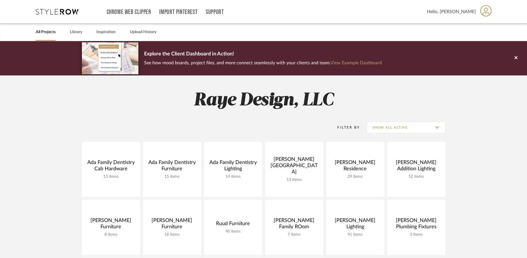
click at [466, 11] on span "Hello, [PERSON_NAME]" at bounding box center [451, 11] width 49 height 7
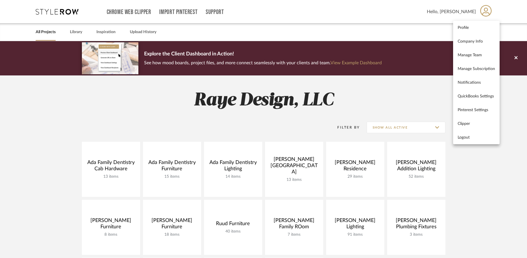
click at [412, 23] on div at bounding box center [263, 129] width 527 height 258
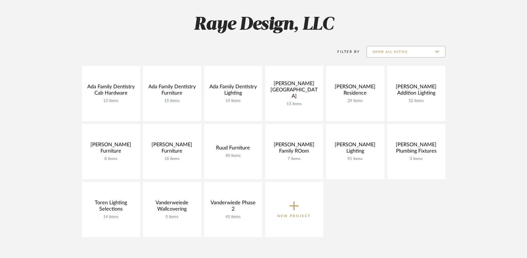
scroll to position [84, 0]
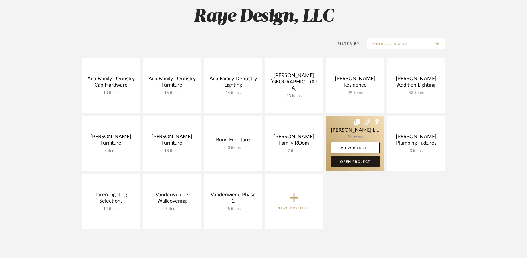
click at [360, 160] on link "Open Project" at bounding box center [355, 161] width 49 height 11
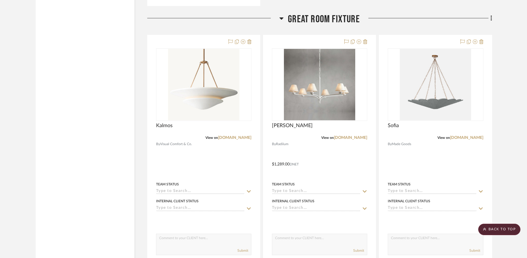
scroll to position [5238, 0]
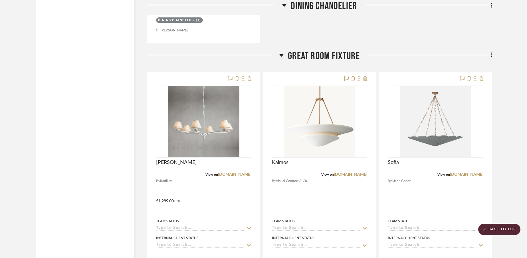
drag, startPoint x: 323, startPoint y: 42, endPoint x: 353, endPoint y: 142, distance: 104.4
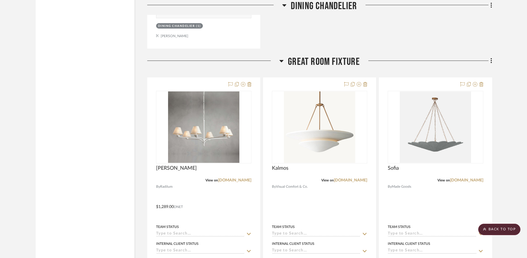
scroll to position [5172, 0]
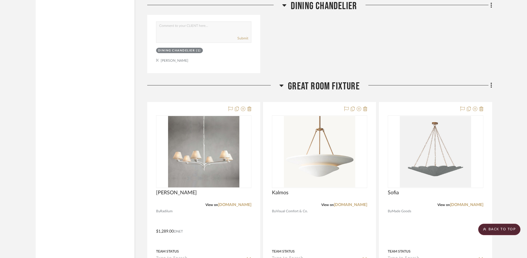
click at [491, 86] on icon at bounding box center [492, 85] width 2 height 6
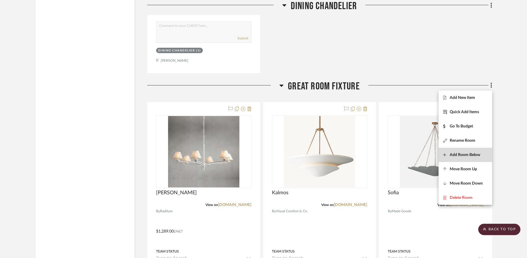
click at [461, 156] on span "Add Room Below" at bounding box center [465, 154] width 31 height 5
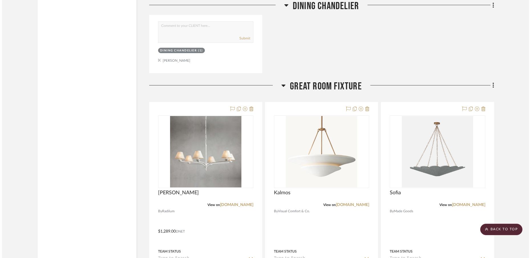
scroll to position [0, 0]
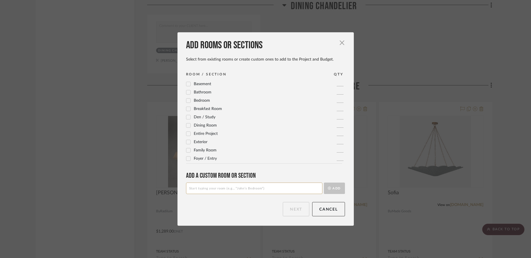
click at [292, 190] on input at bounding box center [254, 187] width 136 height 11
type input "Fireplace Wall Sconces"
click at [332, 189] on button "Add" at bounding box center [334, 187] width 21 height 11
click at [298, 207] on button "Next" at bounding box center [296, 209] width 27 height 14
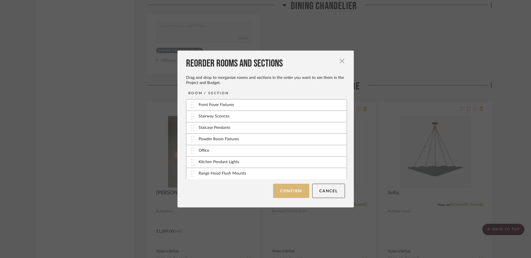
click at [280, 194] on button "Confirm" at bounding box center [291, 190] width 36 height 14
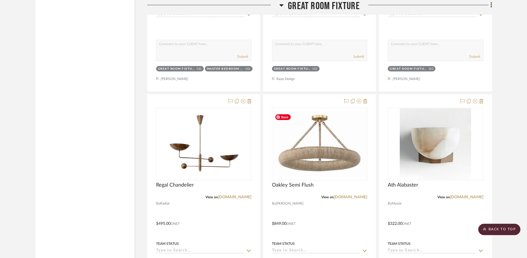
scroll to position [5433, 0]
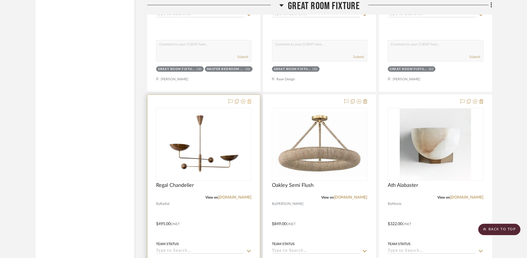
click at [251, 102] on icon at bounding box center [249, 101] width 4 height 5
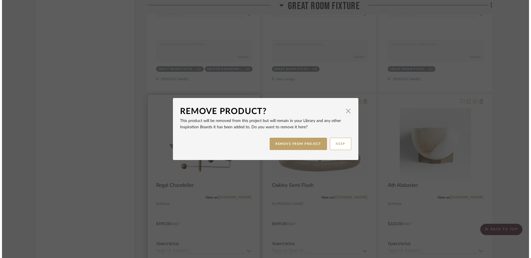
scroll to position [0, 0]
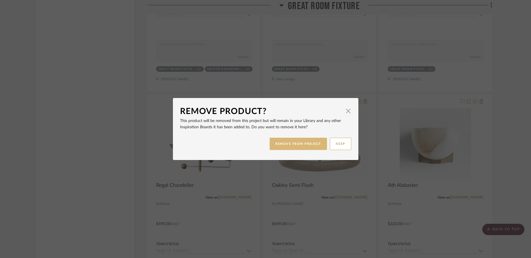
click at [281, 146] on button "REMOVE FROM PROJECT" at bounding box center [298, 144] width 57 height 12
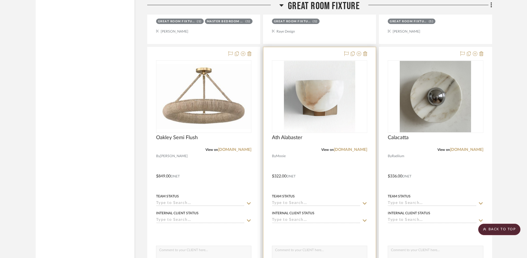
scroll to position [5481, 0]
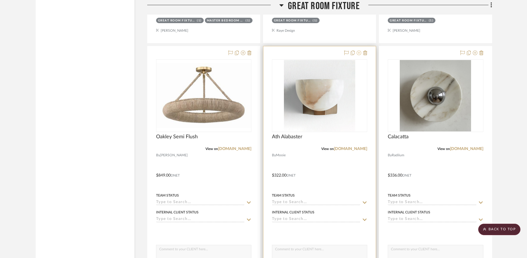
click at [360, 54] on icon at bounding box center [359, 53] width 5 height 5
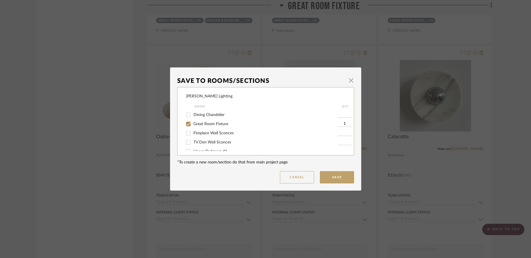
scroll to position [90, 0]
click at [184, 136] on input "Fireplace Wall Sconces" at bounding box center [188, 133] width 9 height 9
checkbox input "true"
type input "1"
click at [187, 126] on input "Great Room Fixture" at bounding box center [188, 124] width 9 height 9
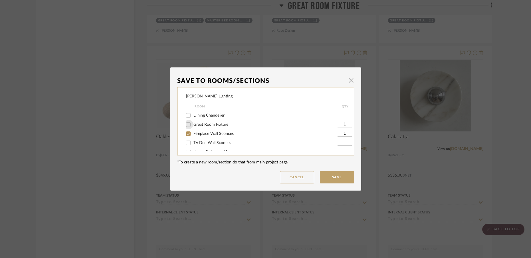
checkbox input "false"
click at [329, 177] on button "Save" at bounding box center [337, 177] width 34 height 12
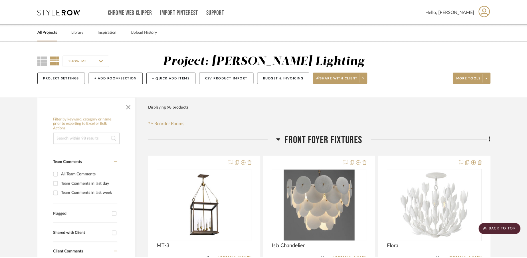
scroll to position [5481, 0]
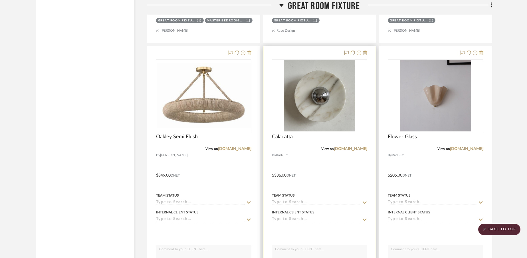
click at [361, 53] on icon at bounding box center [359, 53] width 5 height 5
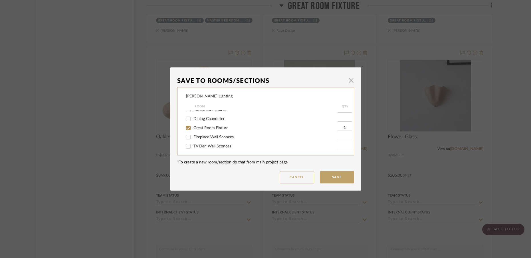
scroll to position [91, 0]
click at [185, 124] on input "Great Room Fixture" at bounding box center [188, 123] width 9 height 9
checkbox input "false"
click at [186, 133] on input "Fireplace Wall Sconces" at bounding box center [188, 132] width 9 height 9
checkbox input "true"
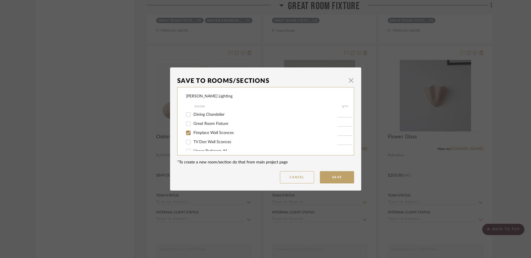
type input "1"
click at [328, 182] on button "Save" at bounding box center [337, 177] width 34 height 12
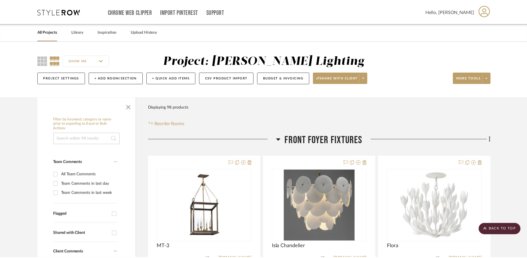
scroll to position [5481, 0]
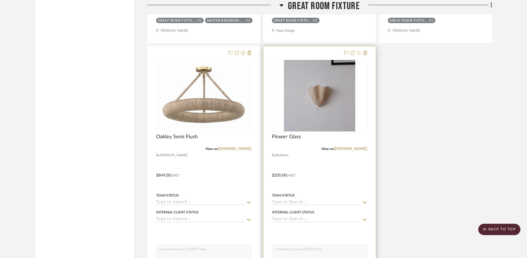
click at [359, 53] on icon at bounding box center [359, 53] width 5 height 5
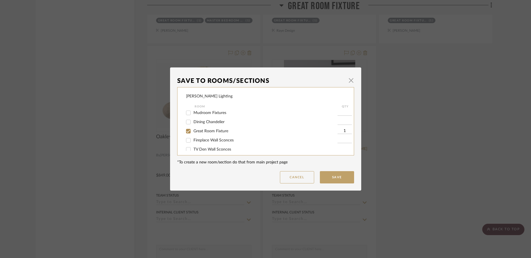
scroll to position [91, 0]
click at [186, 127] on input "Great Room Fixture" at bounding box center [188, 124] width 9 height 9
checkbox input "false"
click at [187, 136] on input "Fireplace Wall Sconces" at bounding box center [188, 133] width 9 height 9
checkbox input "true"
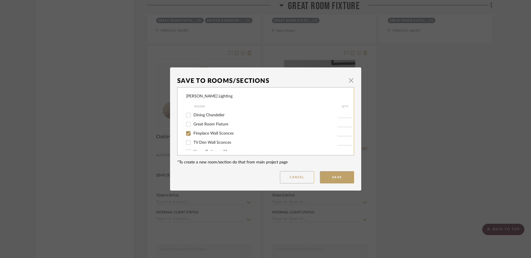
type input "1"
click at [332, 180] on button "Save" at bounding box center [337, 177] width 34 height 12
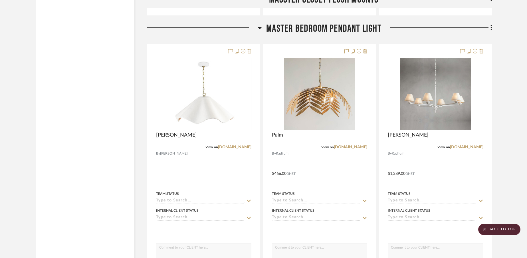
scroll to position [9308, 0]
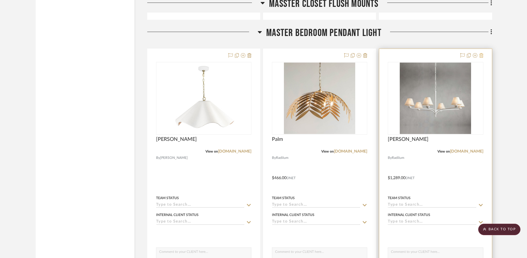
click at [482, 55] on icon at bounding box center [481, 55] width 4 height 5
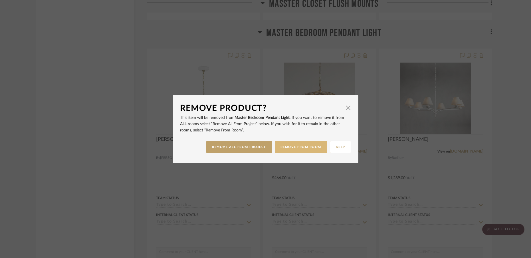
click at [314, 149] on button "REMOVE FROM ROOM" at bounding box center [301, 147] width 52 height 12
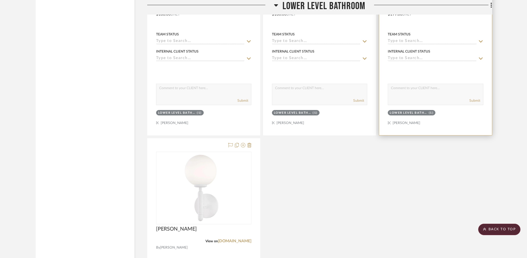
scroll to position [10004, 0]
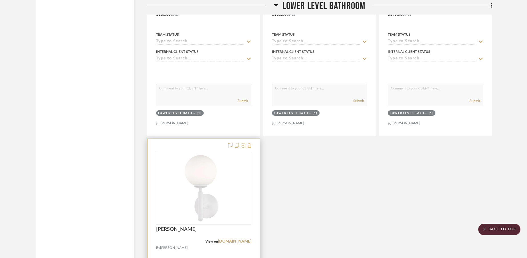
click at [250, 146] on icon at bounding box center [249, 145] width 4 height 5
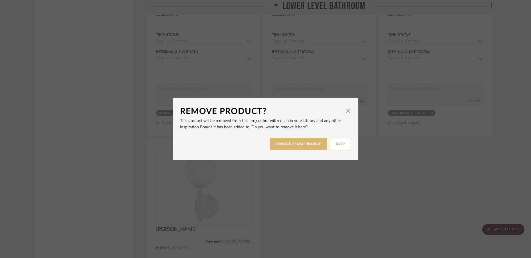
click at [301, 144] on button "REMOVE FROM PROJECT" at bounding box center [298, 144] width 57 height 12
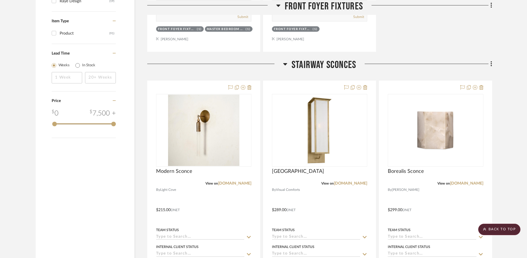
scroll to position [577, 0]
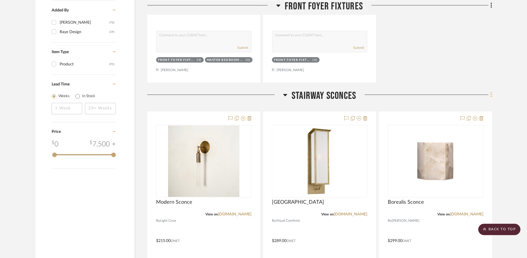
click at [491, 95] on icon at bounding box center [491, 94] width 1 height 5
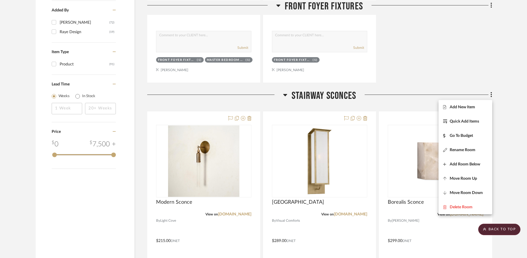
click at [471, 82] on div at bounding box center [263, 129] width 527 height 258
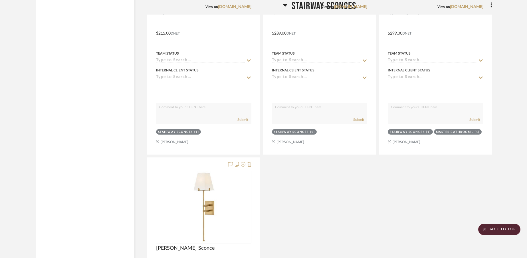
scroll to position [829, 0]
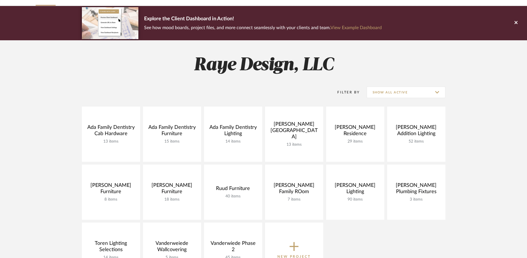
scroll to position [35, 0]
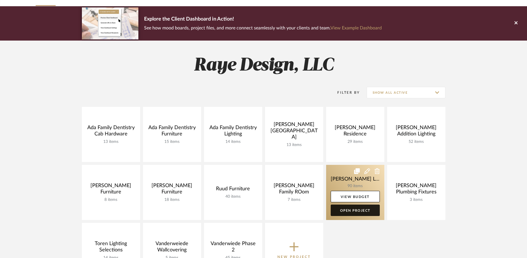
click at [363, 210] on link "Open Project" at bounding box center [355, 209] width 49 height 11
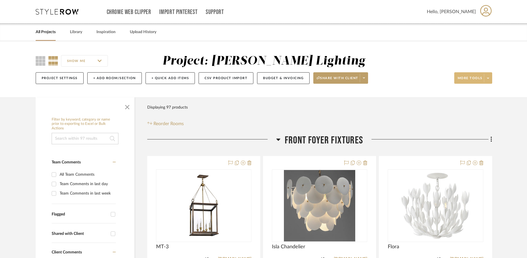
click at [488, 80] on span at bounding box center [488, 78] width 8 height 9
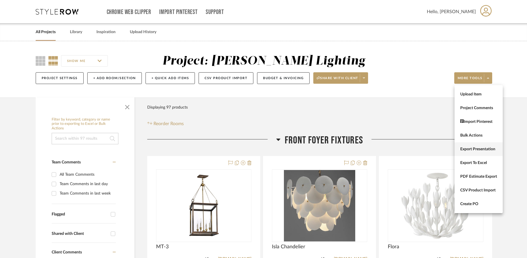
click at [472, 150] on span "Export Presentation" at bounding box center [478, 149] width 37 height 5
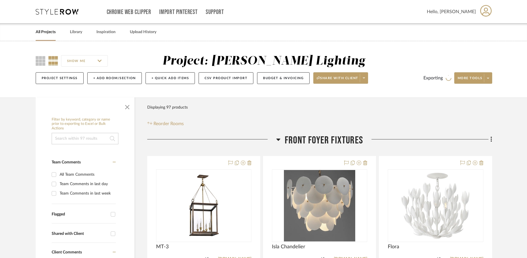
click at [506, 55] on div "SHOW ME Project: [PERSON_NAME] Lighting Project Settings + Add Room/Section + Q…" at bounding box center [263, 69] width 527 height 56
click at [510, 65] on div "SHOW ME Project: [PERSON_NAME] Lighting Project Settings + Add Room/Section + Q…" at bounding box center [263, 69] width 527 height 56
click at [489, 78] on icon at bounding box center [488, 77] width 2 height 3
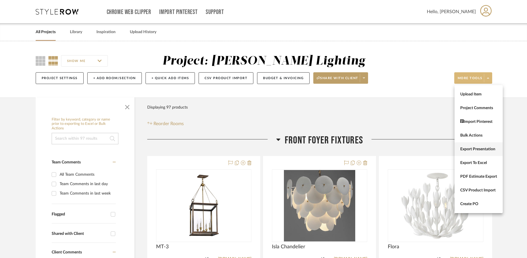
click at [466, 152] on button "Export Presentation" at bounding box center [479, 149] width 48 height 14
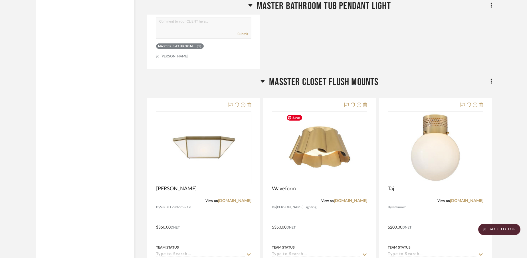
scroll to position [8980, 0]
click at [490, 81] on fa-icon at bounding box center [491, 81] width 4 height 9
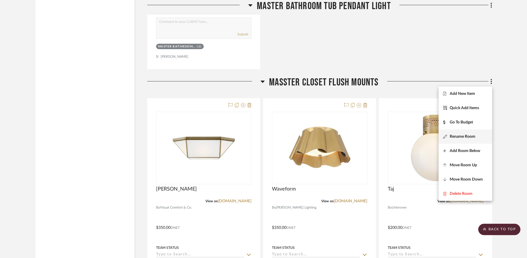
click at [464, 142] on button "Rename Room" at bounding box center [466, 136] width 54 height 14
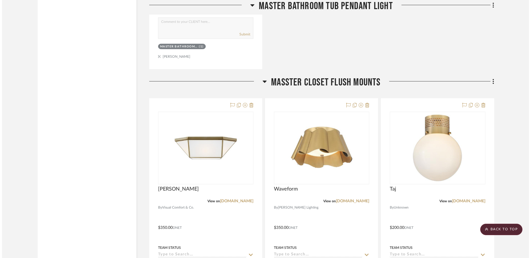
scroll to position [0, 0]
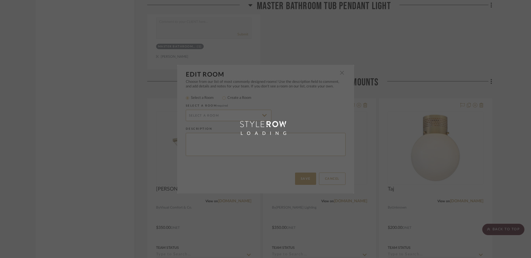
radio input "false"
radio input "true"
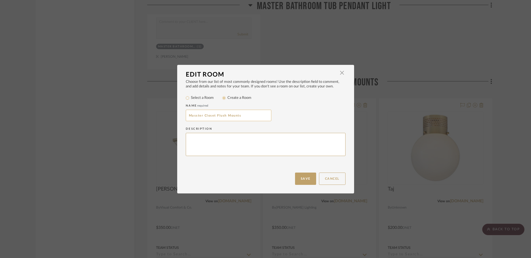
click at [195, 116] on input "Masster Closet Flush Mounts" at bounding box center [229, 115] width 86 height 11
type input "Master Closet Flush Mounts"
click at [298, 108] on div "Name required" at bounding box center [266, 106] width 160 height 6
click at [305, 175] on button "Save" at bounding box center [305, 178] width 21 height 12
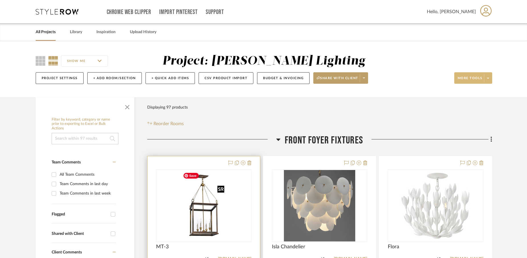
click at [0, 0] on img at bounding box center [0, 0] width 0 height 0
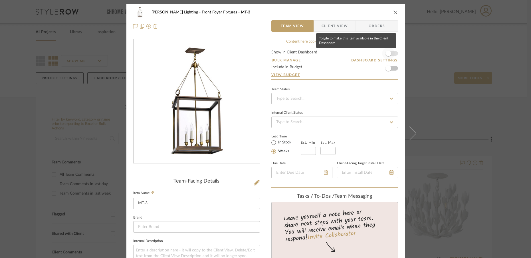
click at [388, 55] on span "button" at bounding box center [389, 54] width 6 height 6
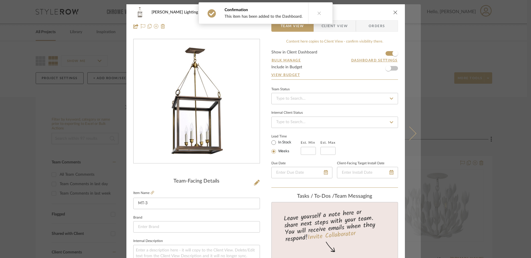
click at [413, 133] on icon at bounding box center [409, 133] width 14 height 14
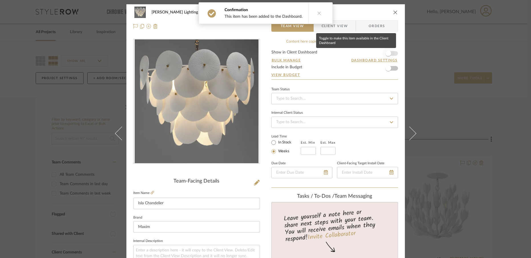
click at [387, 53] on span "button" at bounding box center [389, 54] width 6 height 6
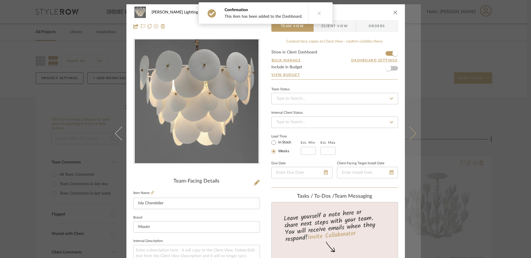
click at [409, 136] on icon at bounding box center [409, 133] width 14 height 14
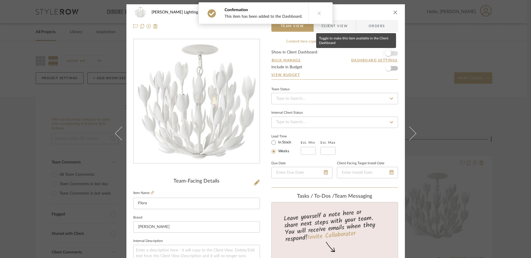
click at [389, 54] on span "button" at bounding box center [389, 54] width 6 height 6
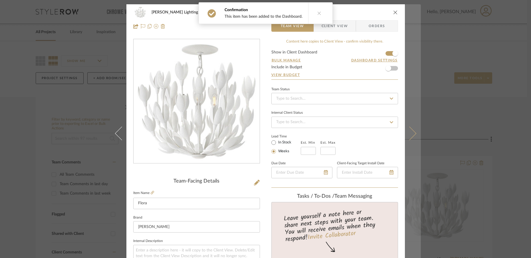
click at [412, 136] on button at bounding box center [413, 133] width 16 height 258
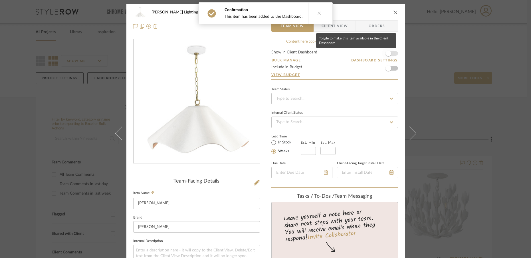
click at [386, 54] on span "button" at bounding box center [389, 54] width 6 height 6
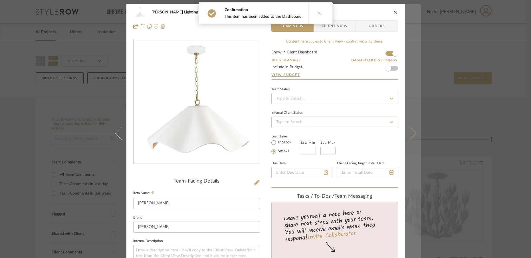
click at [411, 136] on icon at bounding box center [409, 133] width 14 height 14
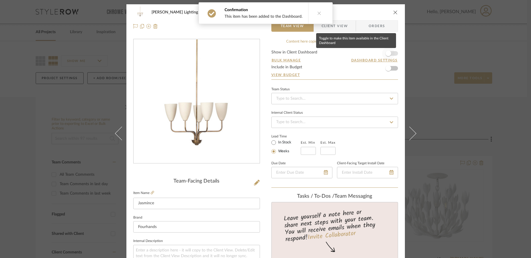
click at [387, 53] on span "button" at bounding box center [389, 54] width 6 height 6
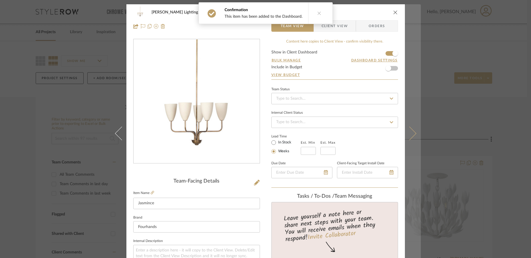
click at [409, 136] on icon at bounding box center [409, 133] width 14 height 14
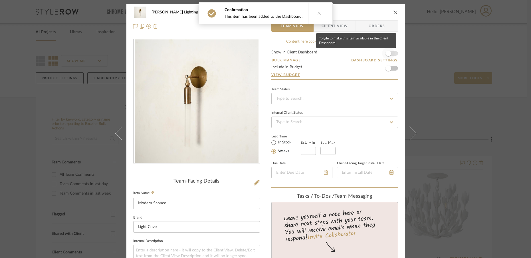
click at [386, 53] on span "button" at bounding box center [389, 54] width 6 height 6
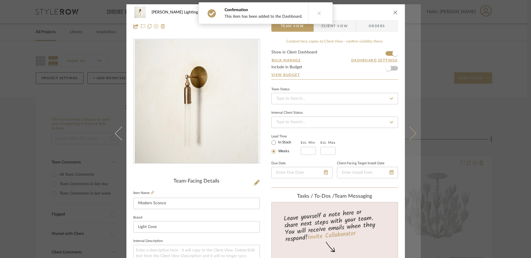
click at [411, 133] on icon at bounding box center [409, 133] width 14 height 14
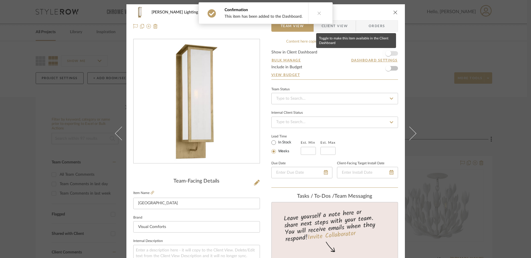
click at [388, 54] on span "button" at bounding box center [389, 54] width 6 height 6
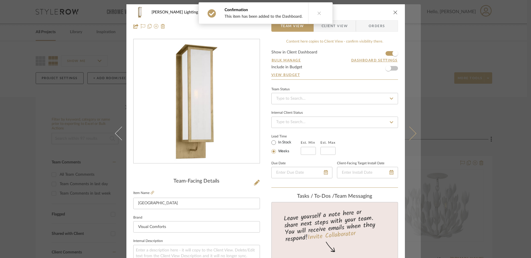
click at [410, 137] on icon at bounding box center [409, 133] width 14 height 14
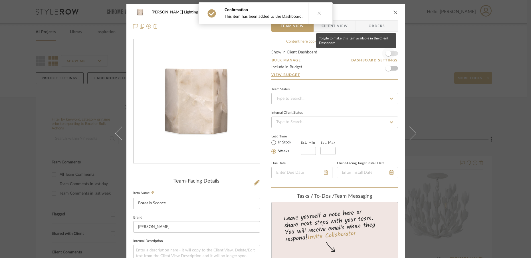
click at [388, 52] on span "button" at bounding box center [389, 54] width 6 height 6
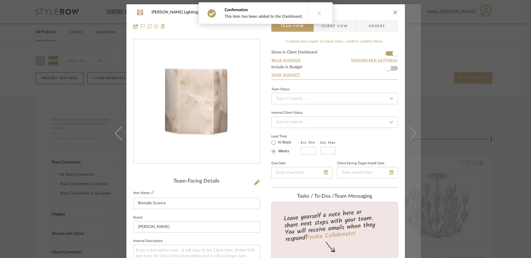
click at [409, 138] on button at bounding box center [413, 133] width 16 height 258
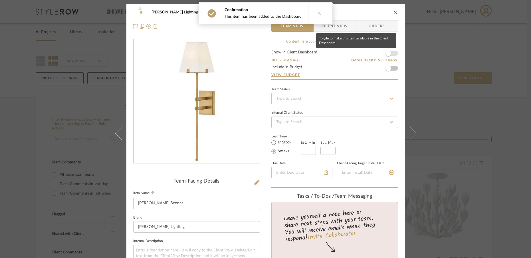
click at [388, 55] on span "button" at bounding box center [389, 54] width 6 height 6
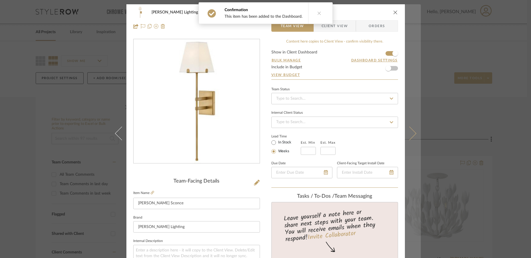
click at [409, 138] on icon at bounding box center [409, 133] width 14 height 14
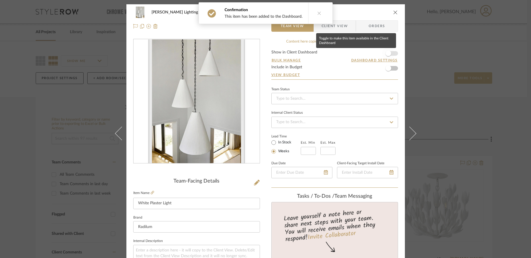
click at [386, 54] on span "button" at bounding box center [389, 54] width 6 height 6
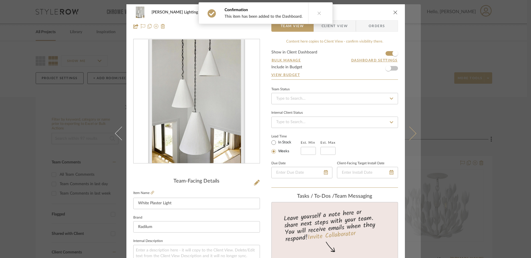
click at [409, 137] on icon at bounding box center [409, 133] width 14 height 14
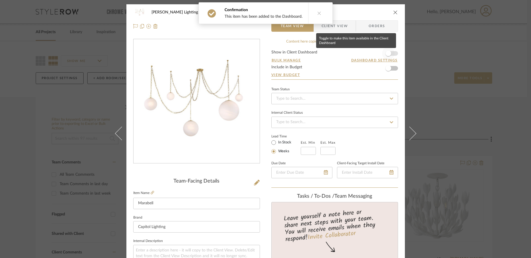
click at [390, 53] on span "button" at bounding box center [388, 53] width 13 height 13
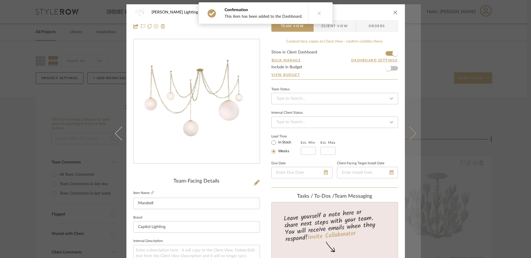
click at [407, 139] on icon at bounding box center [409, 133] width 14 height 14
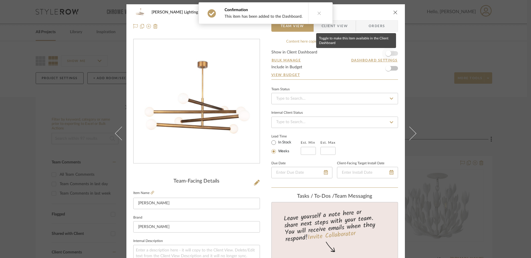
click at [388, 51] on span "button" at bounding box center [388, 53] width 13 height 13
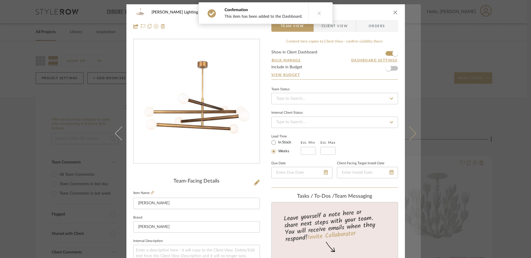
click at [409, 136] on icon at bounding box center [409, 133] width 14 height 14
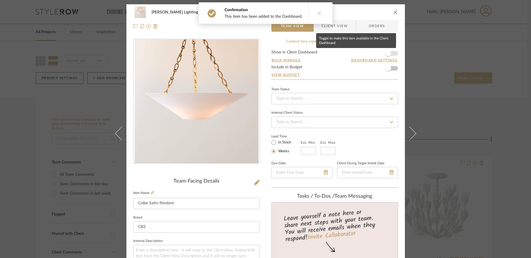
click at [389, 56] on span "button" at bounding box center [388, 53] width 13 height 13
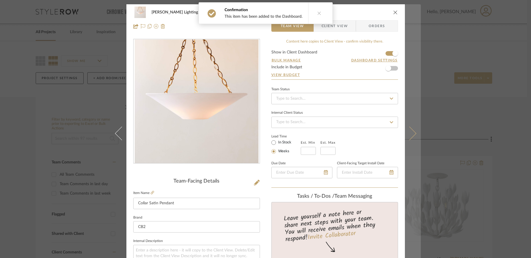
click at [409, 138] on icon at bounding box center [409, 133] width 14 height 14
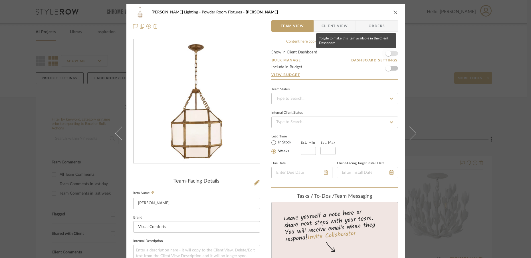
click at [386, 52] on span "button" at bounding box center [389, 54] width 6 height 6
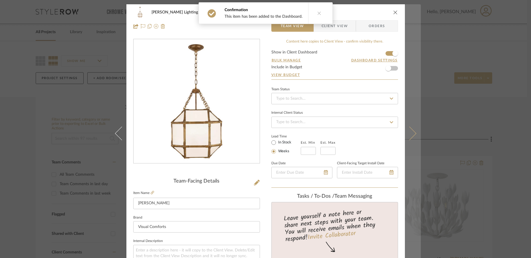
click at [410, 131] on icon at bounding box center [409, 133] width 14 height 14
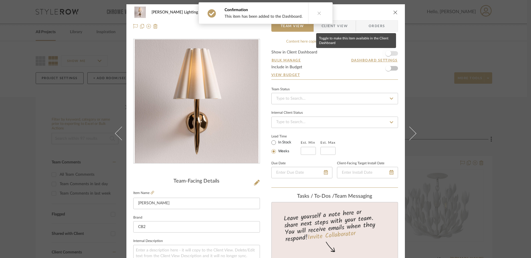
click at [387, 56] on span "button" at bounding box center [389, 54] width 6 height 6
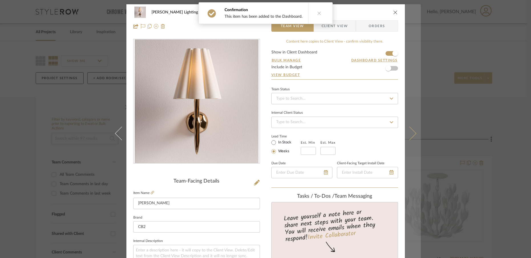
click at [411, 135] on icon at bounding box center [409, 133] width 14 height 14
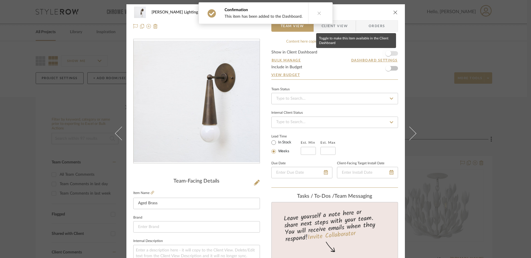
click at [386, 55] on span "button" at bounding box center [389, 54] width 6 height 6
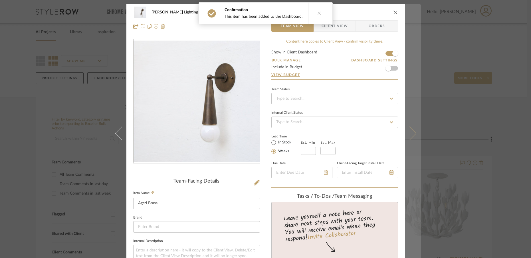
click at [412, 138] on button at bounding box center [413, 133] width 16 height 258
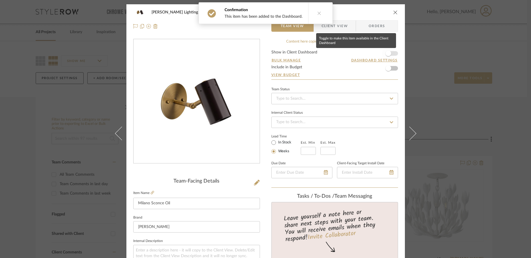
click at [386, 53] on span "button" at bounding box center [389, 54] width 6 height 6
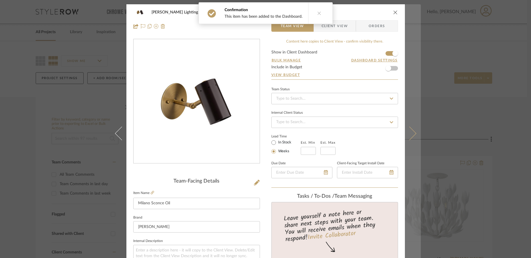
click at [408, 135] on icon at bounding box center [409, 133] width 14 height 14
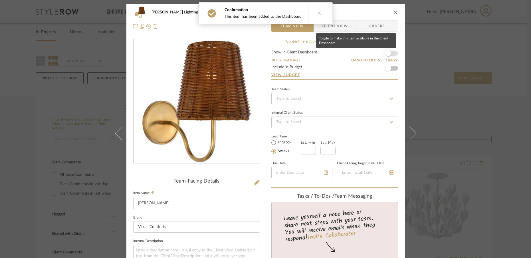
click at [387, 54] on span "button" at bounding box center [389, 54] width 6 height 6
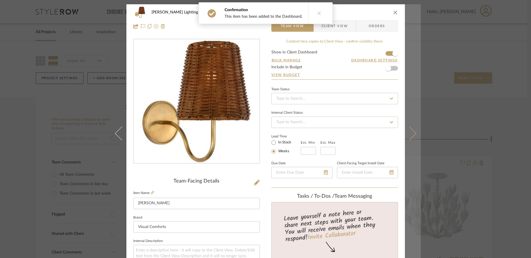
click at [411, 137] on button at bounding box center [413, 133] width 16 height 258
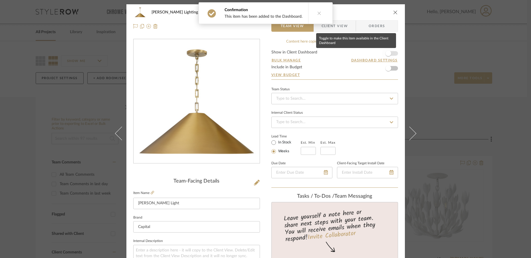
click at [388, 53] on span "button" at bounding box center [389, 54] width 6 height 6
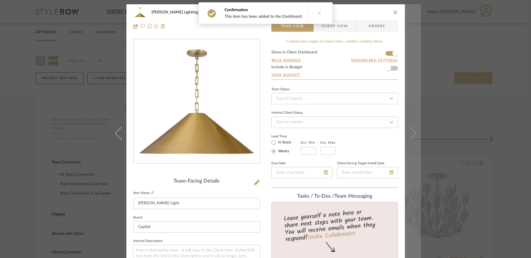
click at [412, 140] on button at bounding box center [413, 133] width 16 height 258
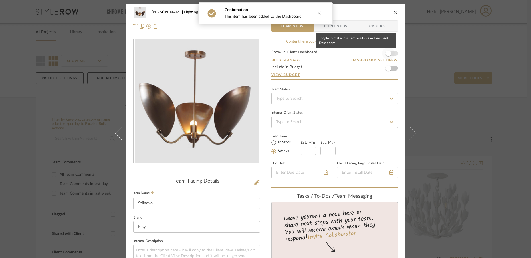
click at [389, 54] on span "button" at bounding box center [389, 54] width 6 height 6
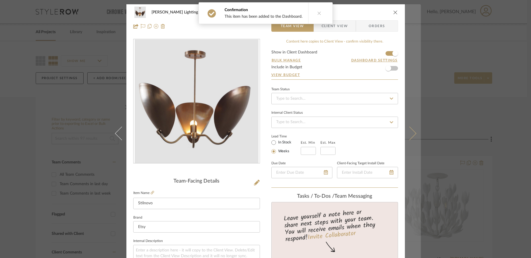
click at [408, 136] on icon at bounding box center [409, 133] width 14 height 14
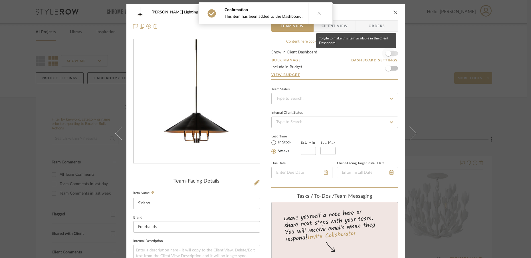
click at [386, 54] on span "button" at bounding box center [389, 54] width 6 height 6
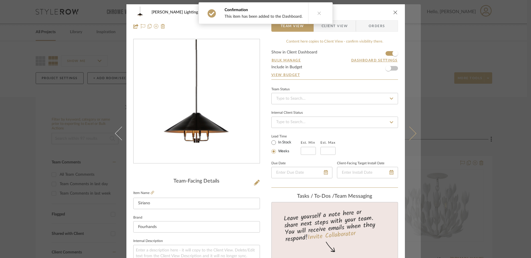
click at [411, 137] on button at bounding box center [413, 133] width 16 height 258
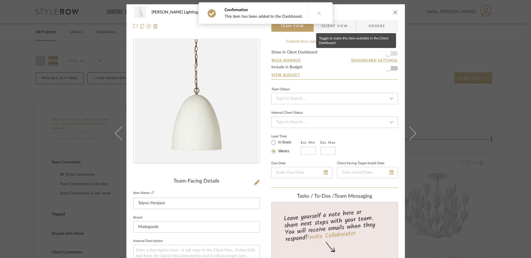
click at [388, 55] on span "button" at bounding box center [389, 54] width 6 height 6
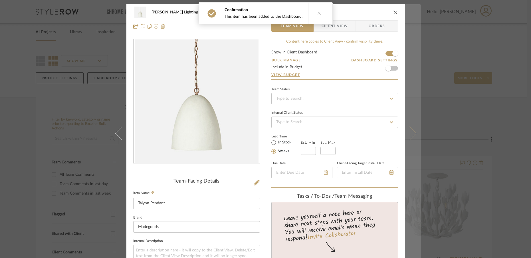
click at [409, 134] on icon at bounding box center [409, 133] width 14 height 14
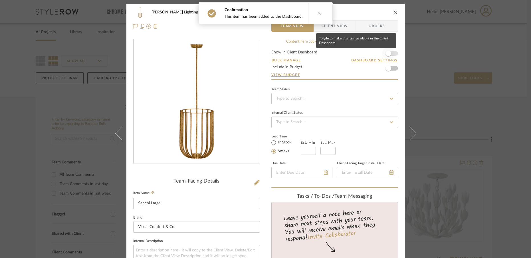
click at [387, 49] on span "button" at bounding box center [388, 53] width 13 height 13
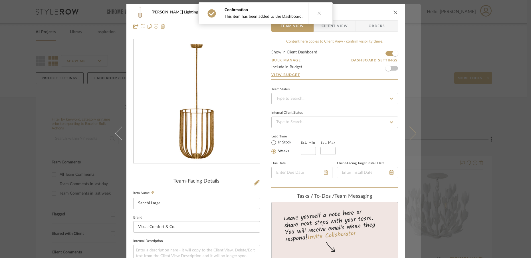
click at [408, 137] on icon at bounding box center [409, 133] width 14 height 14
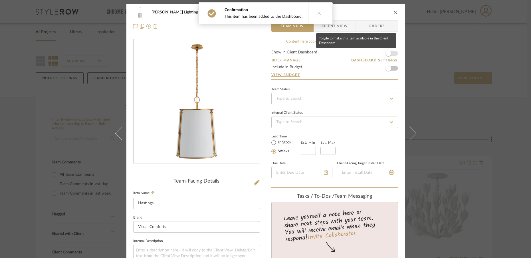
click at [388, 54] on span "button" at bounding box center [389, 54] width 6 height 6
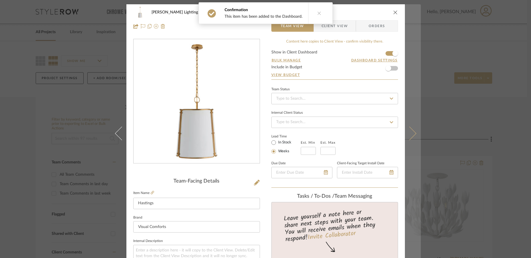
click at [411, 132] on icon at bounding box center [409, 133] width 14 height 14
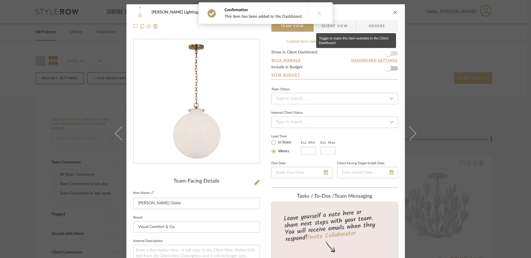
click at [389, 55] on span "button" at bounding box center [388, 53] width 13 height 13
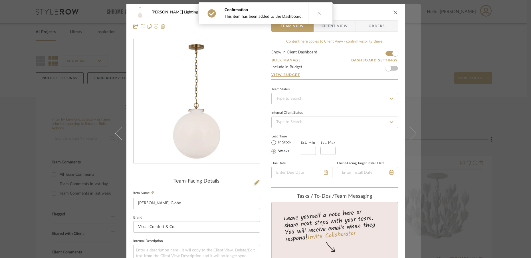
click at [409, 138] on button at bounding box center [413, 133] width 16 height 258
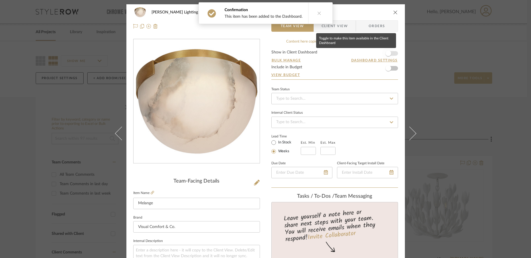
click at [386, 52] on span "button" at bounding box center [389, 54] width 6 height 6
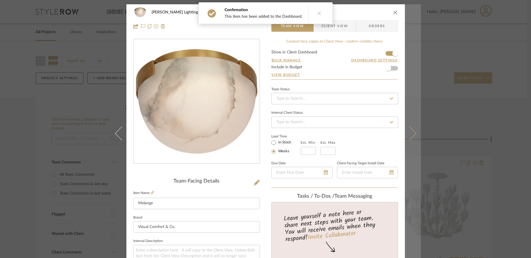
click at [413, 134] on button at bounding box center [413, 133] width 16 height 258
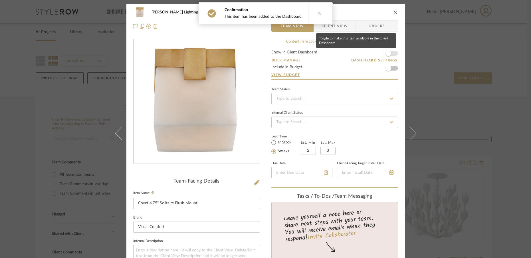
click at [388, 55] on span "button" at bounding box center [389, 54] width 6 height 6
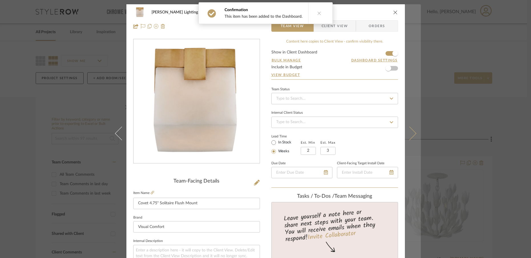
click at [413, 133] on icon at bounding box center [409, 133] width 14 height 14
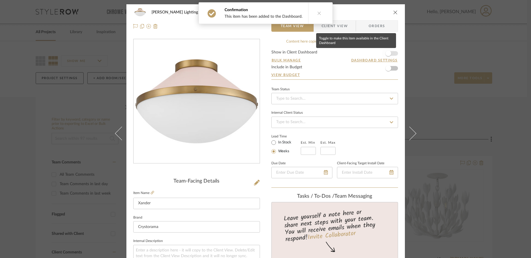
click at [388, 55] on span "button" at bounding box center [389, 54] width 6 height 6
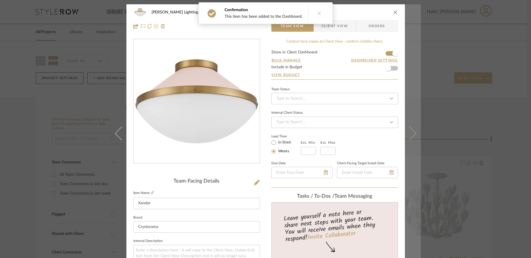
click at [408, 138] on icon at bounding box center [409, 133] width 14 height 14
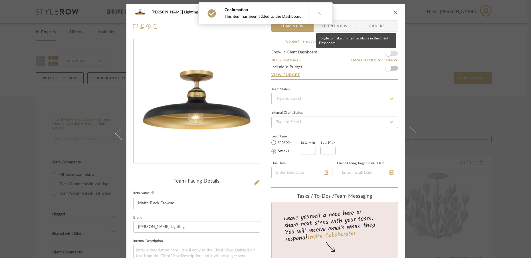
click at [388, 54] on span "button" at bounding box center [389, 54] width 6 height 6
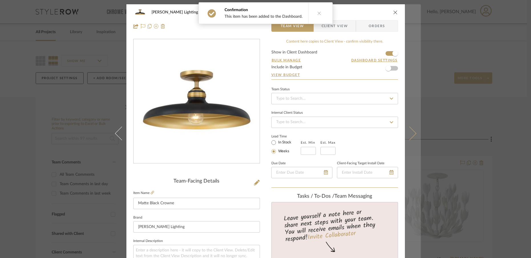
click at [411, 138] on button at bounding box center [413, 133] width 16 height 258
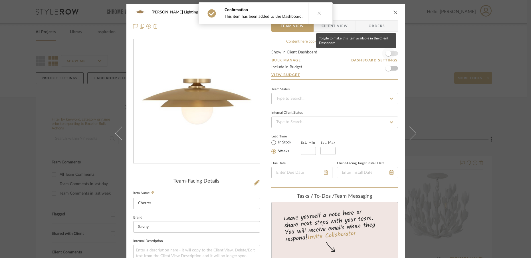
click at [390, 54] on span "button" at bounding box center [388, 53] width 13 height 13
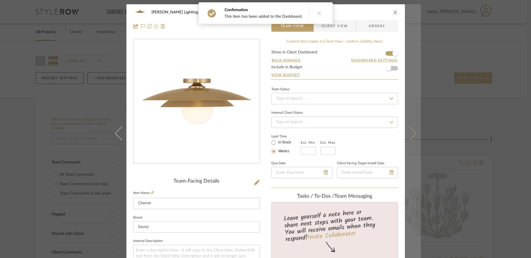
click at [410, 139] on button at bounding box center [413, 133] width 16 height 258
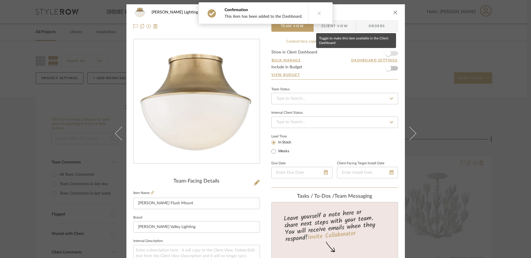
click at [390, 55] on span "button" at bounding box center [388, 53] width 13 height 13
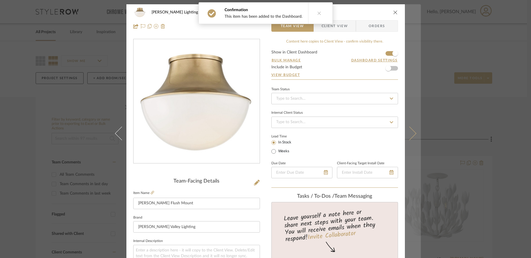
click at [407, 137] on icon at bounding box center [409, 133] width 14 height 14
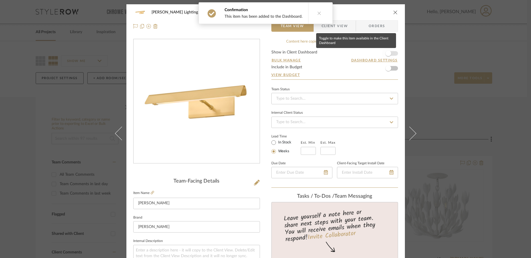
click at [389, 54] on span "button" at bounding box center [389, 54] width 6 height 6
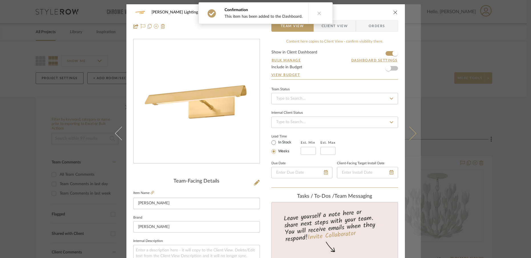
click at [409, 136] on icon at bounding box center [409, 133] width 14 height 14
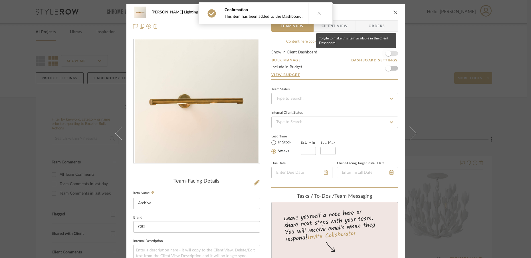
click at [388, 55] on span "button" at bounding box center [389, 54] width 6 height 6
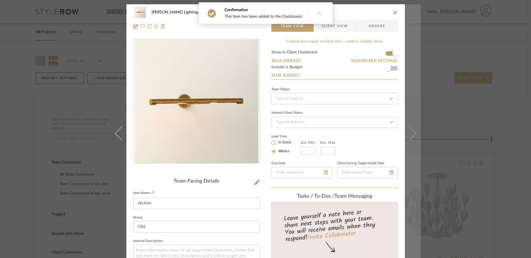
click at [410, 139] on button at bounding box center [413, 133] width 16 height 258
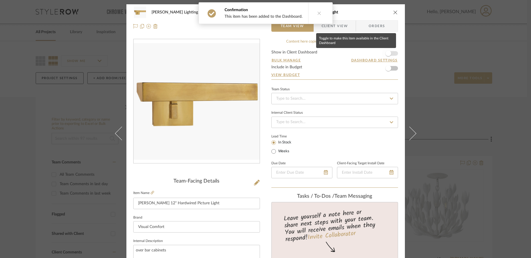
click at [390, 55] on span "button" at bounding box center [388, 53] width 13 height 13
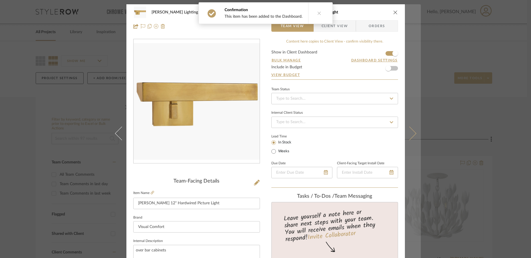
click at [408, 137] on icon at bounding box center [409, 133] width 14 height 14
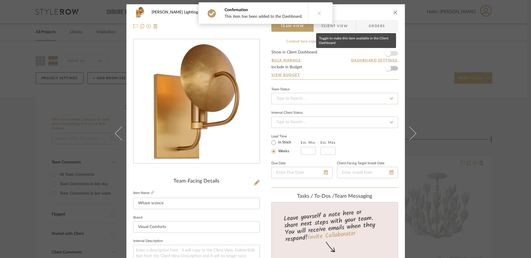
click at [387, 54] on span "button" at bounding box center [389, 54] width 6 height 6
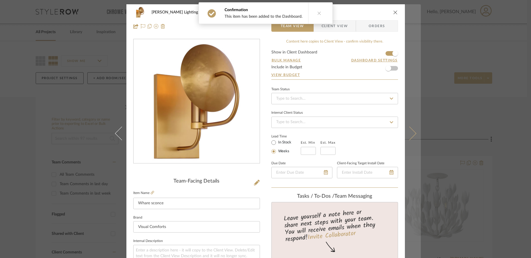
click at [412, 137] on button at bounding box center [413, 133] width 16 height 258
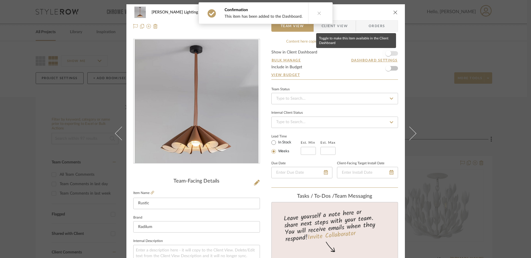
click at [389, 53] on span "button" at bounding box center [389, 54] width 6 height 6
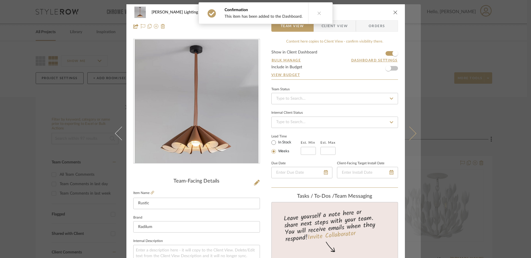
click at [407, 137] on icon at bounding box center [409, 133] width 14 height 14
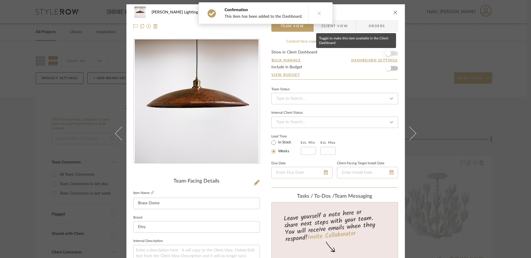
click at [388, 56] on span "button" at bounding box center [388, 53] width 13 height 13
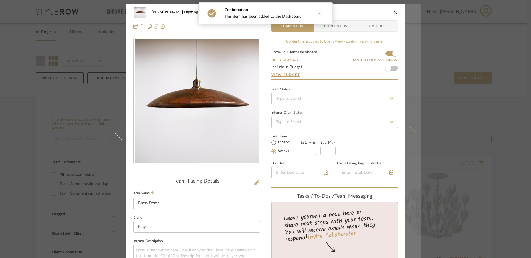
click at [411, 134] on icon at bounding box center [409, 133] width 14 height 14
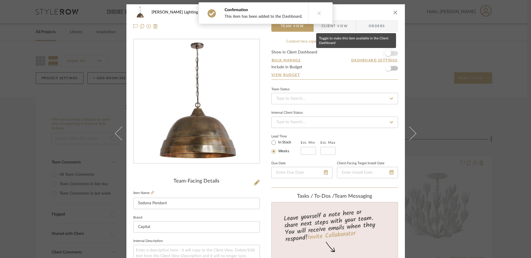
click at [387, 53] on span "button" at bounding box center [389, 54] width 6 height 6
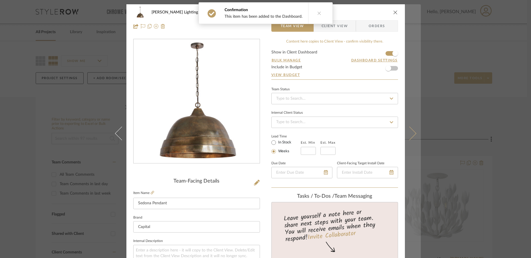
click at [408, 141] on button at bounding box center [413, 133] width 16 height 258
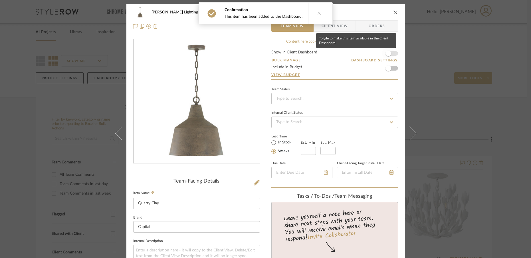
click at [391, 51] on span "button" at bounding box center [388, 53] width 13 height 13
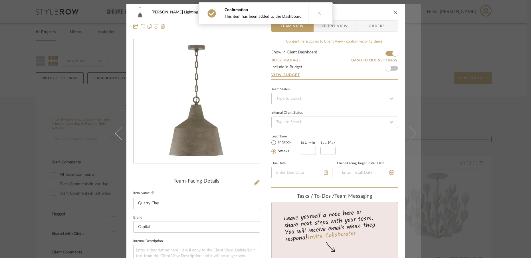
click at [412, 137] on button at bounding box center [413, 133] width 16 height 258
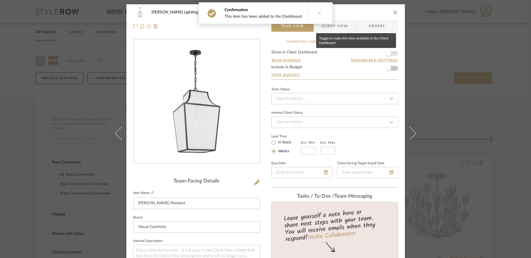
click at [390, 55] on span "button" at bounding box center [388, 53] width 13 height 13
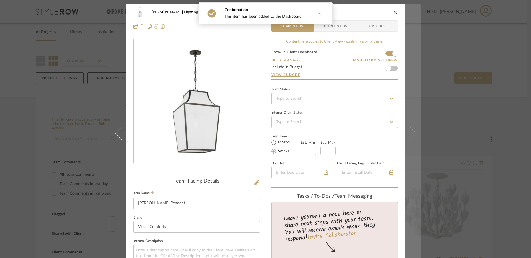
click at [409, 136] on icon at bounding box center [409, 133] width 14 height 14
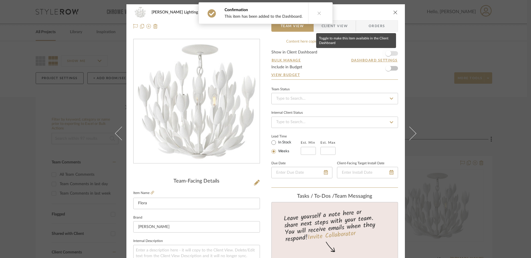
click at [389, 54] on span "button" at bounding box center [388, 53] width 13 height 13
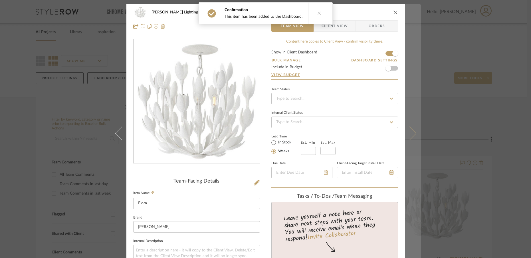
click at [411, 135] on icon at bounding box center [409, 133] width 14 height 14
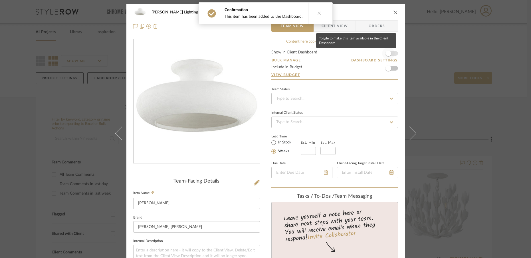
click at [389, 54] on span "button" at bounding box center [388, 53] width 13 height 13
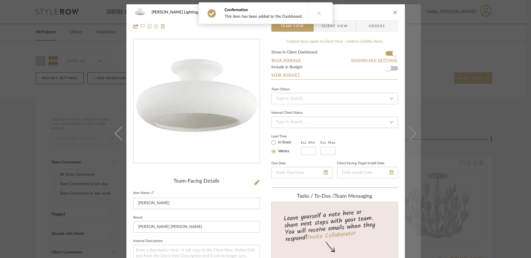
click at [409, 139] on button at bounding box center [413, 133] width 16 height 258
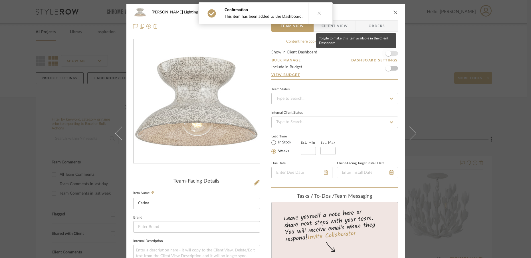
click at [389, 53] on span "button" at bounding box center [388, 53] width 13 height 13
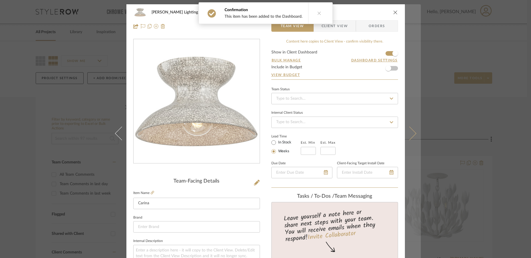
click at [410, 133] on icon at bounding box center [409, 133] width 14 height 14
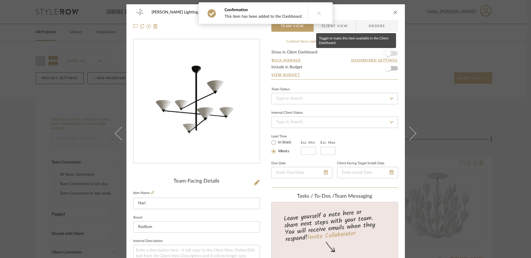
click at [390, 56] on span "button" at bounding box center [388, 53] width 13 height 13
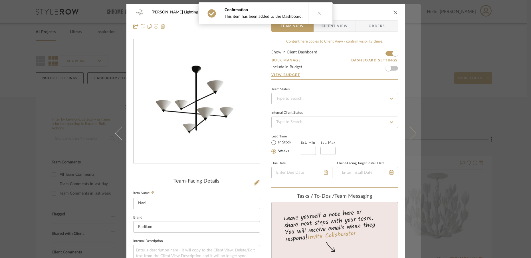
click at [413, 133] on icon at bounding box center [409, 133] width 14 height 14
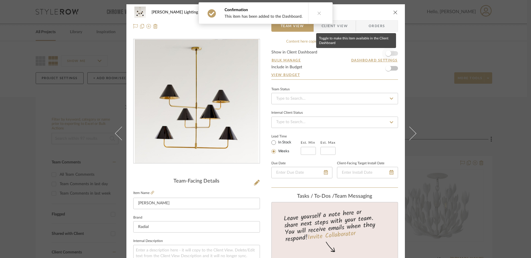
click at [389, 52] on span "button" at bounding box center [388, 53] width 13 height 13
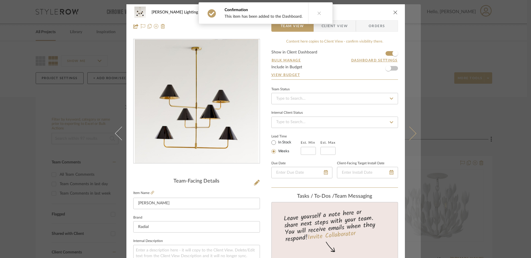
click at [407, 138] on icon at bounding box center [409, 133] width 14 height 14
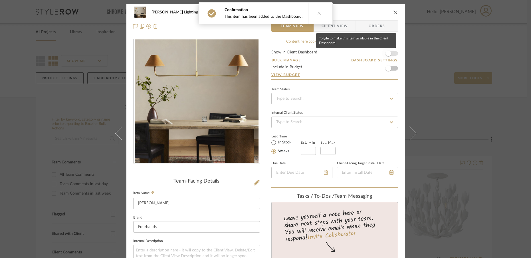
click at [389, 51] on span "button" at bounding box center [388, 53] width 13 height 13
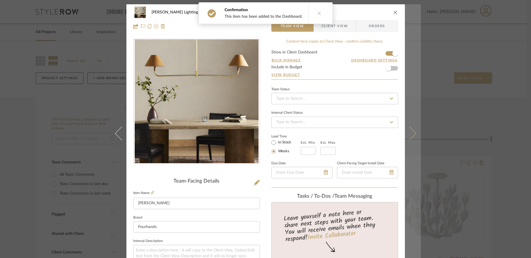
click at [407, 139] on icon at bounding box center [409, 133] width 14 height 14
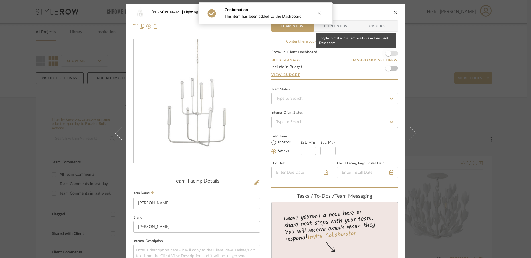
click at [389, 54] on span "button" at bounding box center [388, 53] width 13 height 13
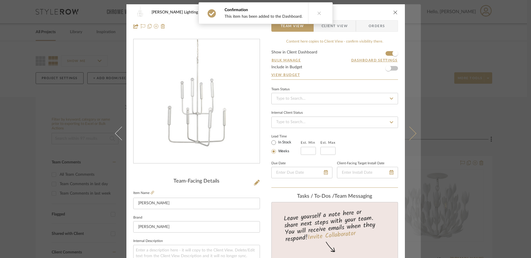
click at [408, 140] on button at bounding box center [413, 133] width 16 height 258
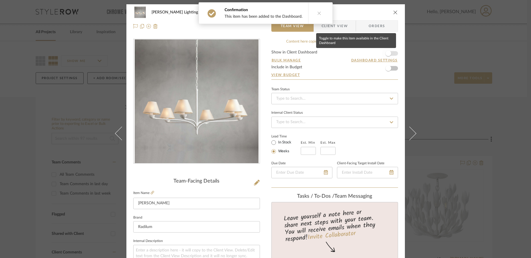
click at [390, 52] on span "button" at bounding box center [388, 53] width 13 height 13
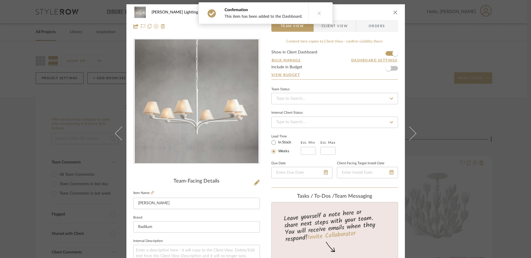
click at [393, 12] on icon "close" at bounding box center [395, 12] width 5 height 5
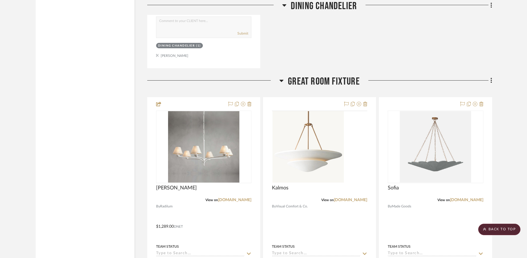
scroll to position [5188, 0]
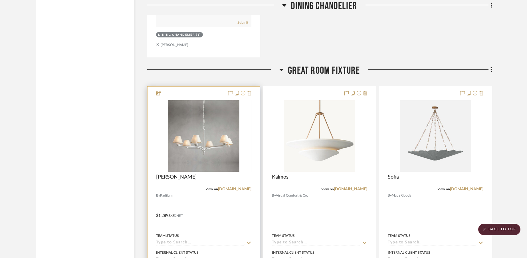
click at [244, 92] on icon at bounding box center [243, 93] width 5 height 5
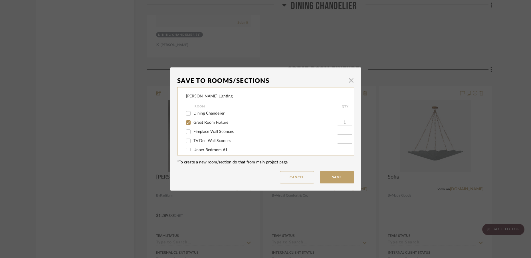
scroll to position [91, 0]
click at [186, 126] on input "Great Room Fixture" at bounding box center [188, 123] width 9 height 9
click at [187, 142] on input "Master Bedroom Pendant Light" at bounding box center [188, 139] width 9 height 9
click at [330, 179] on button "Save" at bounding box center [337, 177] width 34 height 12
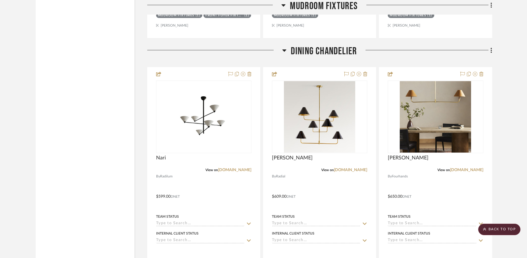
scroll to position [4669, 0]
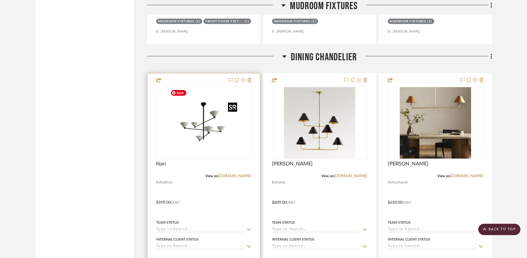
click at [0, 0] on img at bounding box center [0, 0] width 0 height 0
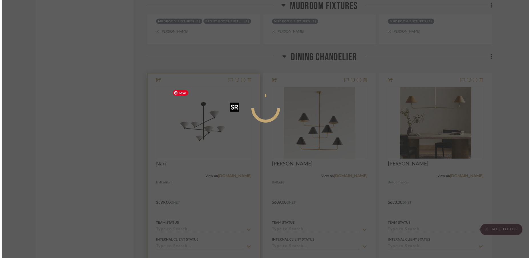
scroll to position [0, 0]
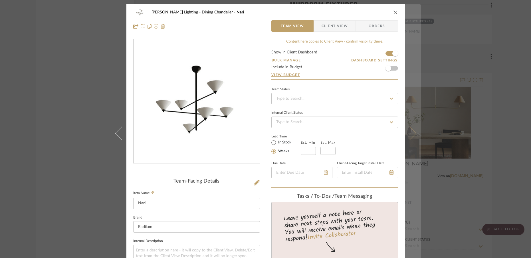
click at [412, 136] on button at bounding box center [413, 133] width 16 height 258
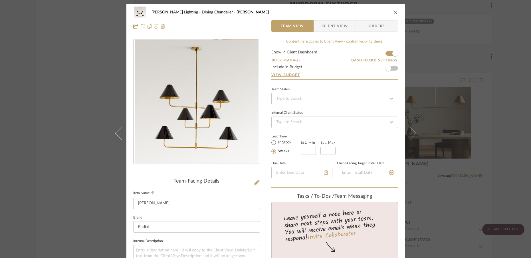
click at [412, 136] on button at bounding box center [413, 133] width 16 height 258
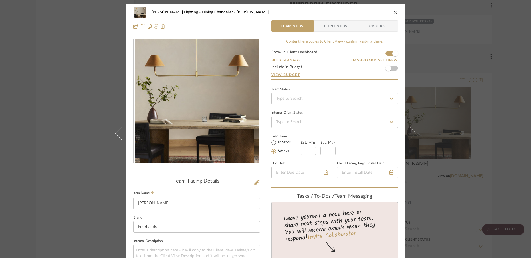
click at [412, 136] on button at bounding box center [413, 133] width 16 height 258
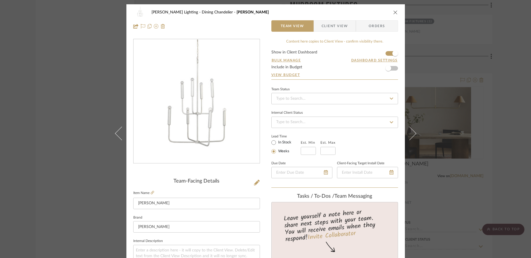
click at [412, 136] on button at bounding box center [413, 133] width 16 height 258
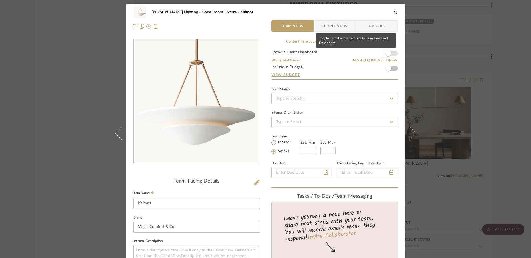
click at [387, 54] on span "button" at bounding box center [389, 54] width 6 height 6
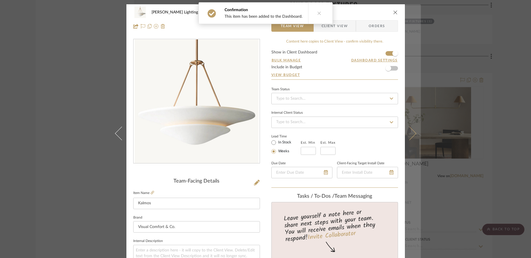
click at [412, 133] on icon at bounding box center [409, 133] width 14 height 14
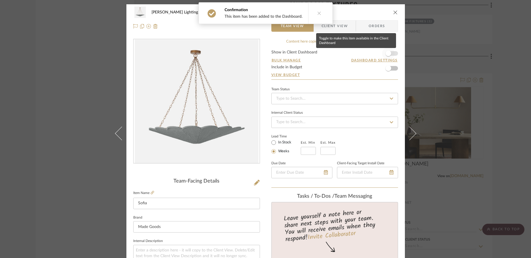
click at [392, 54] on span "button" at bounding box center [388, 53] width 13 height 13
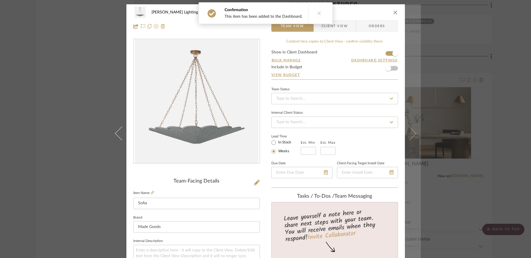
click at [413, 135] on button at bounding box center [413, 133] width 16 height 258
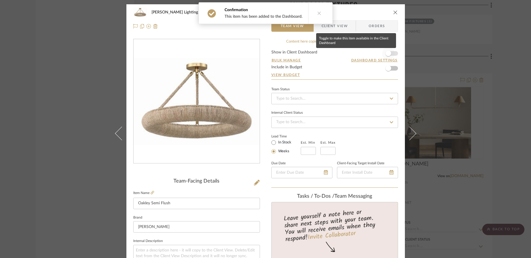
click at [391, 52] on span "button" at bounding box center [388, 53] width 13 height 13
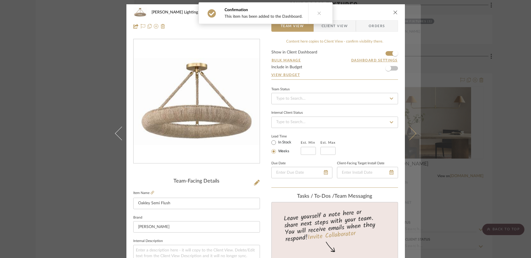
click at [409, 138] on icon at bounding box center [409, 133] width 14 height 14
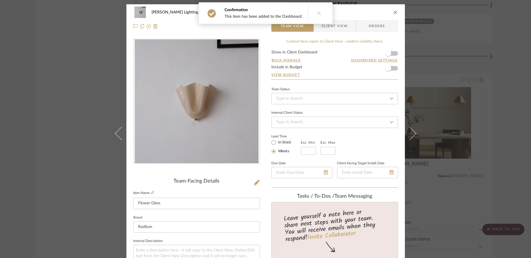
click at [393, 54] on form "Show in Client Dashboard Bulk Manage Dashboard Settings Include in Budget View …" at bounding box center [334, 64] width 127 height 29
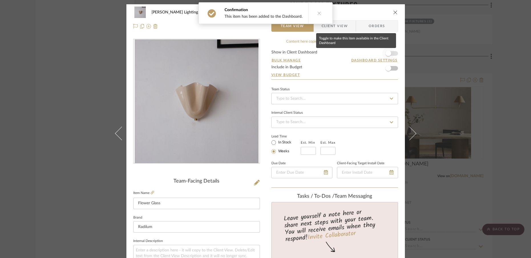
click at [388, 55] on span "button" at bounding box center [389, 54] width 6 height 6
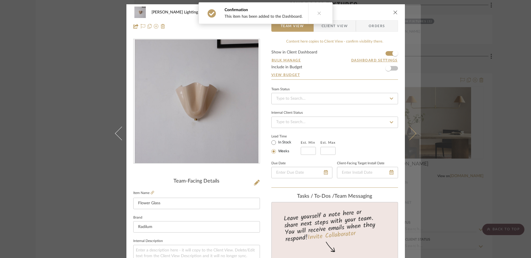
click at [411, 136] on icon at bounding box center [409, 133] width 14 height 14
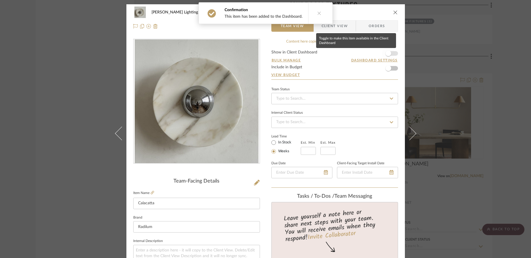
click at [388, 55] on span "button" at bounding box center [389, 54] width 6 height 6
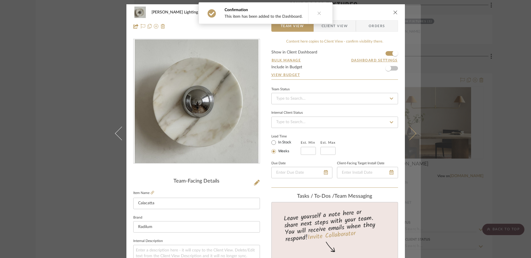
click at [410, 137] on icon at bounding box center [409, 133] width 14 height 14
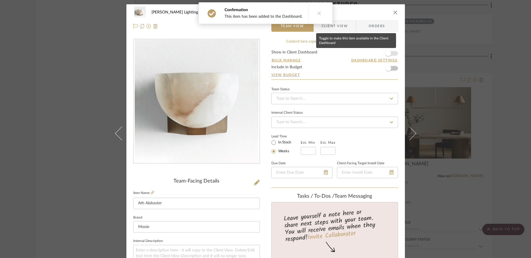
click at [388, 52] on span "button" at bounding box center [389, 54] width 6 height 6
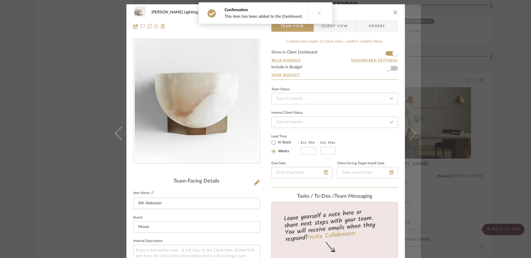
click at [411, 134] on icon at bounding box center [409, 133] width 14 height 14
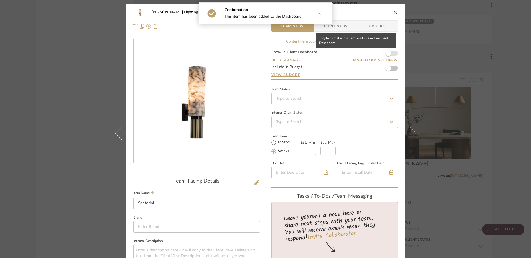
click at [391, 56] on span "button" at bounding box center [388, 53] width 13 height 13
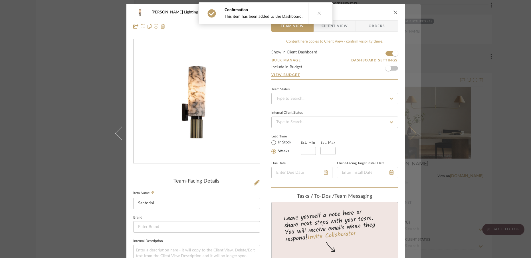
click at [412, 136] on button at bounding box center [413, 133] width 16 height 258
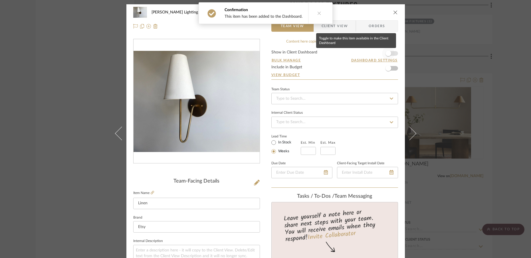
click at [389, 55] on span "button" at bounding box center [388, 53] width 13 height 13
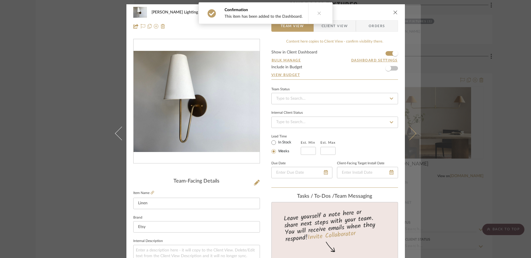
click at [411, 134] on icon at bounding box center [409, 133] width 14 height 14
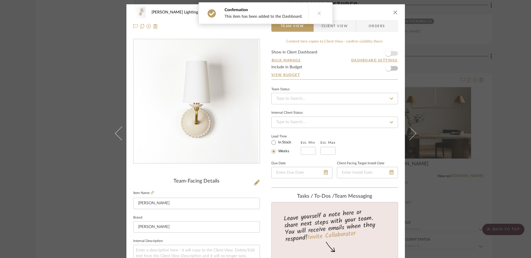
click at [392, 55] on span "button" at bounding box center [388, 53] width 13 height 13
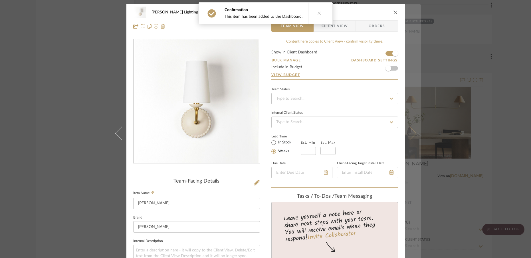
click at [411, 136] on button at bounding box center [413, 133] width 16 height 258
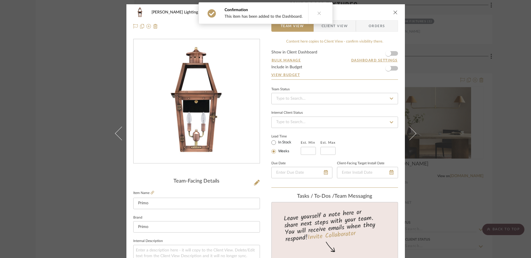
click at [395, 55] on form "Show in Client Dashboard Bulk Manage Dashboard Settings Include in Budget View …" at bounding box center [334, 64] width 127 height 29
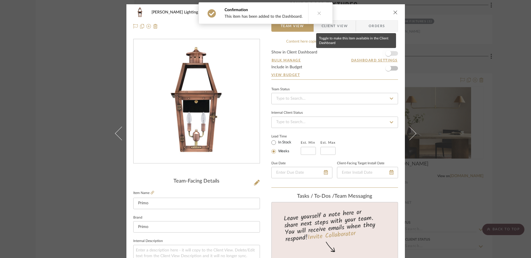
click at [390, 54] on span "button" at bounding box center [388, 53] width 13 height 13
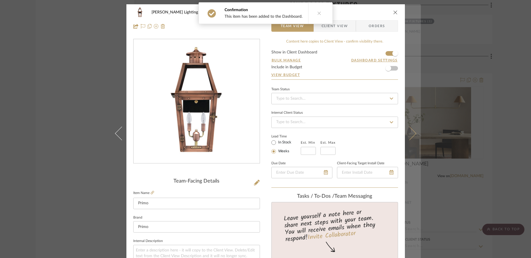
click at [410, 136] on icon at bounding box center [409, 133] width 14 height 14
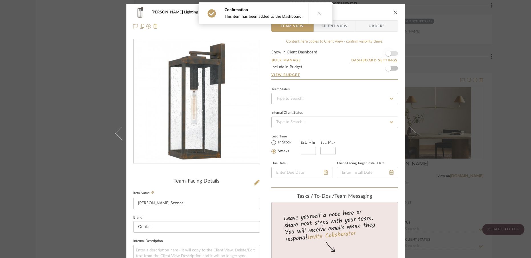
click at [392, 55] on span "button" at bounding box center [388, 53] width 13 height 13
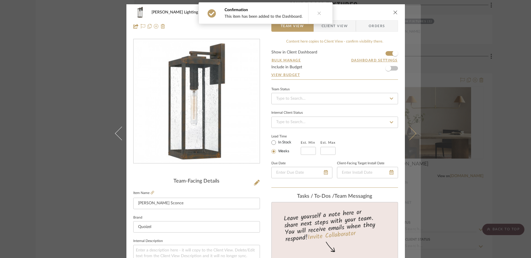
click at [410, 136] on icon at bounding box center [409, 133] width 14 height 14
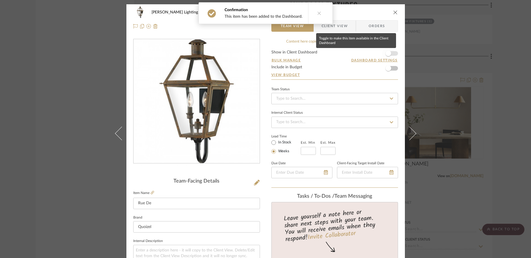
click at [392, 54] on span "button" at bounding box center [388, 53] width 13 height 13
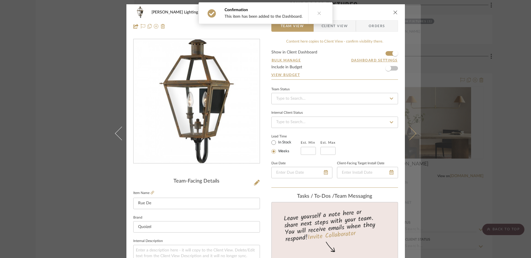
click at [411, 135] on icon at bounding box center [409, 133] width 14 height 14
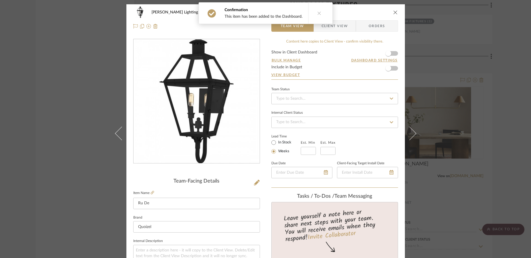
click at [393, 54] on form "Show in Client Dashboard Bulk Manage Dashboard Settings Include in Budget View …" at bounding box center [334, 64] width 127 height 29
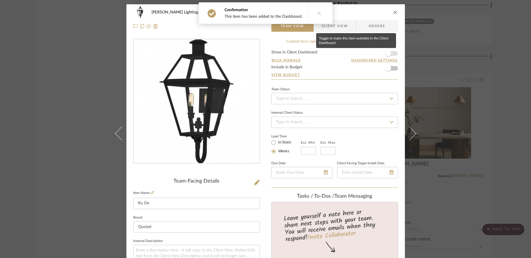
click at [388, 53] on span "button" at bounding box center [389, 54] width 6 height 6
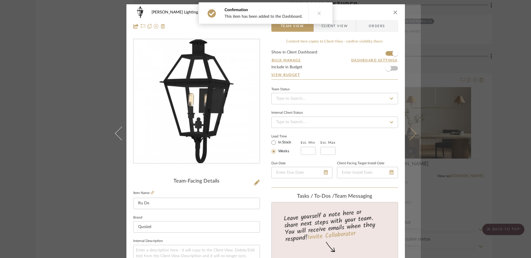
click at [411, 134] on icon at bounding box center [409, 133] width 14 height 14
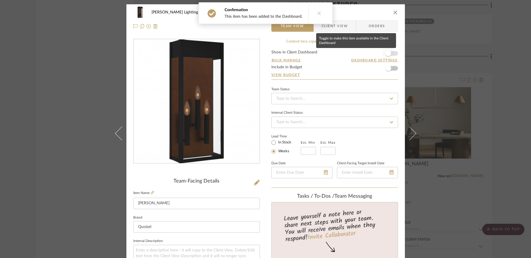
click at [390, 54] on span "button" at bounding box center [388, 53] width 13 height 13
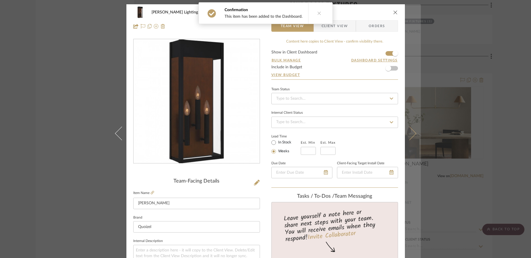
click at [413, 136] on button at bounding box center [413, 133] width 16 height 258
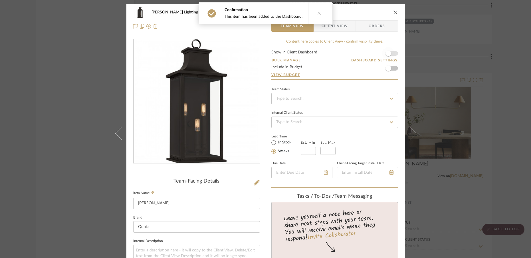
click at [392, 54] on span "button" at bounding box center [388, 53] width 13 height 13
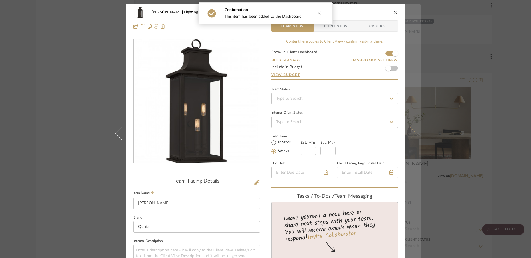
click at [411, 136] on icon at bounding box center [409, 133] width 14 height 14
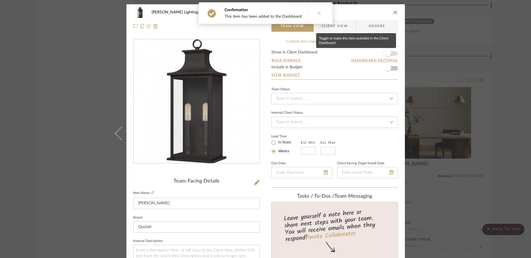
click at [388, 55] on span "button" at bounding box center [389, 54] width 6 height 6
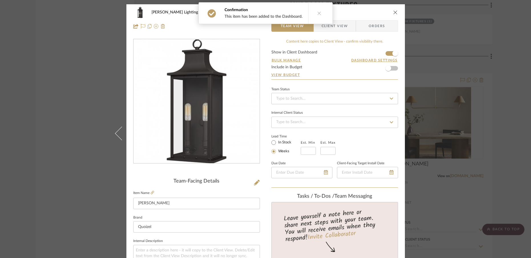
click at [393, 11] on icon "close" at bounding box center [395, 12] width 5 height 5
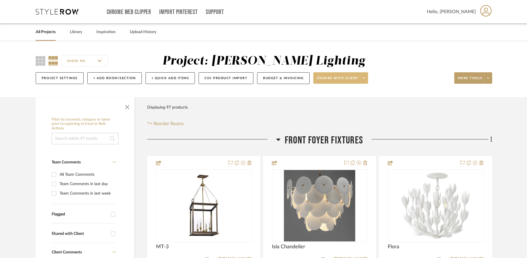
click at [366, 80] on span at bounding box center [364, 78] width 8 height 9
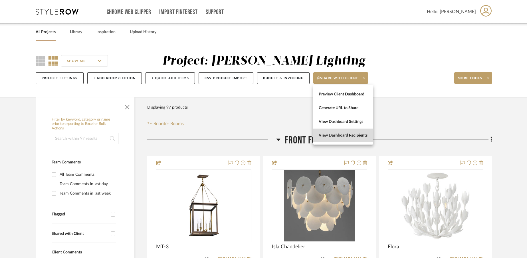
click at [352, 134] on span "View Dashboard Recipients" at bounding box center [343, 135] width 49 height 5
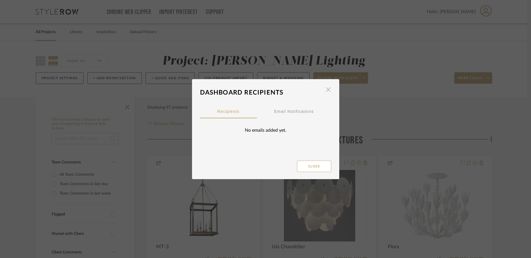
click at [323, 91] on span "button" at bounding box center [328, 89] width 11 height 11
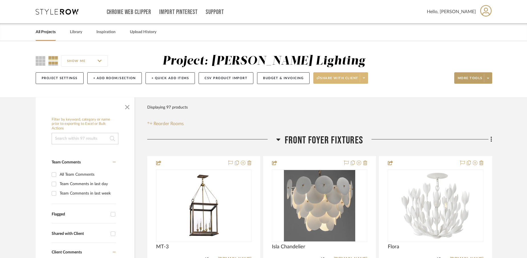
click at [364, 78] on icon at bounding box center [364, 77] width 2 height 3
click at [358, 93] on span "Preview Client Dashboard" at bounding box center [343, 94] width 49 height 5
click at [365, 81] on span at bounding box center [364, 78] width 8 height 9
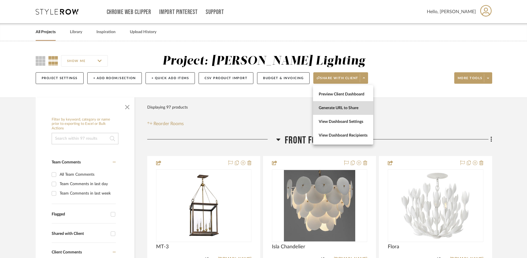
click at [349, 106] on span "Generate URL to Share" at bounding box center [343, 108] width 49 height 5
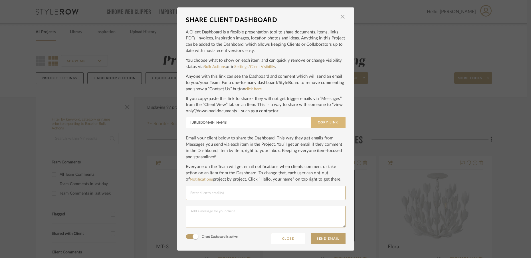
click at [325, 124] on button "Copy Link" at bounding box center [328, 122] width 35 height 11
click at [342, 18] on span "button" at bounding box center [342, 16] width 11 height 11
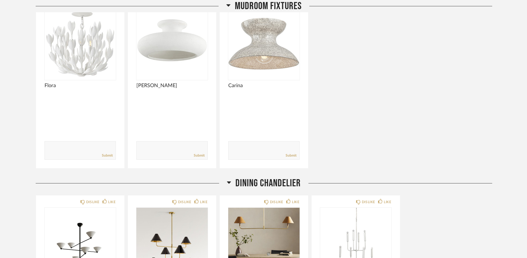
scroll to position [1898, 0]
